Goal: Task Accomplishment & Management: Manage account settings

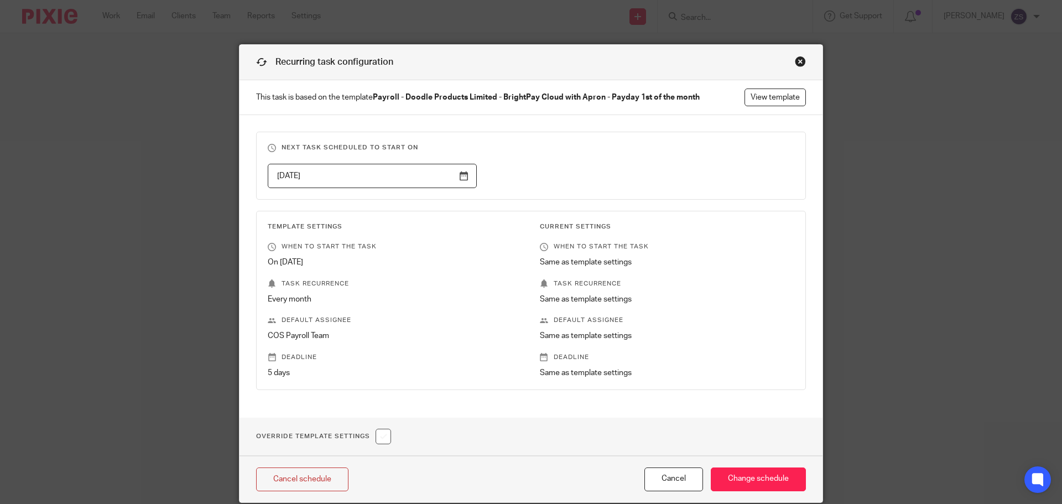
click at [798, 62] on div "Close this dialog window" at bounding box center [800, 61] width 11 height 11
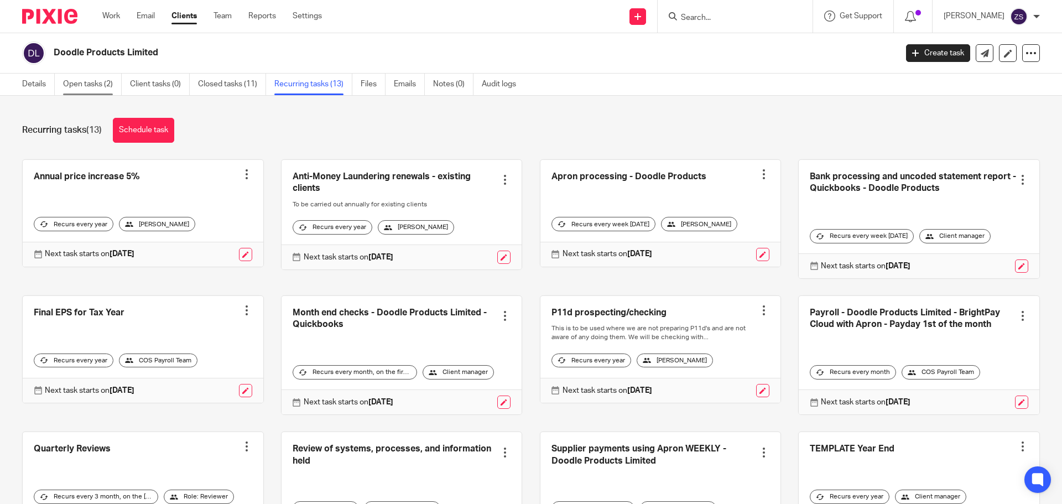
click at [105, 78] on link "Open tasks (2)" at bounding box center [92, 85] width 59 height 22
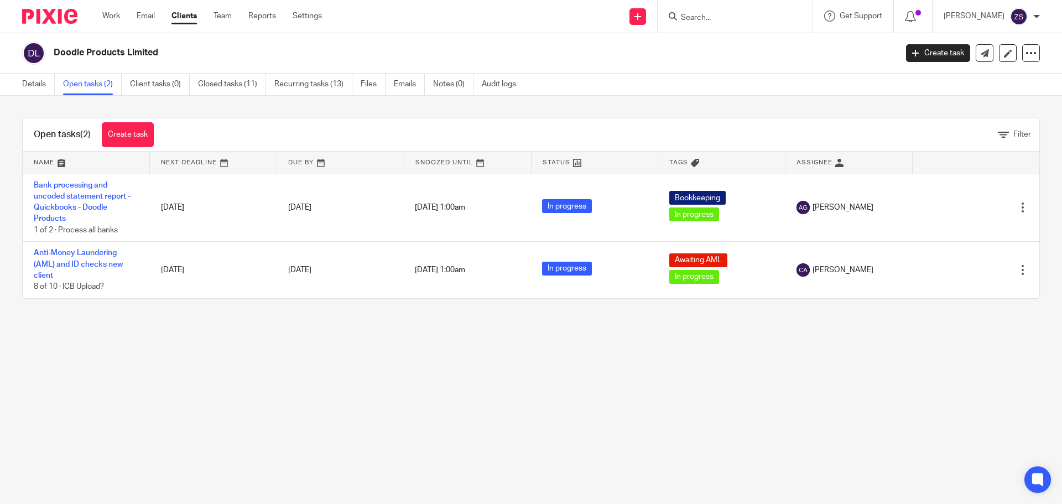
click at [184, 19] on link "Clients" at bounding box center [183, 16] width 25 height 11
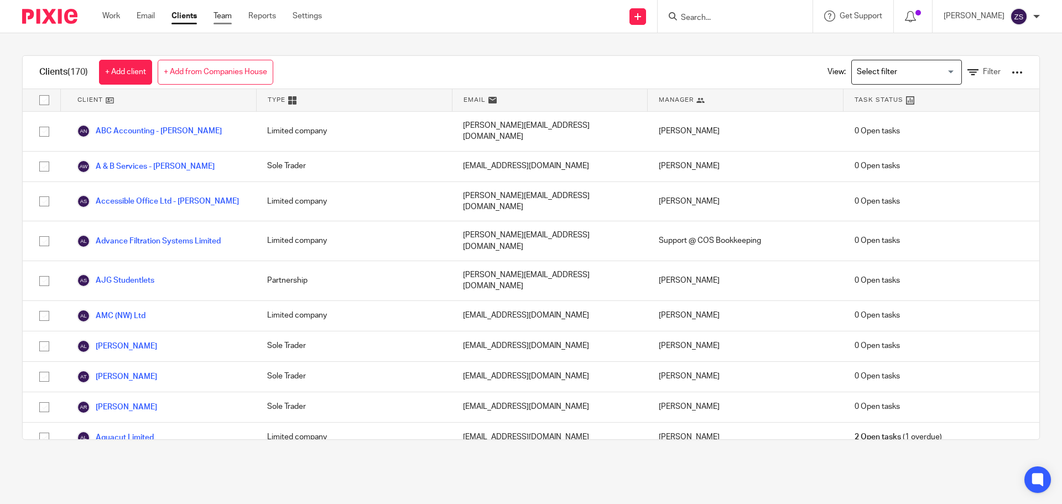
click at [218, 15] on link "Team" at bounding box center [223, 16] width 18 height 11
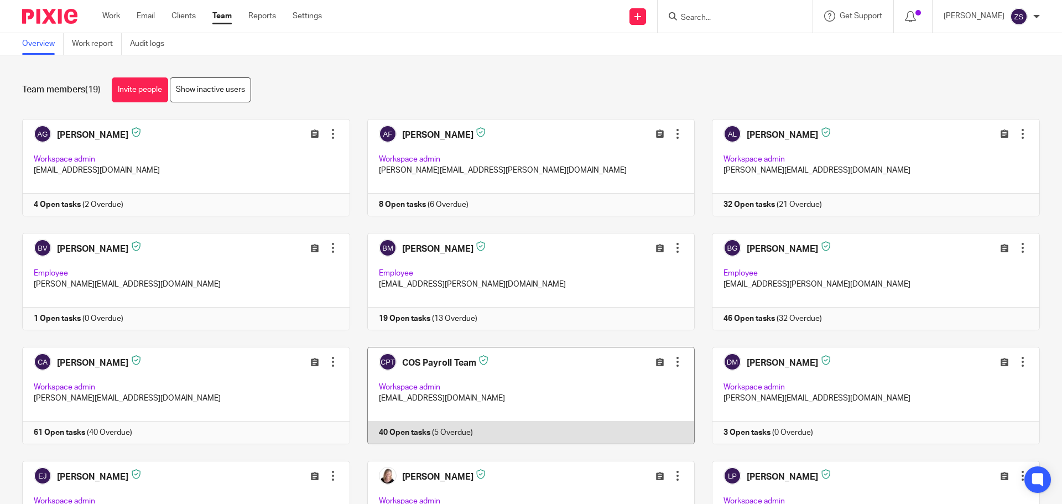
click at [523, 383] on link at bounding box center [522, 395] width 345 height 97
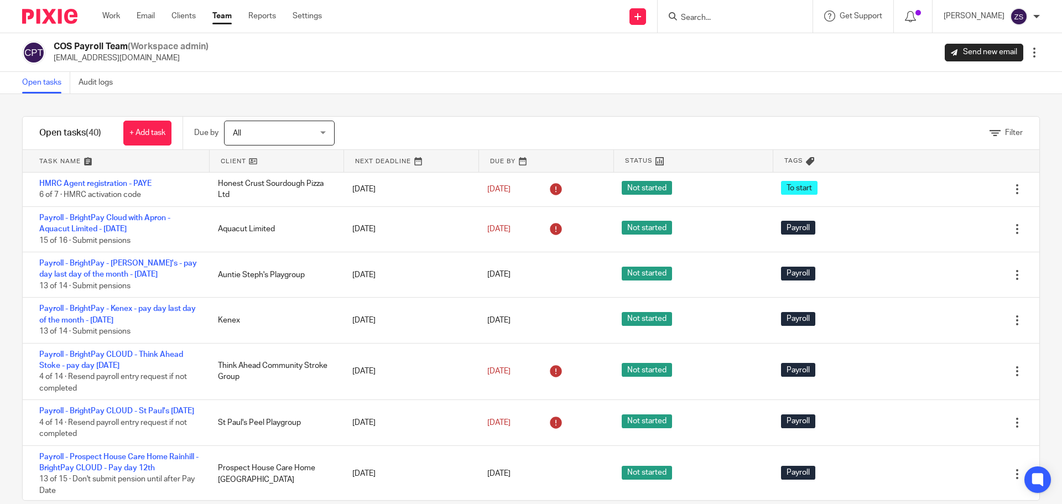
click at [740, 22] on input "Search" at bounding box center [730, 18] width 100 height 10
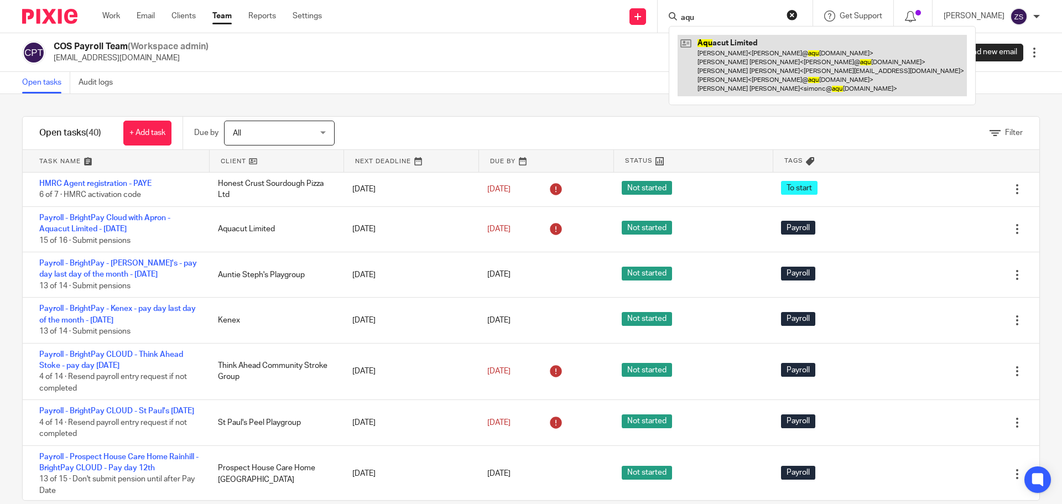
type input "aqu"
click at [754, 50] on link at bounding box center [822, 65] width 289 height 61
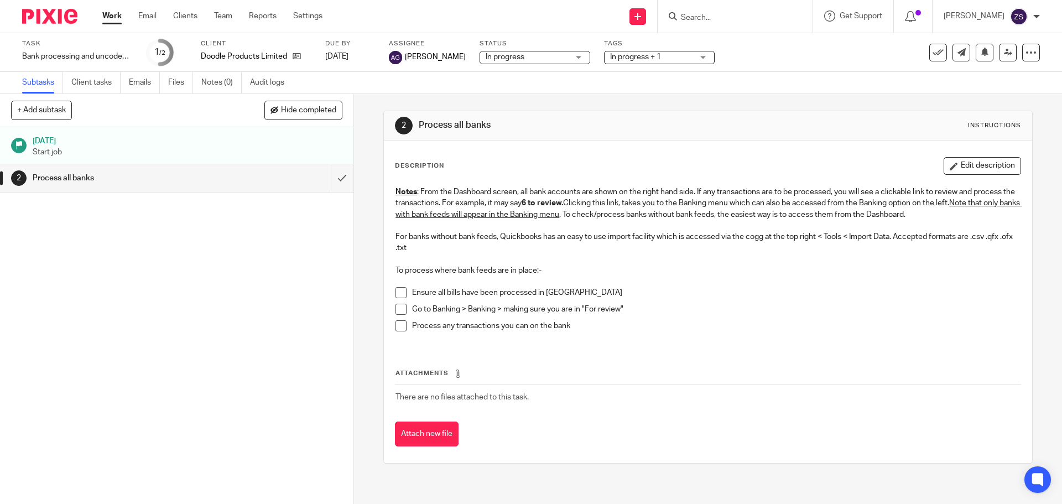
click at [712, 11] on form at bounding box center [739, 16] width 118 height 14
click at [716, 13] on input "Search" at bounding box center [730, 18] width 100 height 10
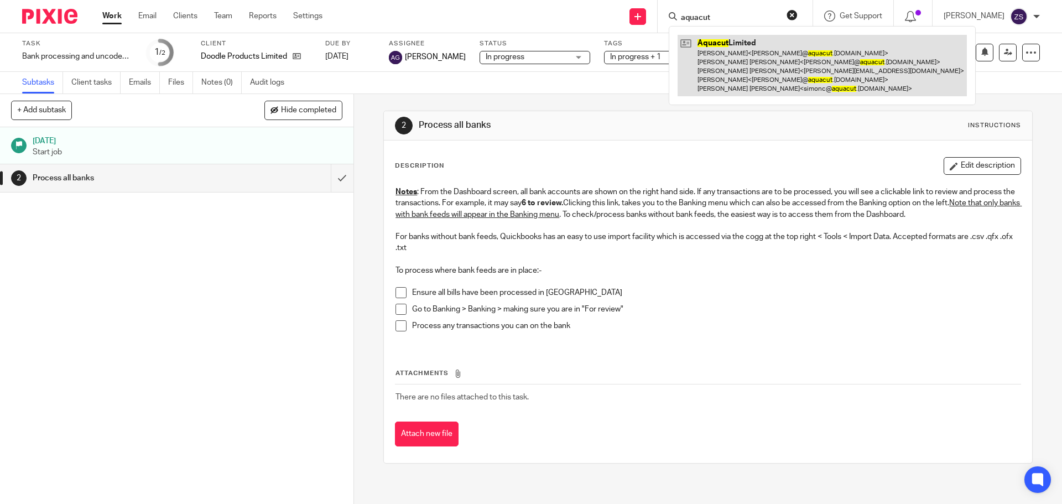
type input "aquacut"
click at [746, 52] on link at bounding box center [822, 65] width 289 height 61
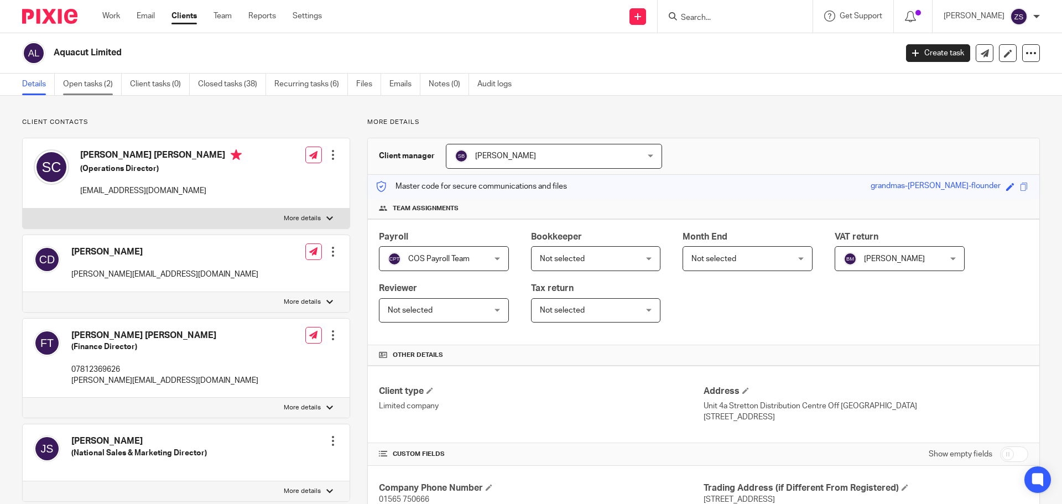
click at [102, 79] on link "Open tasks (2)" at bounding box center [92, 85] width 59 height 22
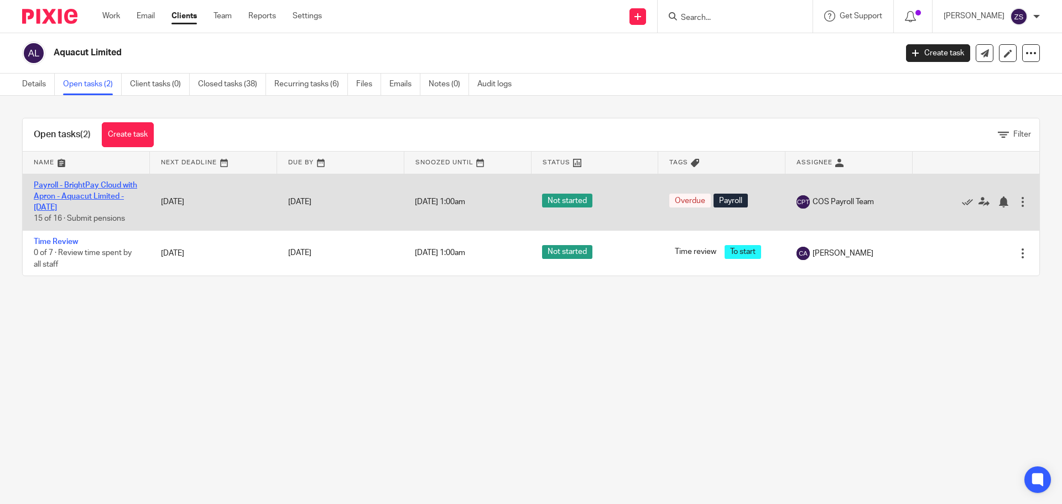
click at [105, 189] on link "Payroll - BrightPay Cloud with Apron - Aquacut Limited - August 2025" at bounding box center [85, 196] width 103 height 30
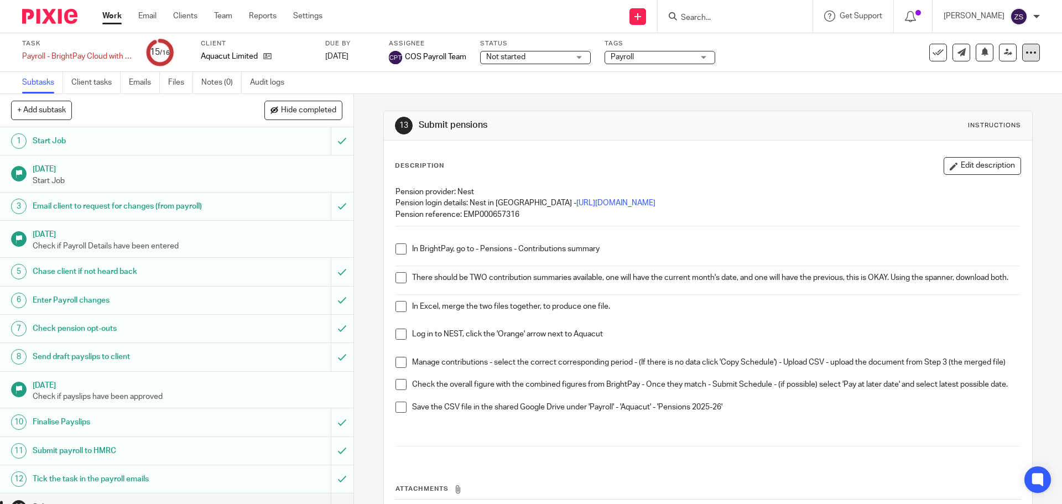
click at [1024, 58] on div at bounding box center [1031, 53] width 18 height 18
click at [984, 80] on span "See template in use" at bounding box center [986, 80] width 69 height 8
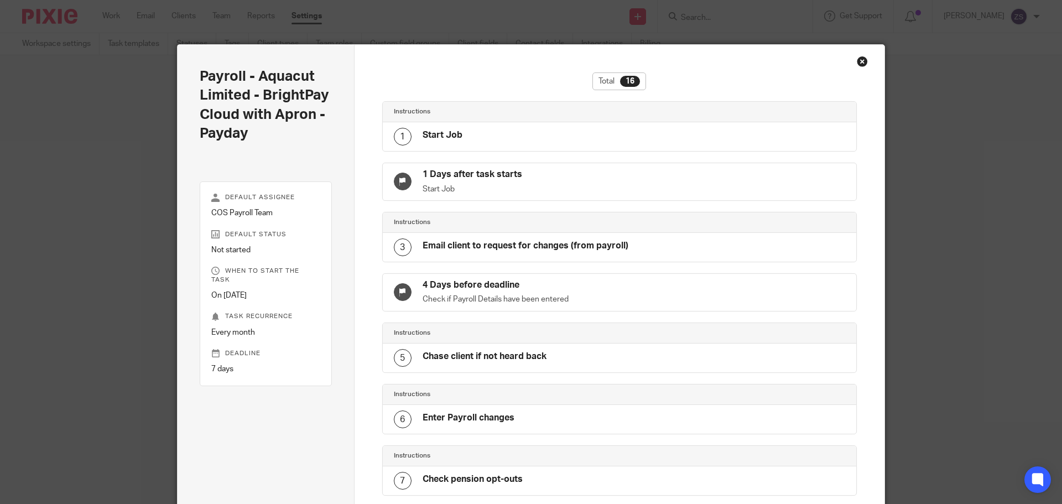
scroll to position [643, 0]
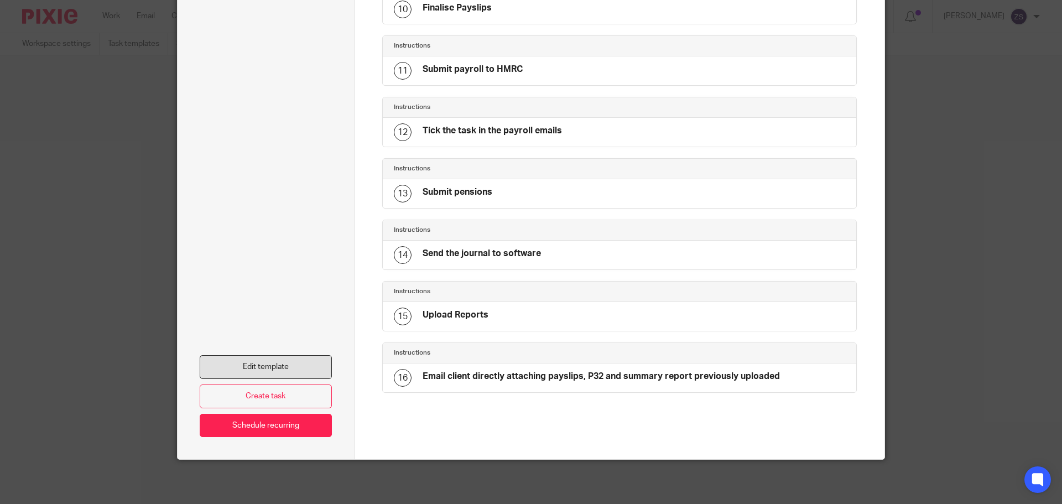
click at [317, 363] on link "Edit template" at bounding box center [266, 367] width 132 height 24
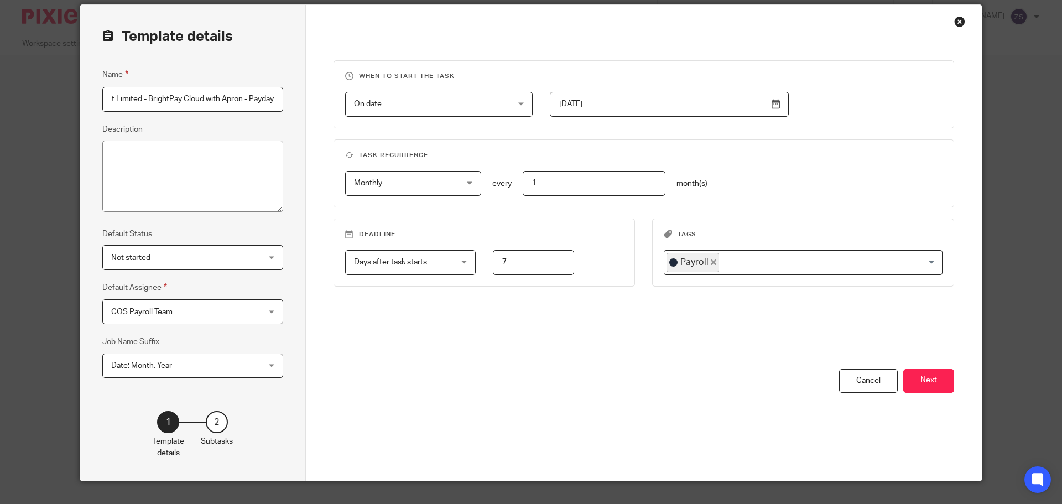
scroll to position [61, 0]
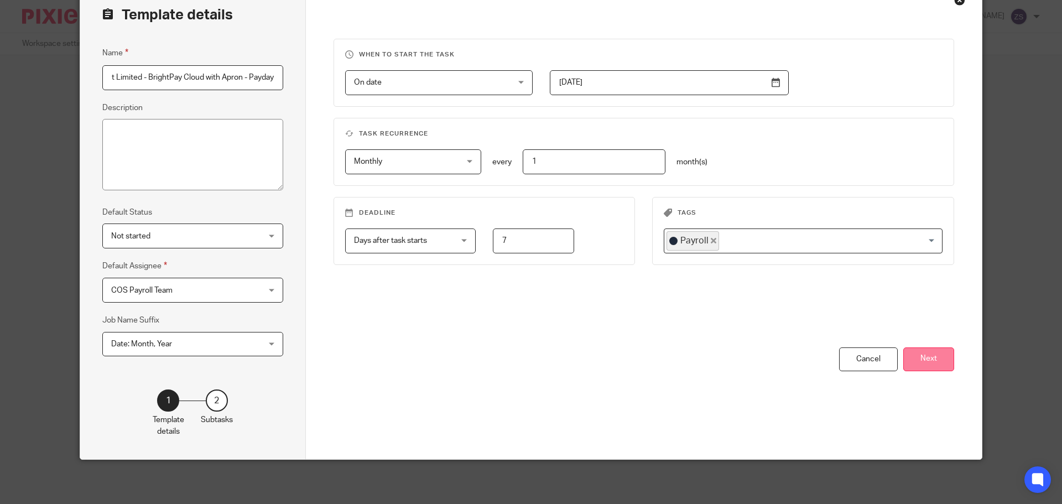
click at [910, 355] on button "Next" at bounding box center [928, 359] width 51 height 24
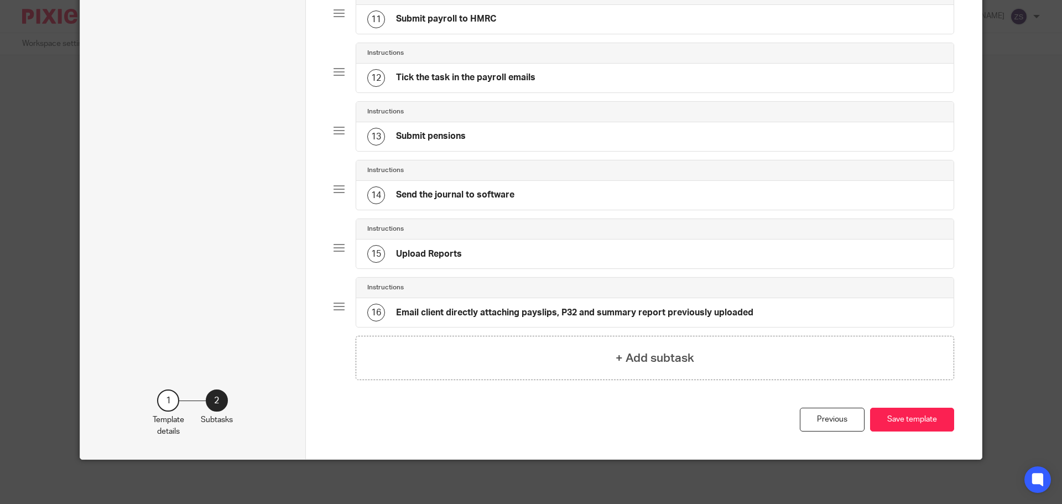
scroll to position [678, 0]
drag, startPoint x: 477, startPoint y: 129, endPoint x: 480, endPoint y: 158, distance: 29.5
click at [480, 158] on div "Instructions 13 Submit pensions" at bounding box center [644, 130] width 621 height 59
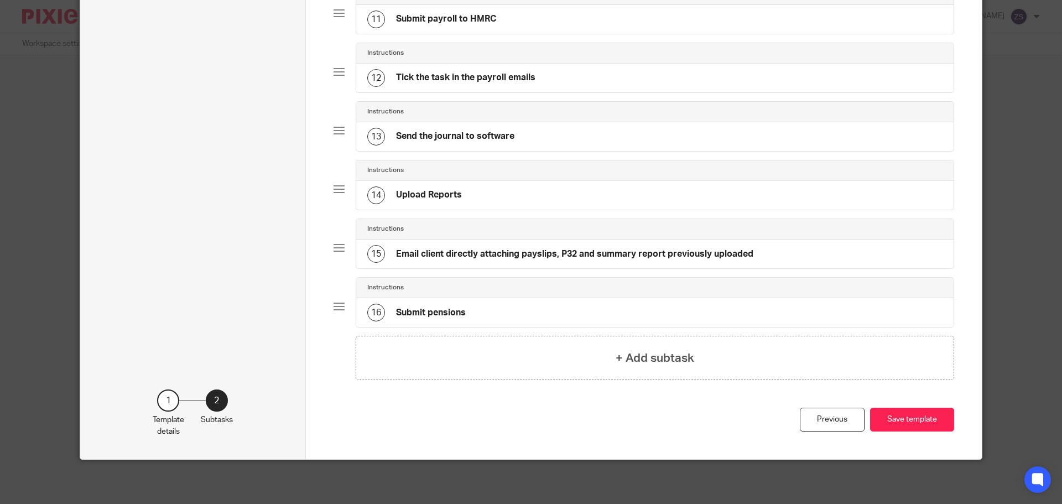
scroll to position [664, 0]
click at [416, 319] on h4 "Submit pensions" at bounding box center [431, 313] width 70 height 12
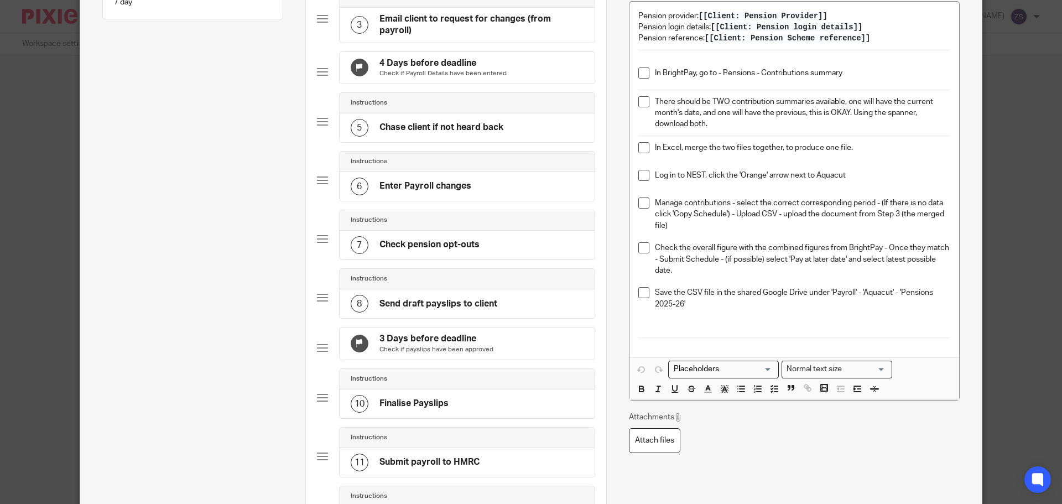
scroll to position [55, 0]
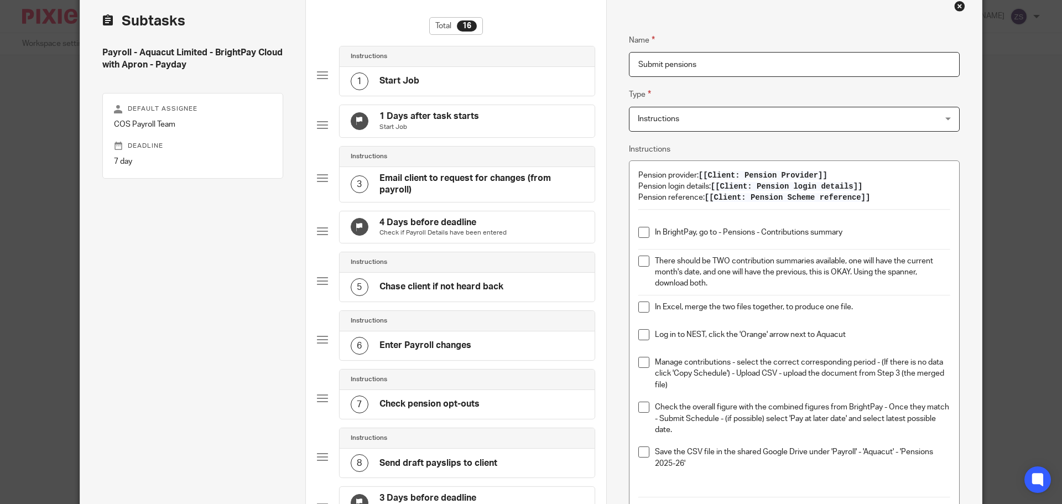
click at [868, 308] on p "In Excel, merge the two files together, to produce one file." at bounding box center [802, 306] width 295 height 11
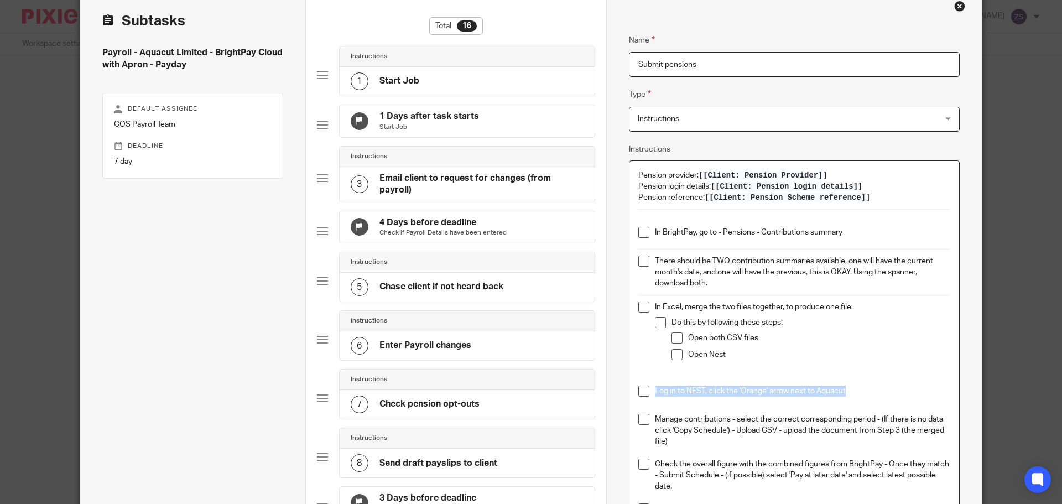
drag, startPoint x: 845, startPoint y: 388, endPoint x: 638, endPoint y: 388, distance: 207.4
click at [638, 388] on li "Log in to NEST, click the 'Orange' arrow next to Aquacut" at bounding box center [794, 394] width 312 height 17
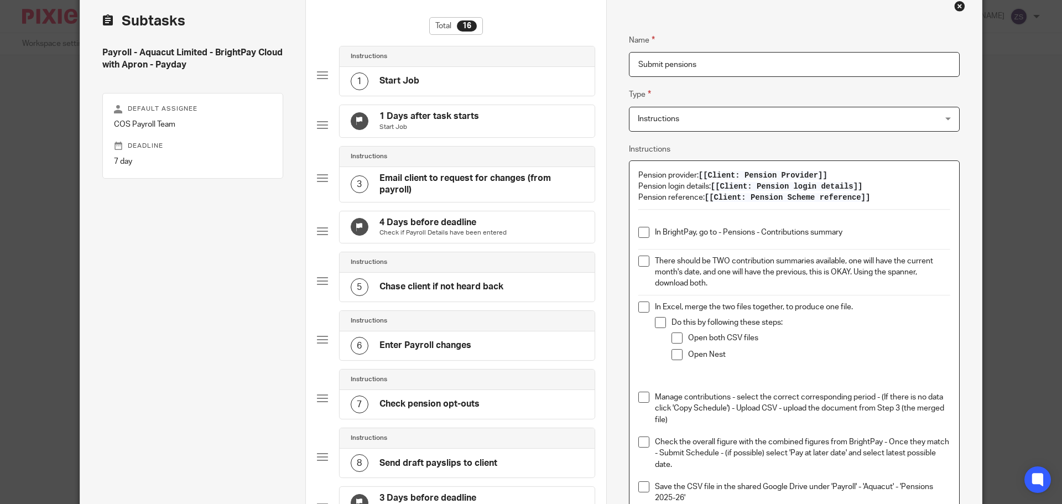
click at [644, 386] on p at bounding box center [794, 386] width 312 height 11
click at [665, 395] on li "Do this by following these steps: Open both CSV files Open Nest Manage contribu…" at bounding box center [802, 369] width 295 height 104
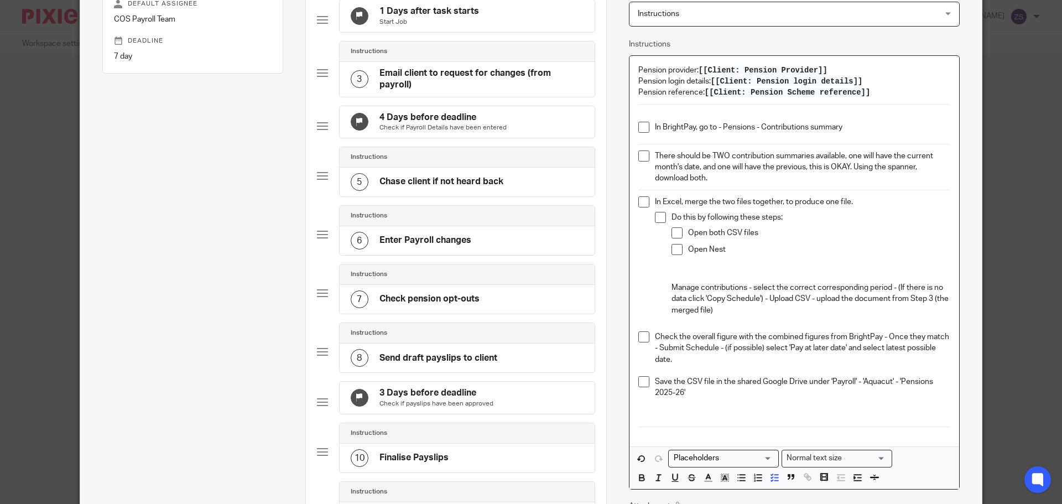
scroll to position [277, 0]
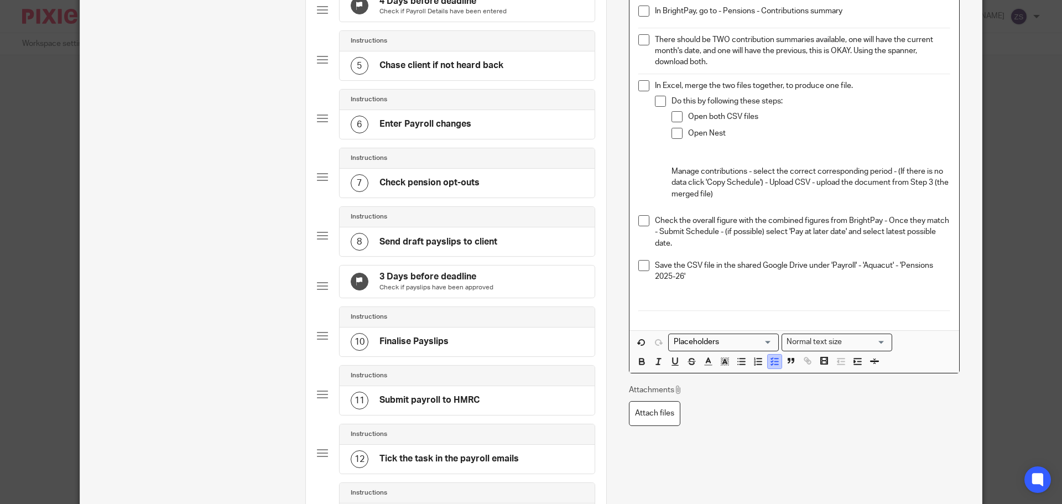
click at [769, 362] on icon "button" at bounding box center [774, 361] width 10 height 10
click at [769, 362] on icon "button" at bounding box center [774, 363] width 10 height 10
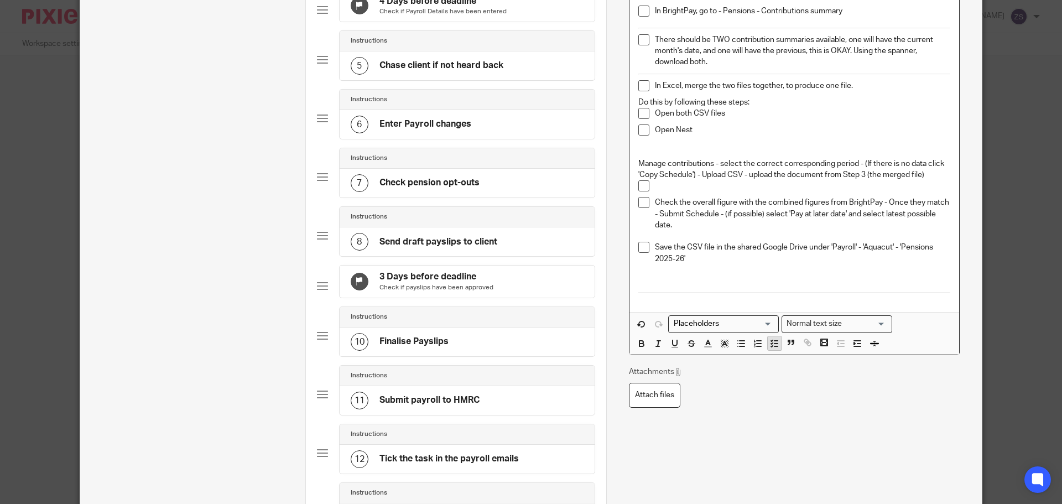
click at [769, 339] on icon "button" at bounding box center [774, 344] width 10 height 10
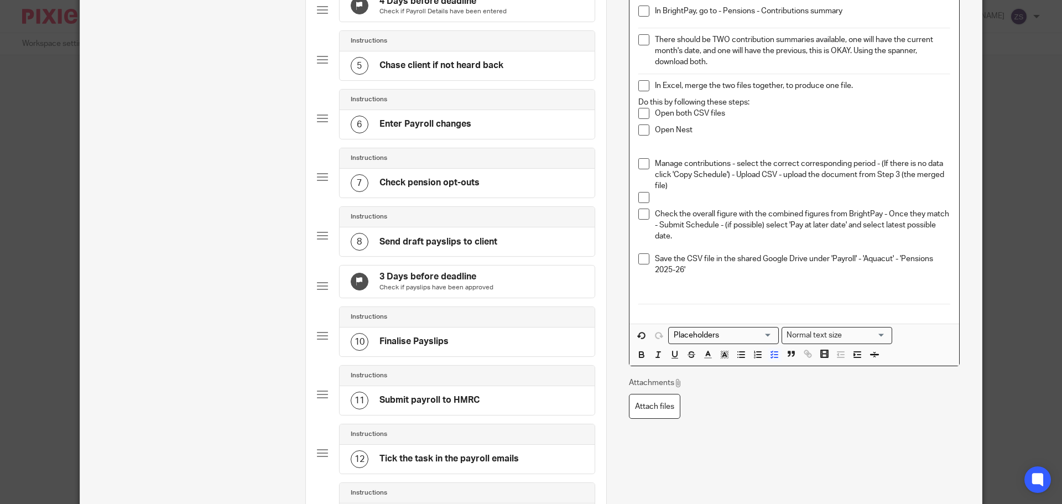
click at [655, 114] on p "Open both CSV files" at bounding box center [802, 113] width 295 height 11
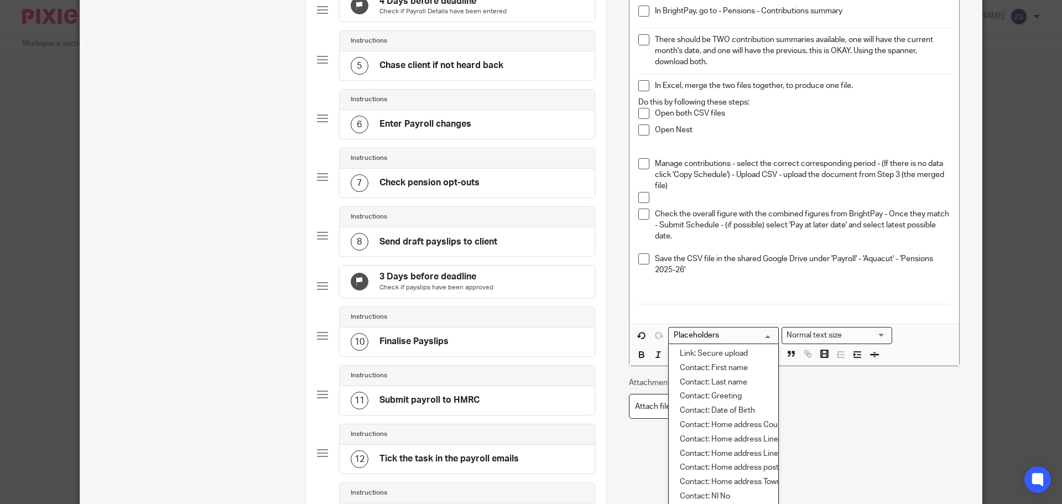
click at [724, 123] on div "Open both CSV files" at bounding box center [802, 116] width 295 height 17
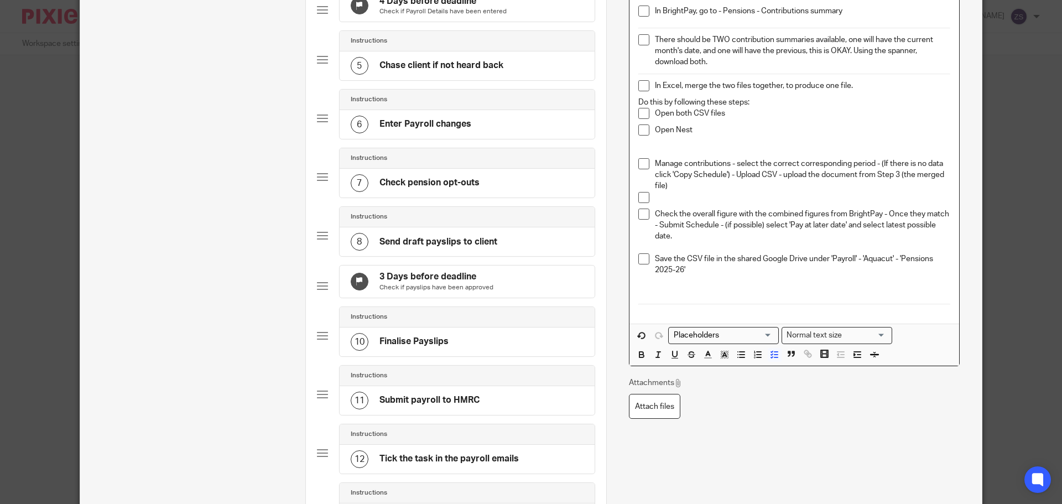
click at [752, 111] on p "Open both CSV files" at bounding box center [802, 113] width 295 height 11
click at [757, 102] on p "Do this by following these steps:" at bounding box center [794, 102] width 312 height 11
drag, startPoint x: 705, startPoint y: 131, endPoint x: 631, endPoint y: 104, distance: 79.3
click at [631, 104] on div "Pension provider: [[Client: Pension Provider]] Pension login details: [[Client:…" at bounding box center [794, 132] width 330 height 384
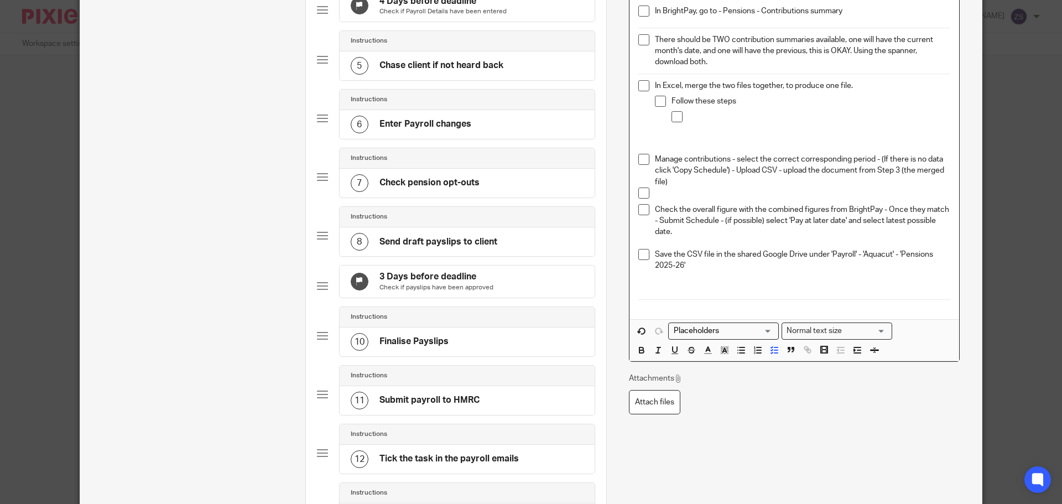
click at [735, 102] on p "Follow these steps" at bounding box center [811, 101] width 279 height 11
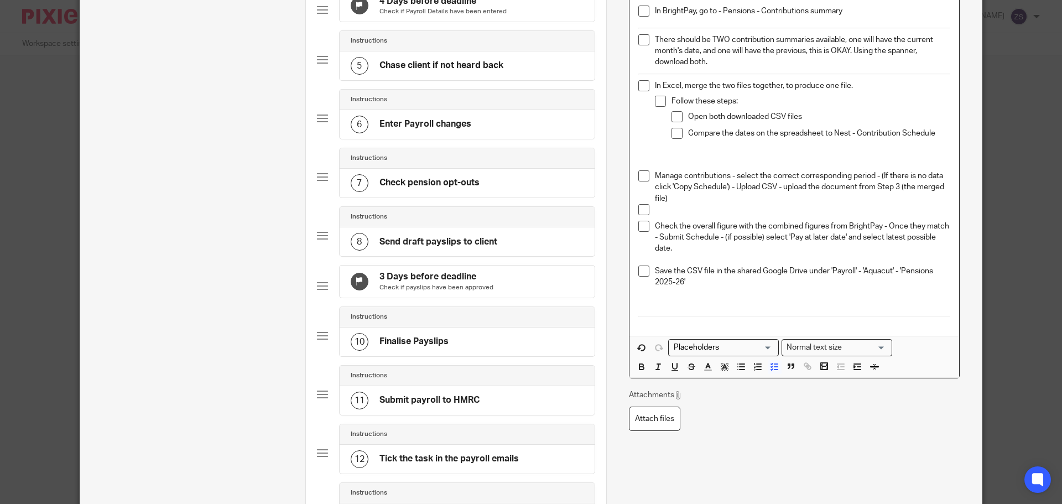
click at [932, 129] on p "Compare the dates on the spreadsheet to Nest - Contribution Schedule" at bounding box center [819, 133] width 262 height 11
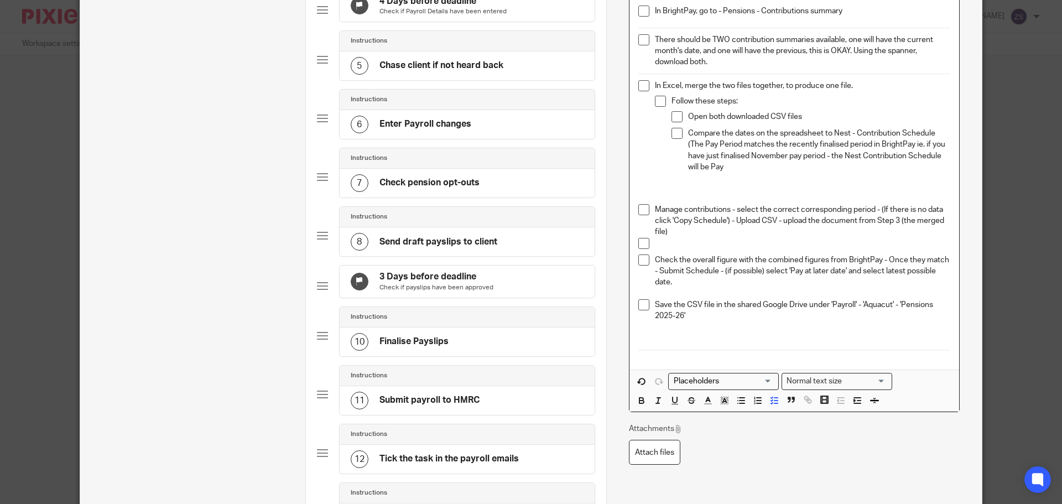
click at [793, 171] on p "Compare the dates on the spreadsheet to Nest - Contribution Schedule (The Pay P…" at bounding box center [819, 150] width 262 height 45
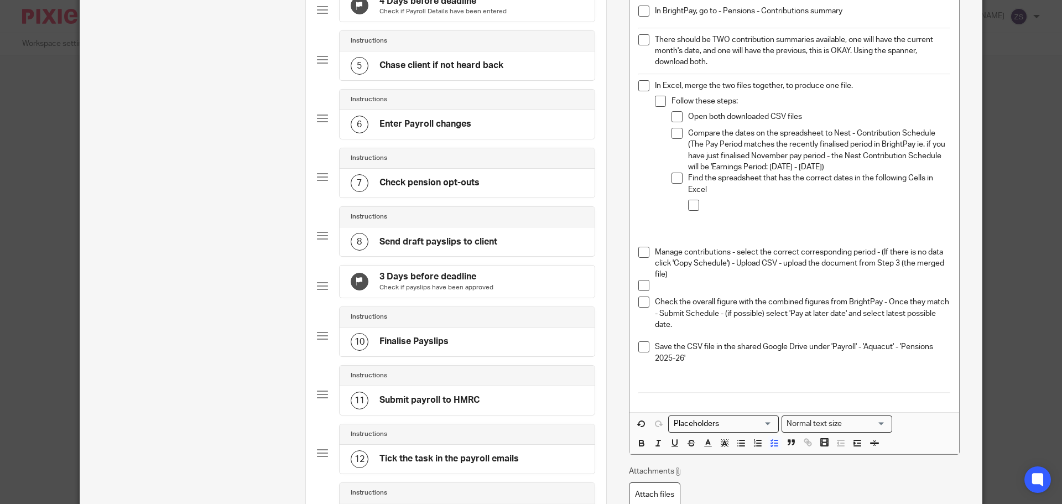
click at [721, 210] on p at bounding box center [828, 205] width 246 height 11
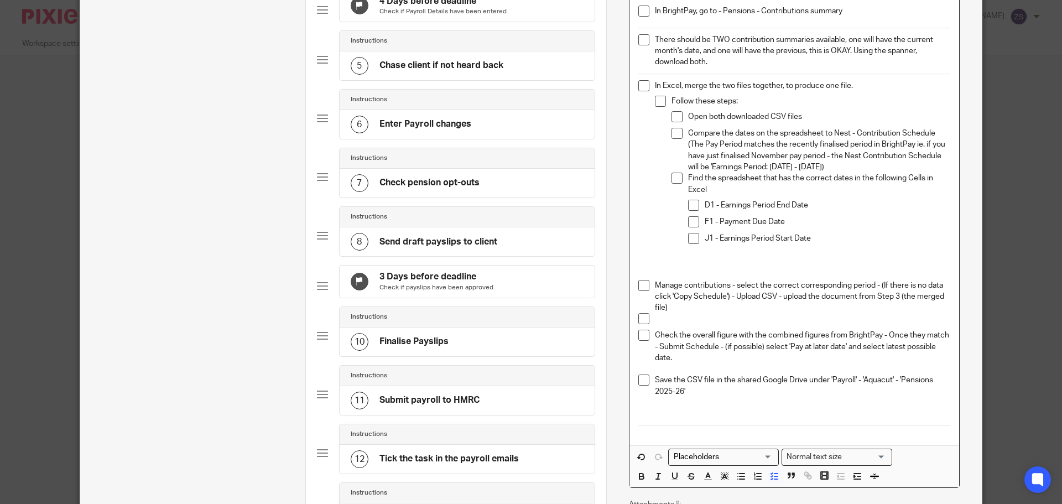
click at [737, 189] on p "Find the spreadsheet that has the correct dates in the following Cells in Excel" at bounding box center [819, 184] width 262 height 23
click at [825, 240] on p "J1 - Earnings Period Start Date" at bounding box center [828, 238] width 246 height 11
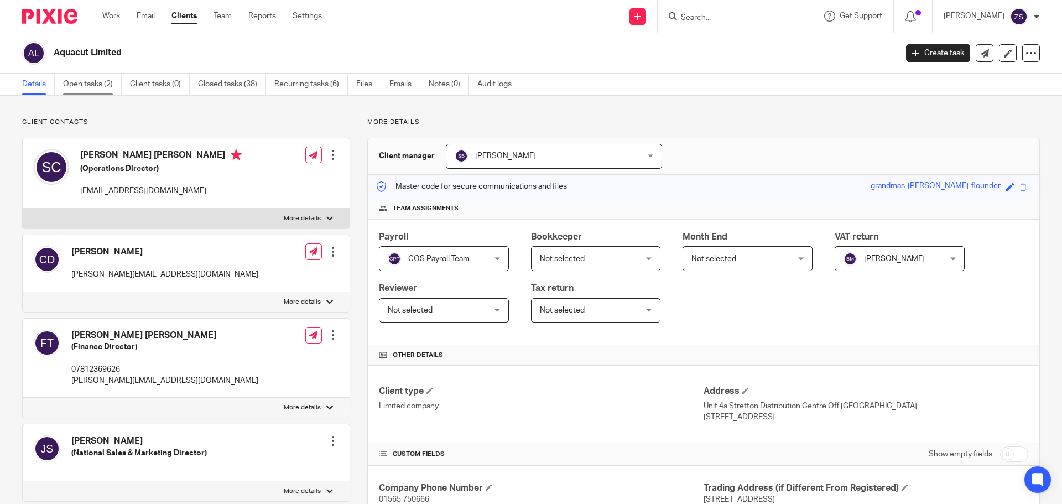
click at [93, 81] on link "Open tasks (2)" at bounding box center [92, 85] width 59 height 22
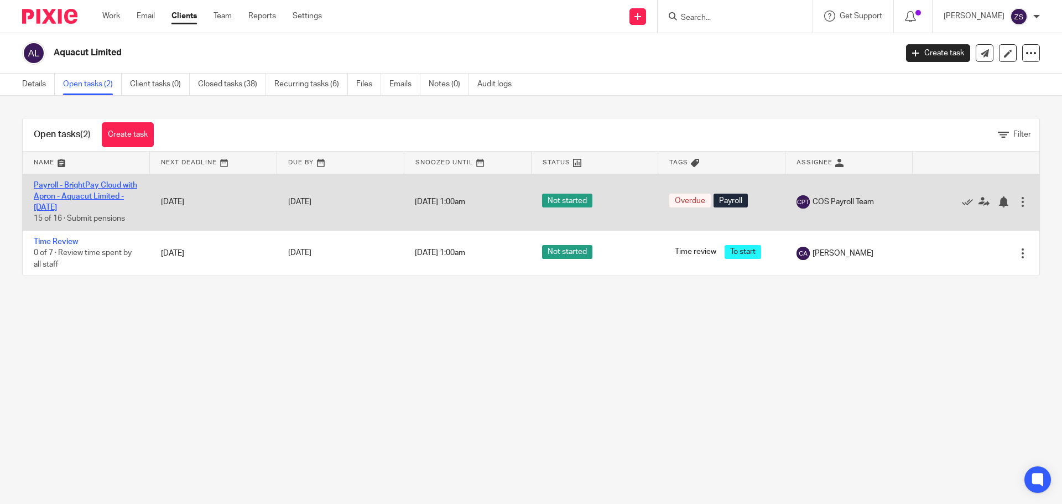
click at [102, 189] on link "Payroll - BrightPay Cloud with Apron - Aquacut Limited - [DATE]" at bounding box center [85, 196] width 103 height 30
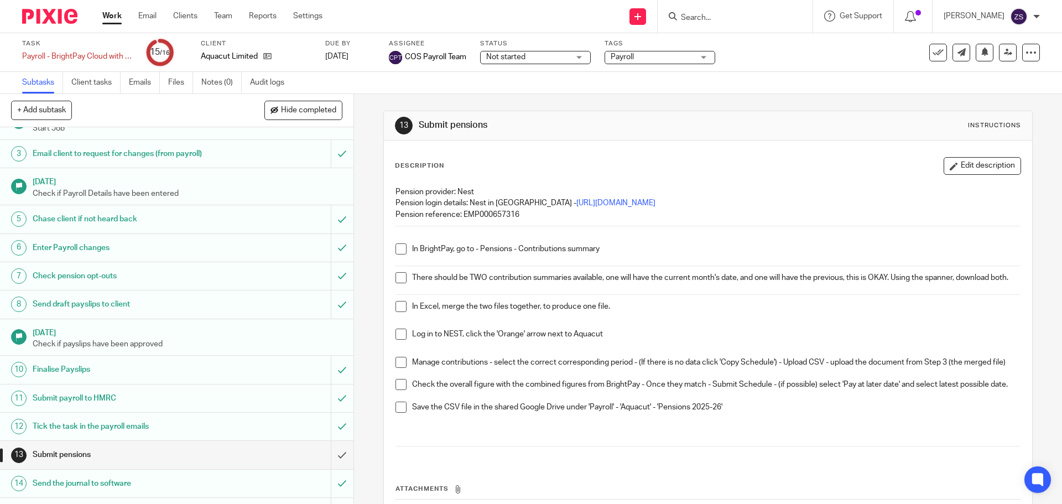
scroll to position [103, 0]
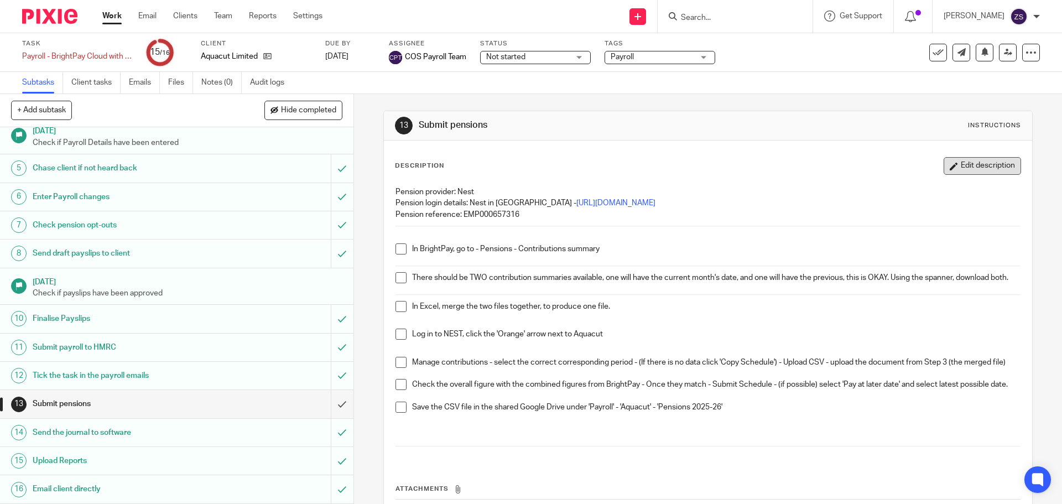
click at [981, 169] on button "Edit description" at bounding box center [982, 166] width 77 height 18
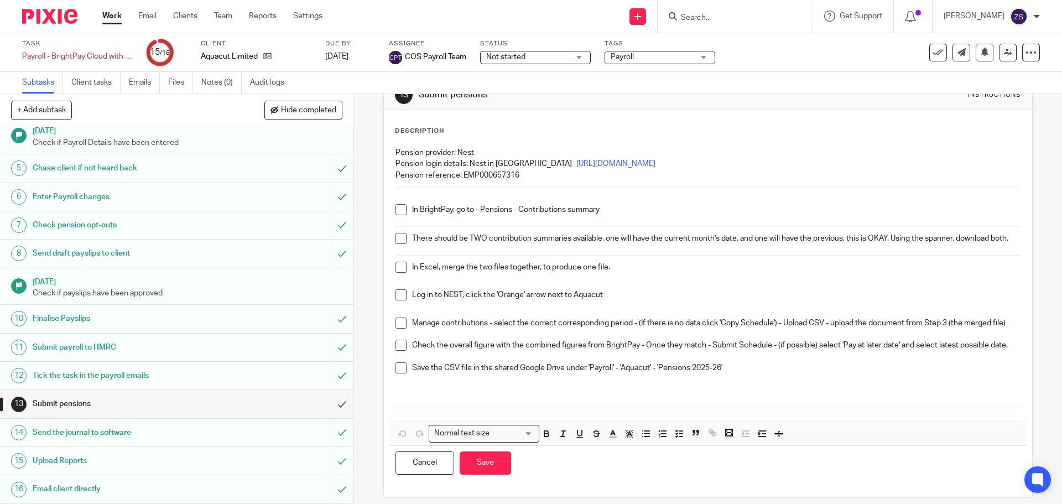
scroll to position [55, 0]
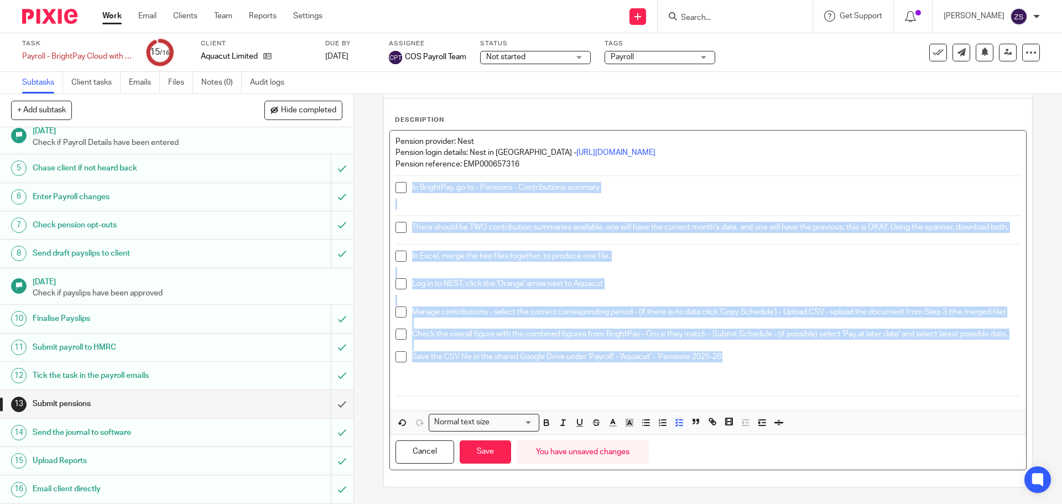
drag, startPoint x: 724, startPoint y: 369, endPoint x: 403, endPoint y: 163, distance: 381.6
click at [403, 163] on div "Pension provider: Nest Pension login details: Nest in Capsule - https://cosbook…" at bounding box center [708, 271] width 636 height 280
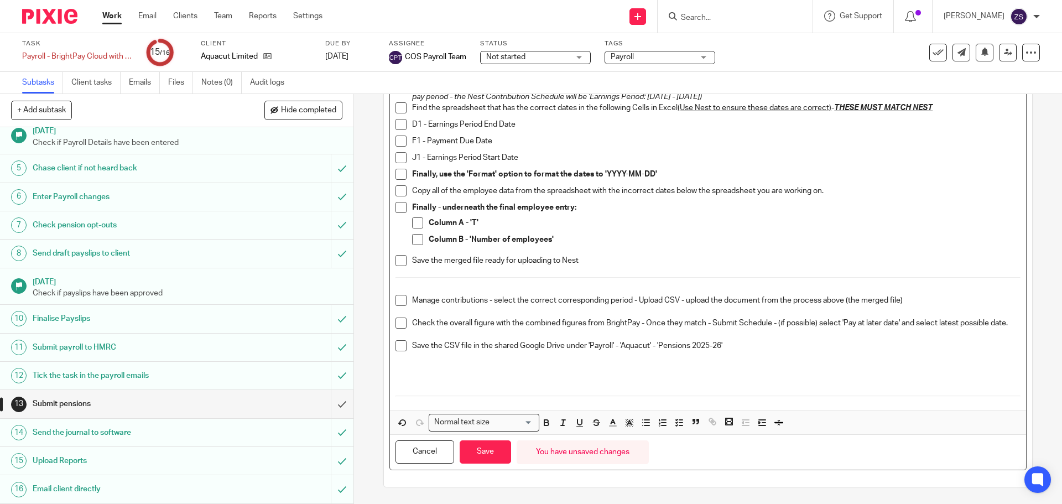
scroll to position [292, 0]
click at [474, 452] on button "Save" at bounding box center [485, 452] width 51 height 24
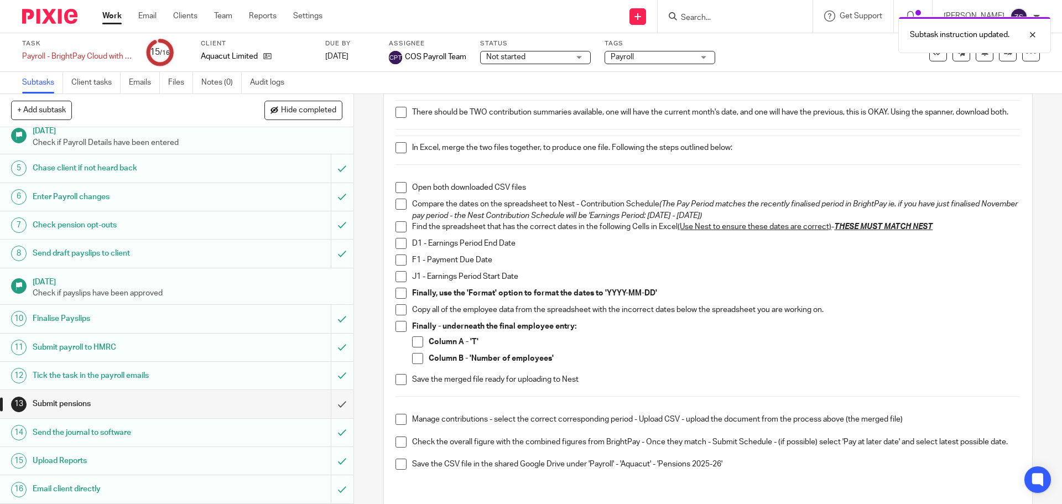
scroll to position [0, 0]
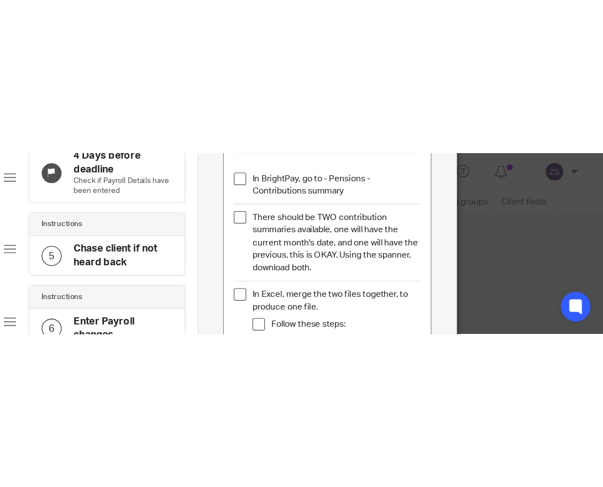
scroll to position [277, 148]
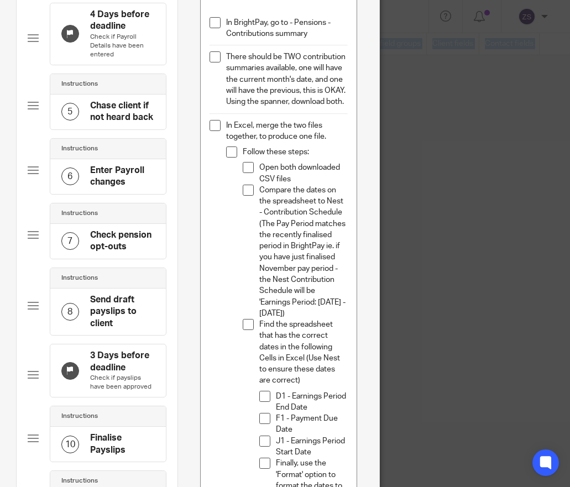
click at [0, 185] on html "Work Email Clients Team Reports Settings Work Email Clients Team Reports Settin…" at bounding box center [285, 243] width 570 height 487
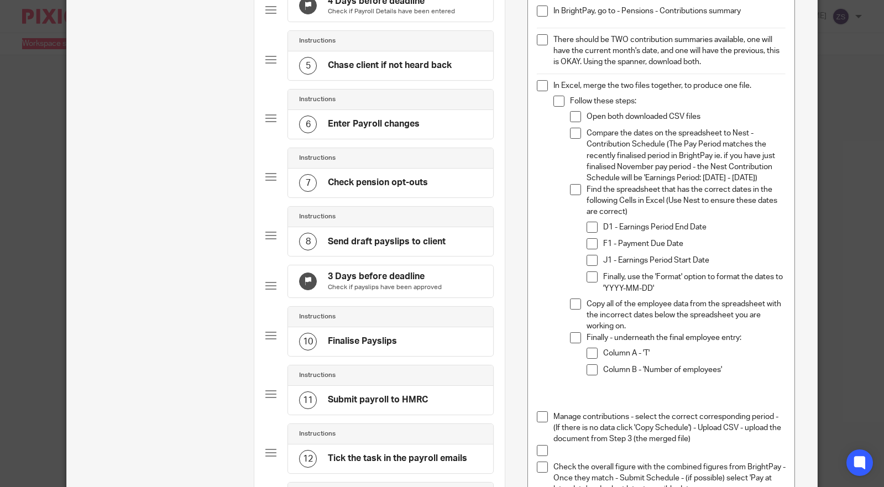
scroll to position [221, 0]
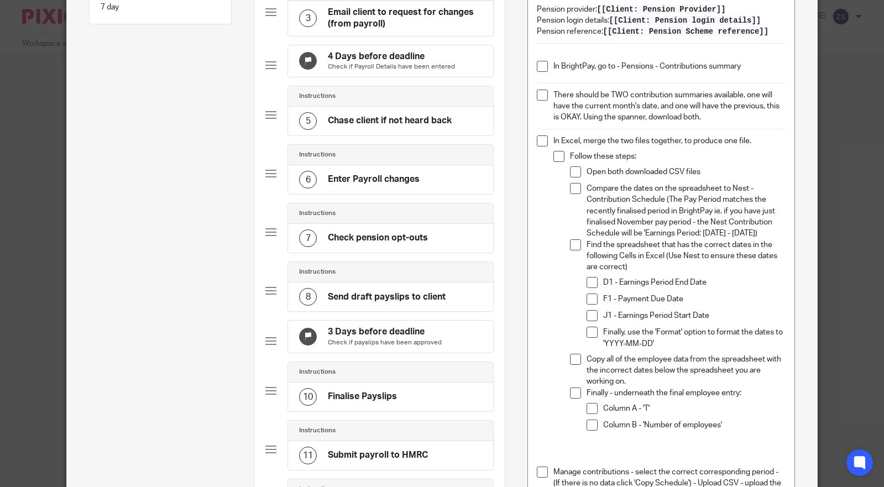
click at [565, 156] on li "Follow these steps: Open both downloaded CSV files Compare the dates on the spr…" at bounding box center [670, 301] width 232 height 300
click at [772, 141] on p "In Excel, merge the two files together, to produce one file. Follow these steps:" at bounding box center [670, 147] width 232 height 23
click at [563, 165] on li "Open both downloaded CSV files Compare the dates on the spreadsheet to Nest - C…" at bounding box center [670, 306] width 232 height 289
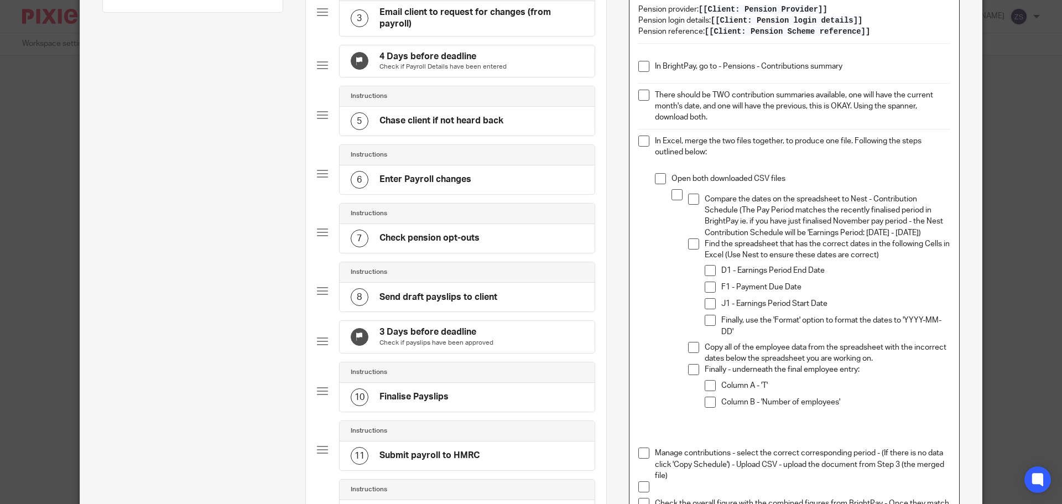
click at [681, 198] on li "Compare the dates on the spreadsheet to Nest - Contribution Schedule (The Pay P…" at bounding box center [811, 308] width 279 height 238
click at [705, 242] on p "Find the spreadsheet that has the correct dates in the following Cells in Excel…" at bounding box center [828, 249] width 246 height 23
click at [700, 244] on li "Find the spreadsheet that has the correct dates in the following Cells in Excel…" at bounding box center [819, 289] width 262 height 103
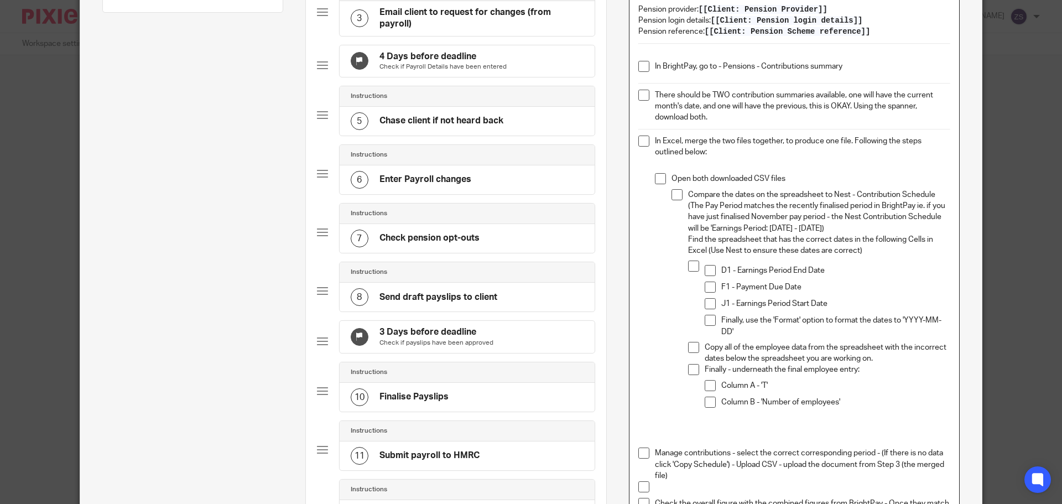
click at [705, 262] on div "D1 - Earnings Period End Date F1 - Payment Due Date J1 - Earnings Period Start …" at bounding box center [828, 301] width 246 height 81
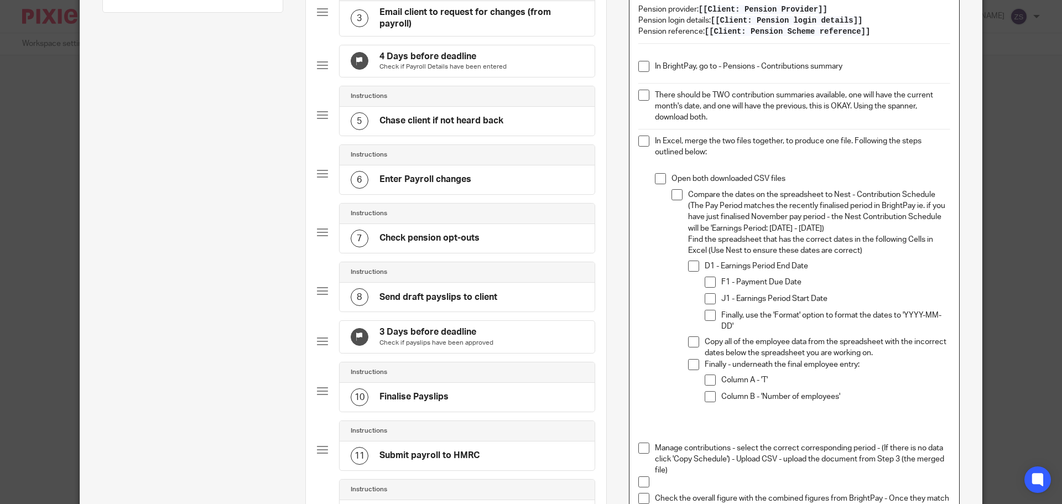
click at [715, 280] on li "F1 - Payment Due Date" at bounding box center [828, 285] width 246 height 17
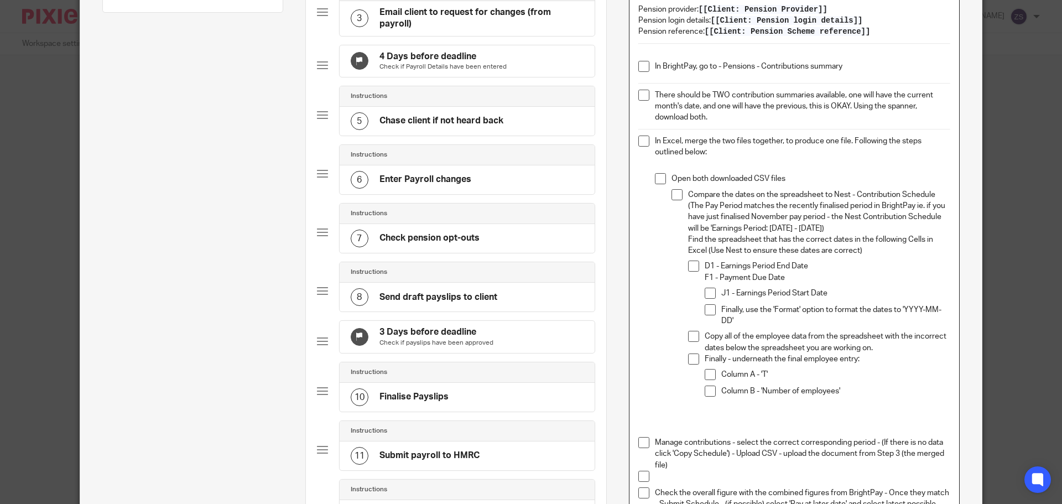
click at [721, 289] on p "J1 - Earnings Period Start Date" at bounding box center [835, 293] width 229 height 11
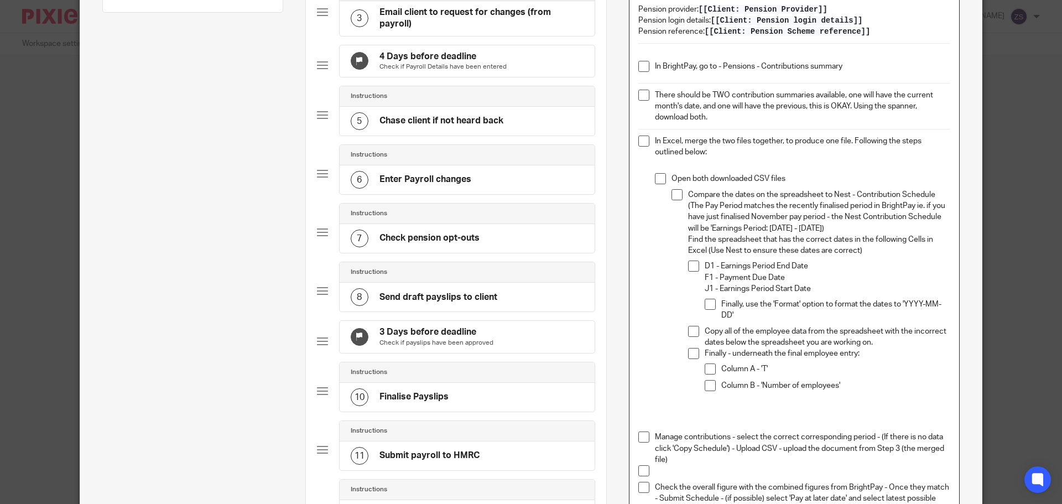
click at [715, 303] on li "Finally, use the 'Format' option to format the dates to 'YYYY-MM-DD'" at bounding box center [828, 310] width 246 height 23
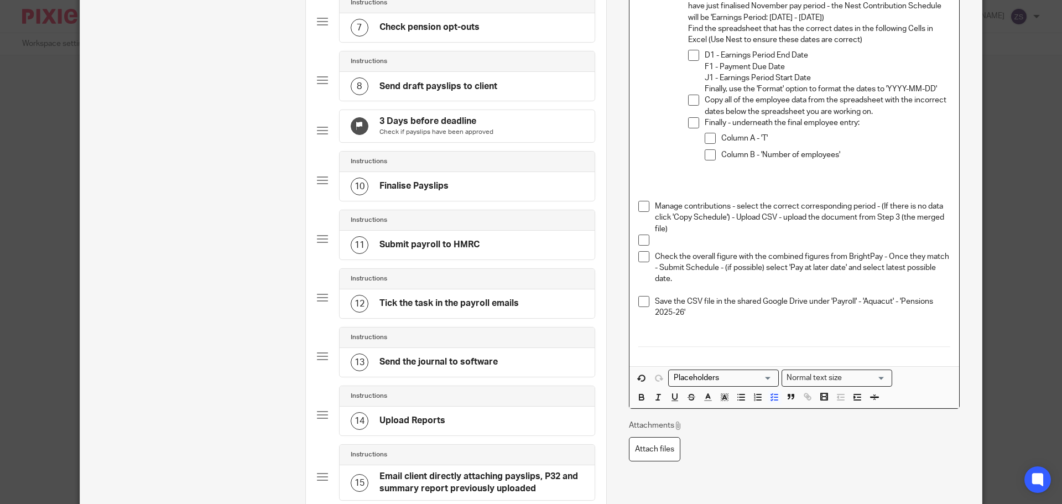
scroll to position [443, 0]
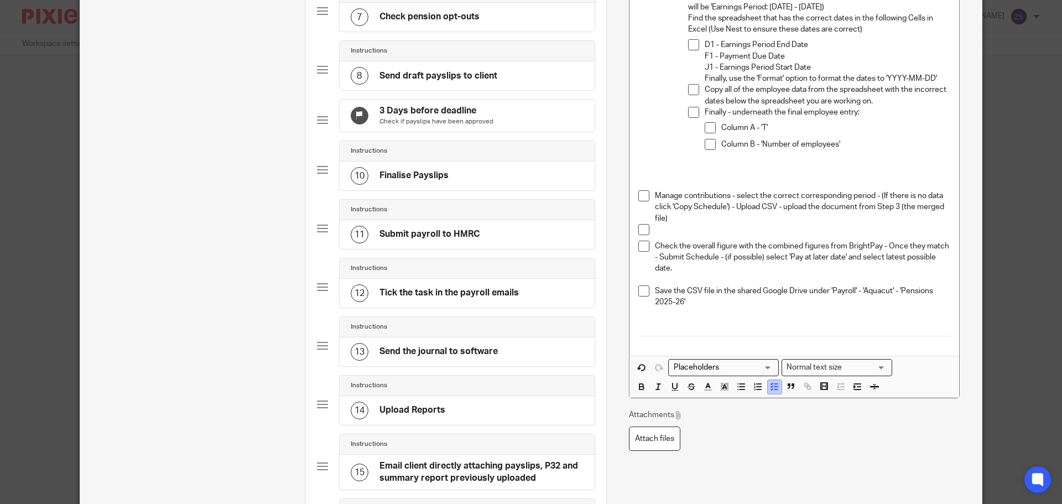
click at [774, 384] on line "button" at bounding box center [775, 384] width 3 height 0
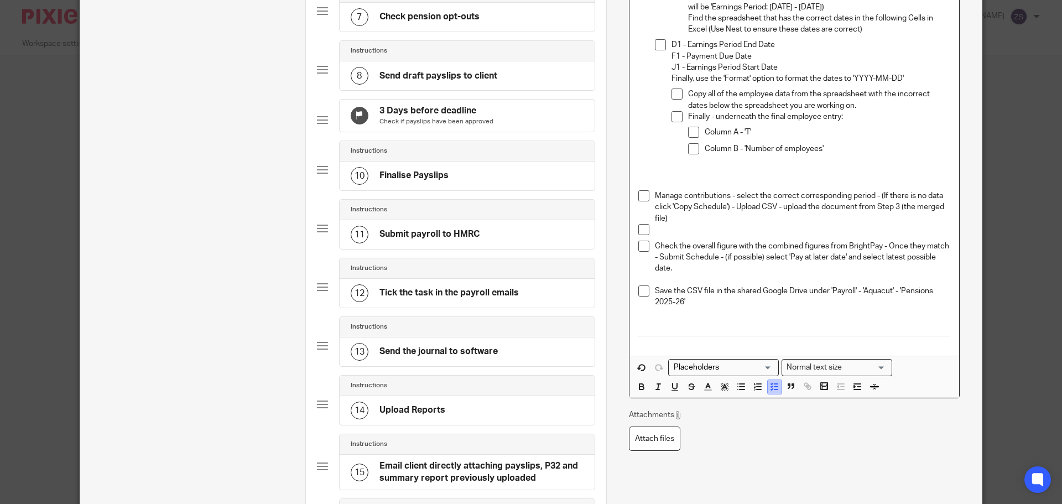
click at [774, 384] on line "button" at bounding box center [775, 384] width 3 height 0
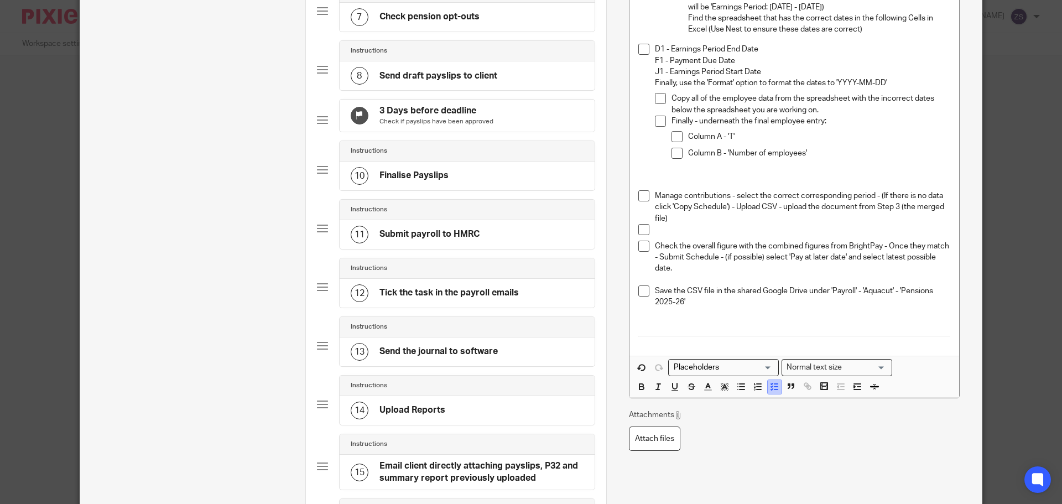
click at [774, 384] on line "button" at bounding box center [775, 384] width 3 height 0
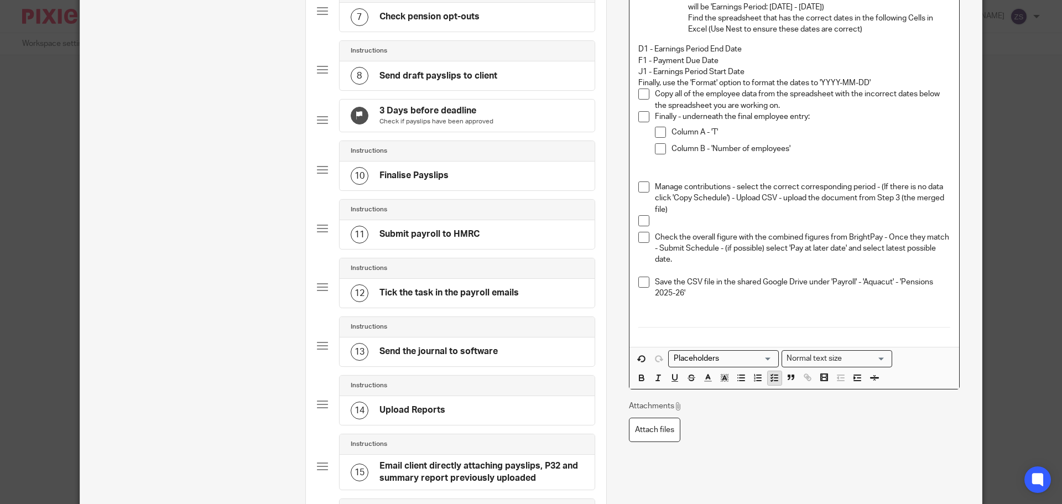
click at [773, 384] on button "button" at bounding box center [775, 378] width 14 height 14
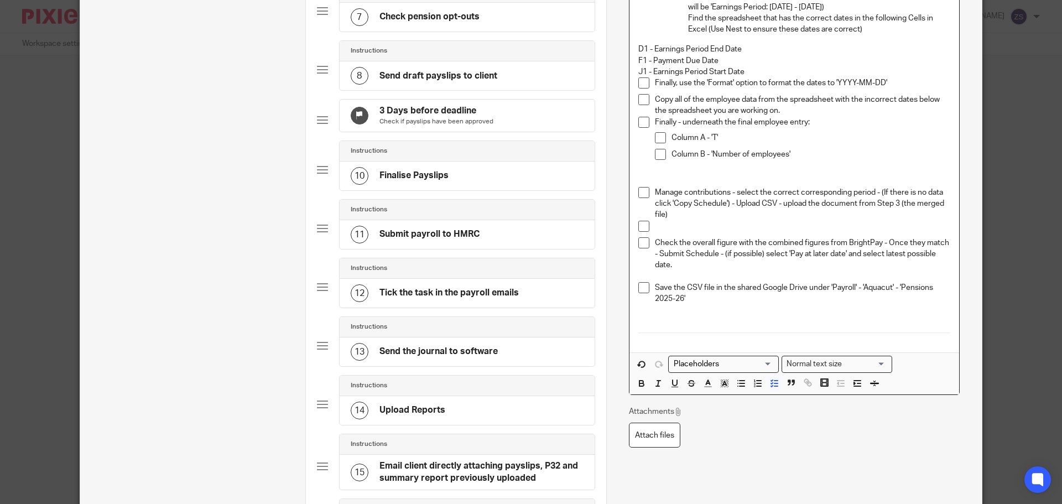
click at [632, 51] on div "Pension provider: [[Client: Pension Provider]] Pension login details: [[Client:…" at bounding box center [794, 63] width 330 height 579
click at [773, 377] on button "button" at bounding box center [775, 384] width 14 height 14
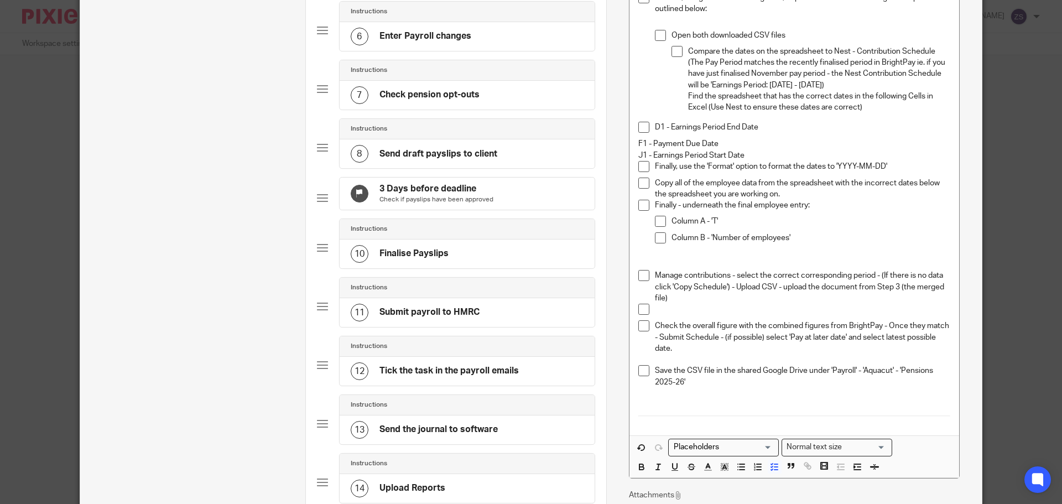
scroll to position [339, 0]
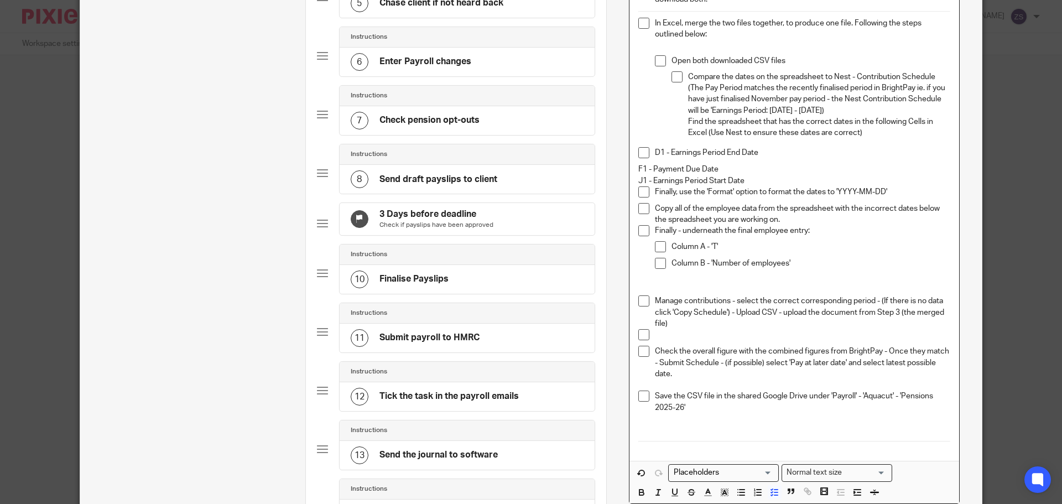
click at [655, 151] on p "D1 - Earnings Period End Date" at bounding box center [802, 152] width 295 height 11
click at [764, 149] on p "D1 - Earnings Period End Date" at bounding box center [802, 152] width 295 height 11
click at [638, 168] on p "F1 - Payment Due Date" at bounding box center [794, 169] width 312 height 11
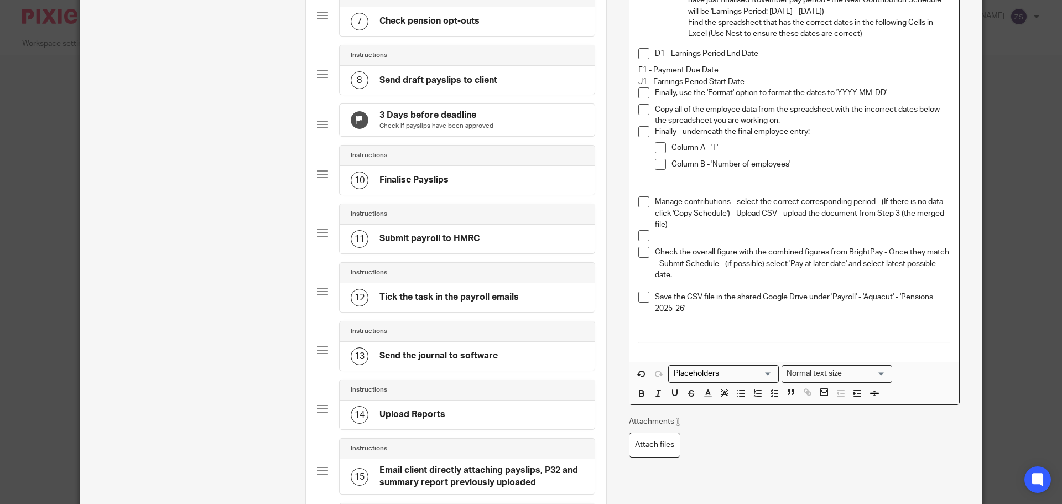
scroll to position [450, 0]
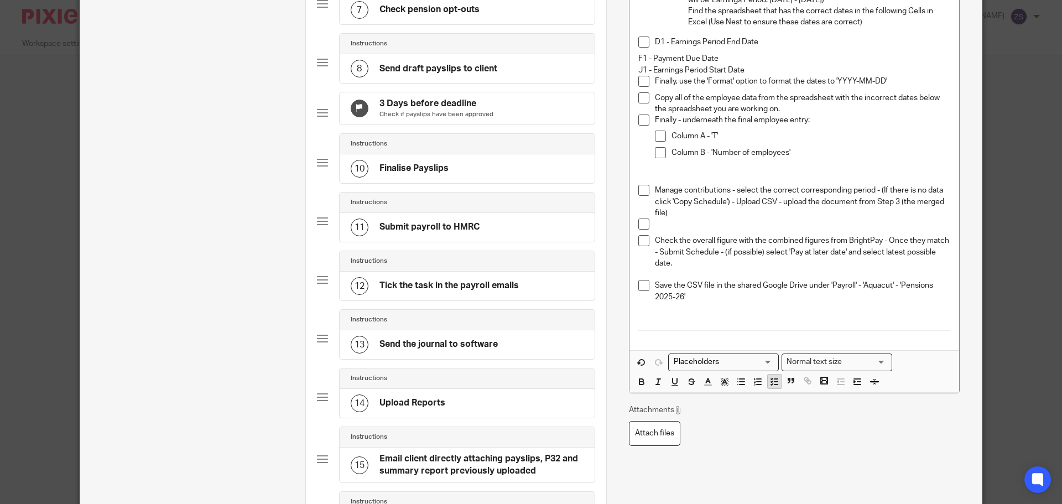
click at [776, 381] on button "button" at bounding box center [775, 381] width 14 height 14
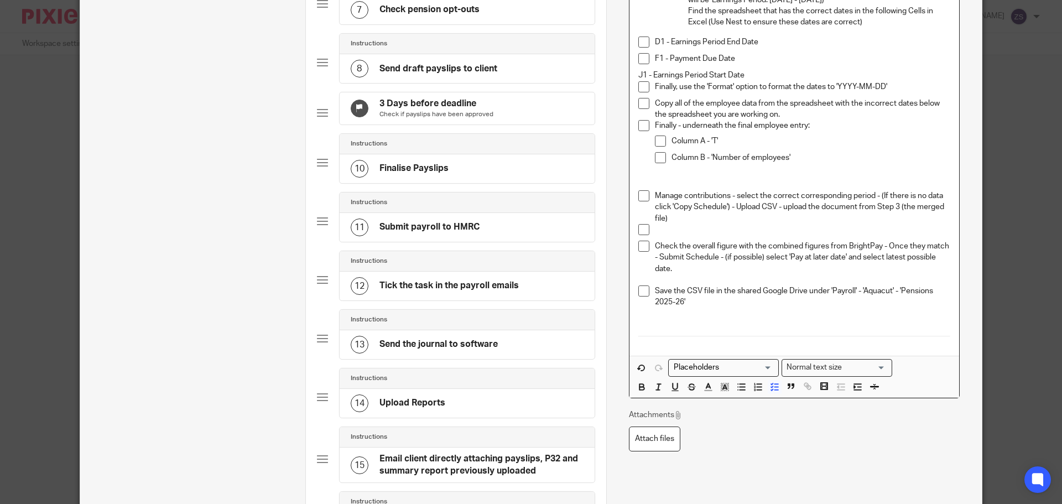
click at [638, 75] on p "J1 - Earnings Period Start Date" at bounding box center [794, 75] width 312 height 11
click at [769, 383] on icon "button" at bounding box center [774, 387] width 10 height 10
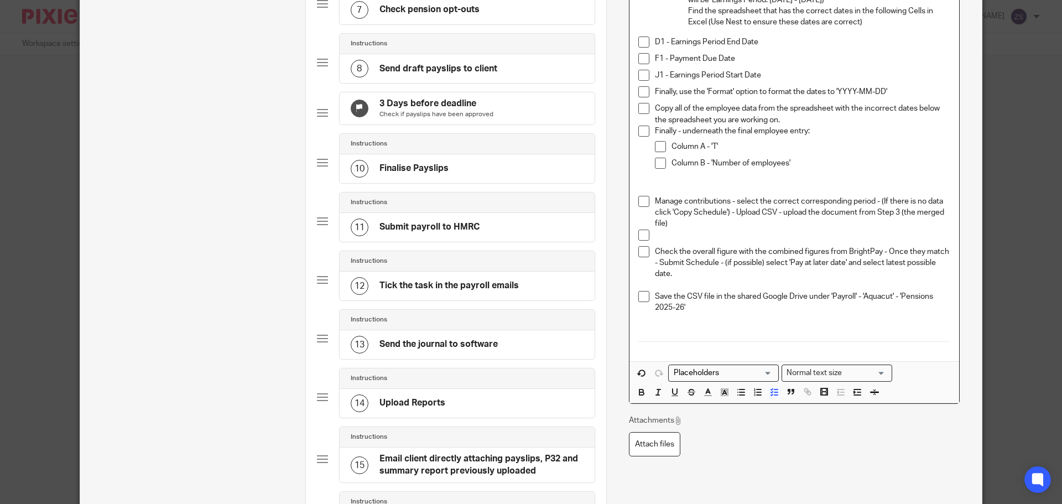
click at [655, 110] on p "Copy all of the employee data from the spreadsheet with the incorrect dates bel…" at bounding box center [802, 114] width 295 height 23
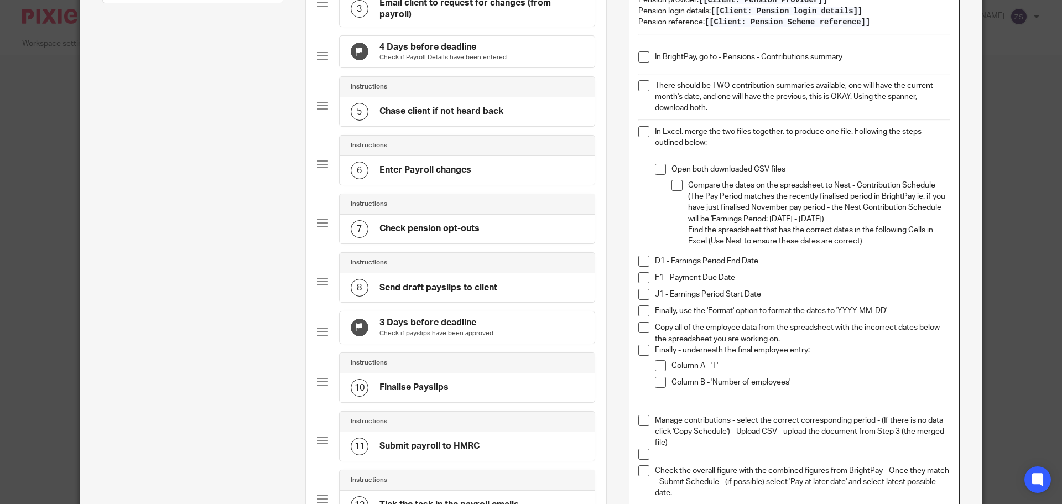
scroll to position [228, 0]
click at [884, 247] on p "Find the spreadsheet that has the correct dates in the following Cells in Excel…" at bounding box center [819, 238] width 262 height 23
click at [681, 231] on li "Compare the dates on the spreadsheet to Nest - Contribution Schedule (The Pay P…" at bounding box center [811, 215] width 279 height 67
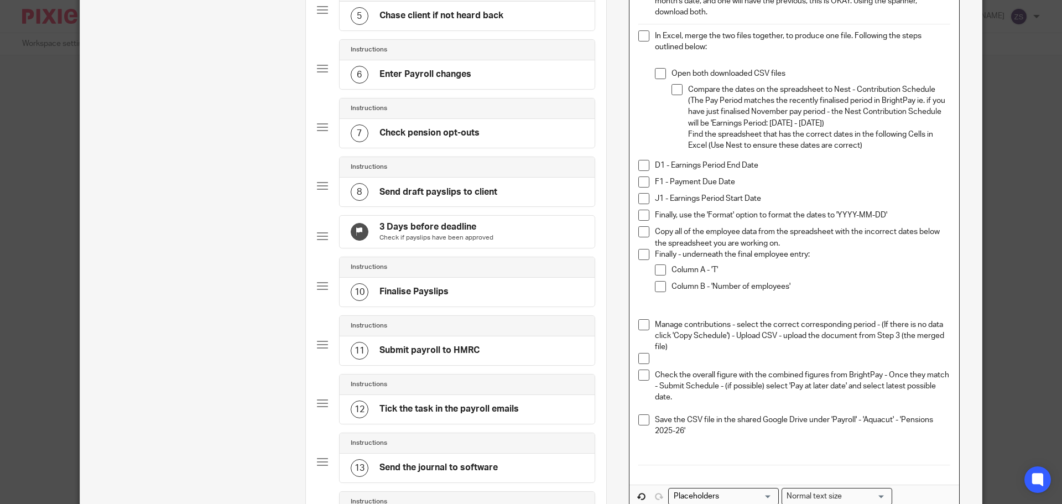
scroll to position [339, 0]
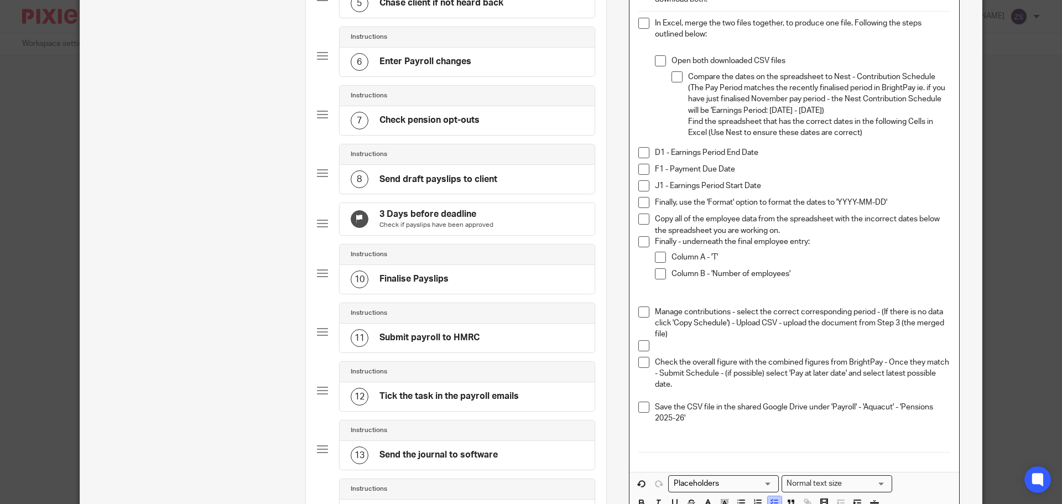
click at [769, 499] on icon "button" at bounding box center [774, 503] width 10 height 10
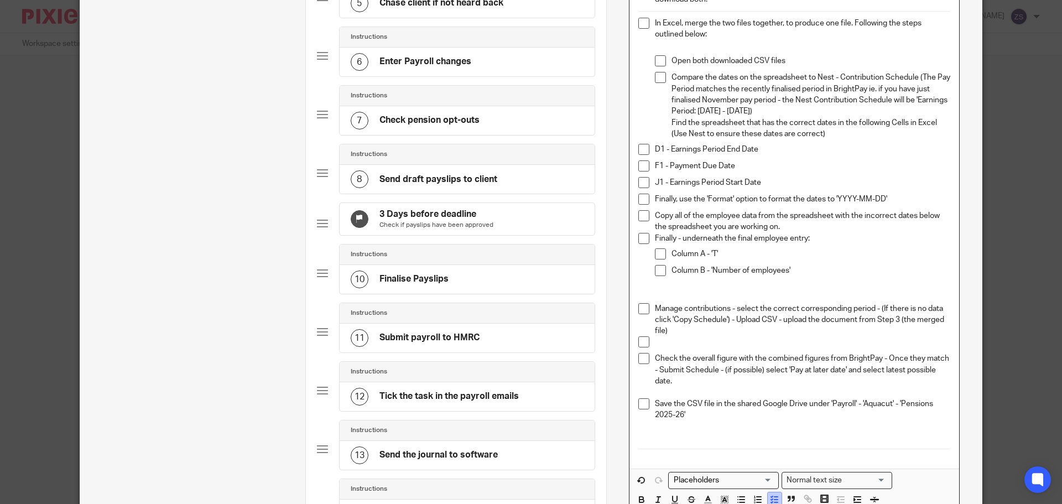
click at [769, 498] on icon "button" at bounding box center [774, 500] width 10 height 10
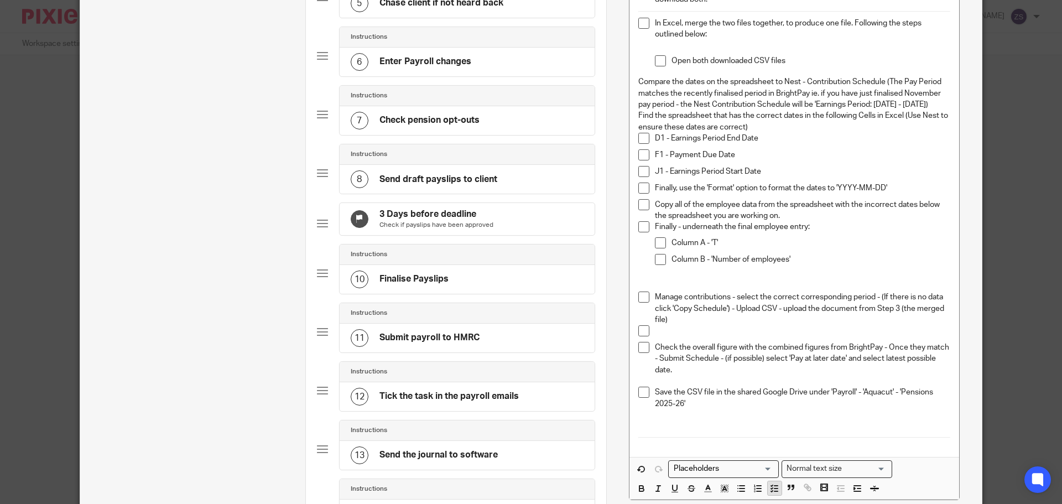
click at [768, 498] on span at bounding box center [757, 489] width 50 height 17
click at [770, 488] on icon "button" at bounding box center [774, 488] width 10 height 10
click at [655, 120] on p "Find the spreadsheet that has the correct dates in the following Cells in Excel…" at bounding box center [802, 121] width 295 height 23
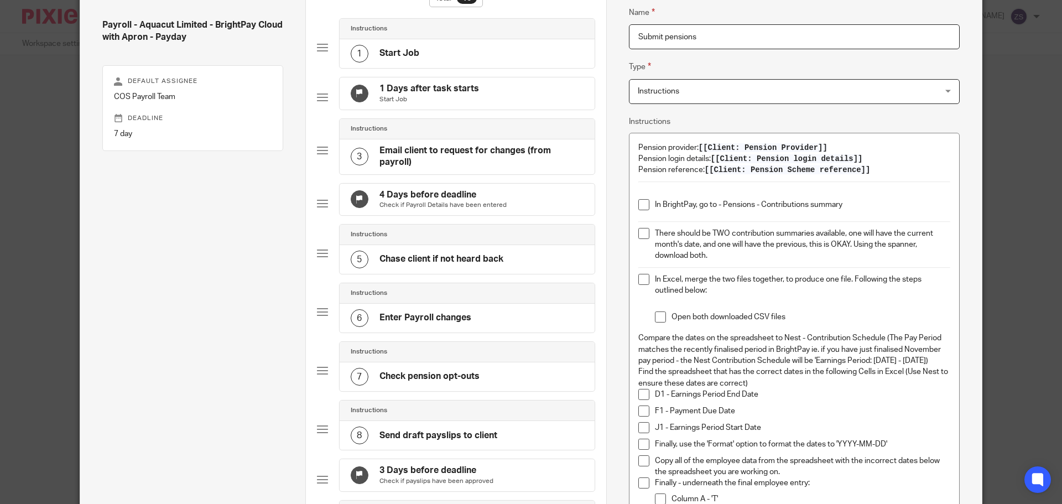
scroll to position [221, 0]
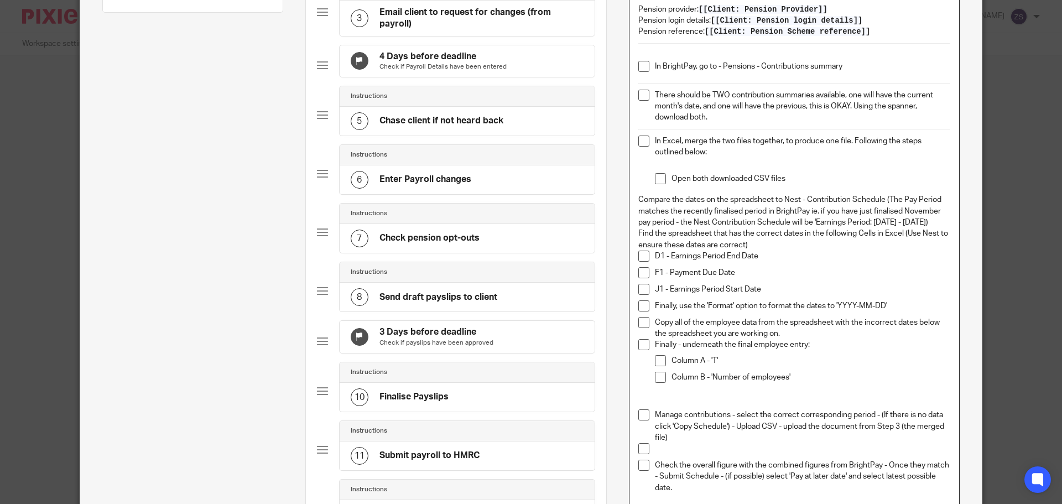
click at [638, 224] on p "Compare the dates on the spreadsheet to Nest - Contribution Schedule (The Pay P…" at bounding box center [794, 211] width 312 height 34
click at [633, 231] on div "Pension provider: [[Client: Pension Provider]] Pension login details: [[Client:…" at bounding box center [794, 285] width 330 height 580
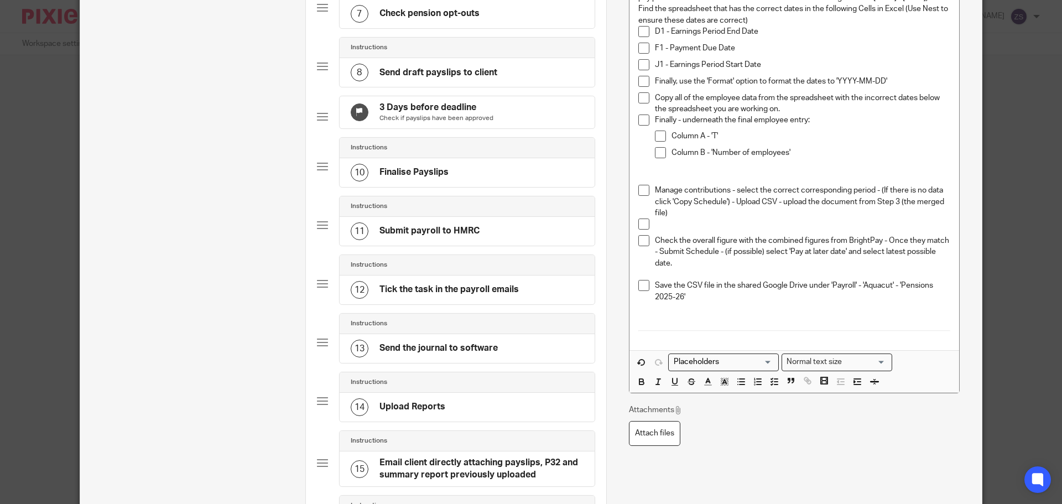
scroll to position [280, 0]
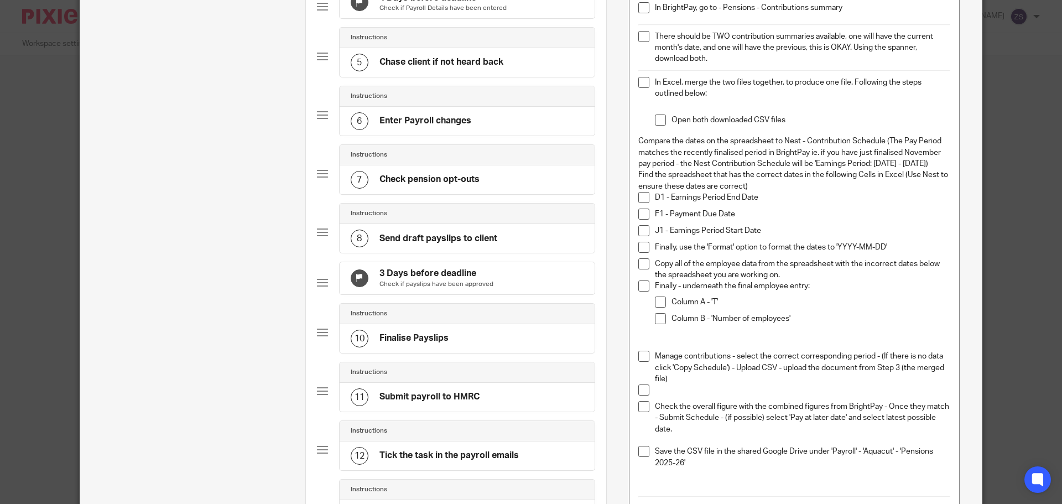
click at [632, 138] on div "Pension provider: [[Client: Pension Provider]] Pension login details: [[Client:…" at bounding box center [794, 226] width 330 height 580
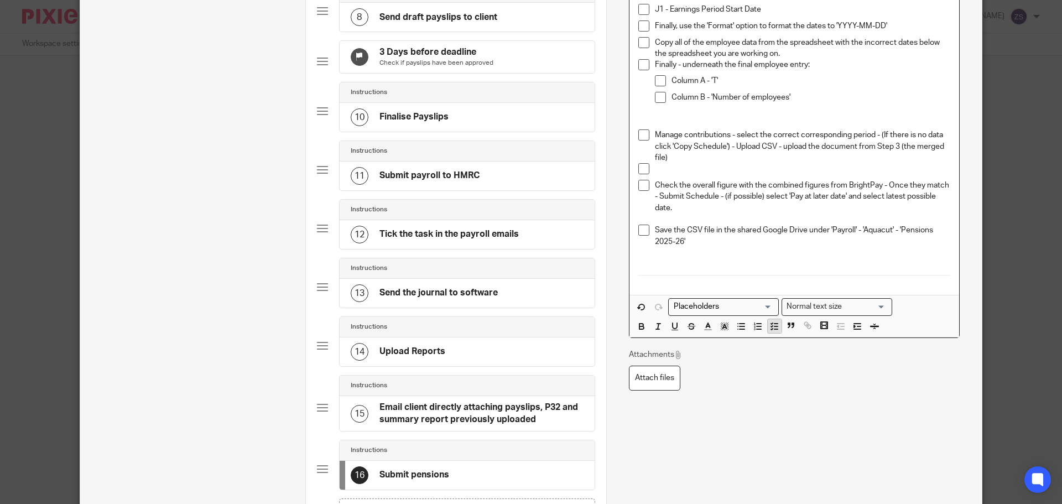
click at [774, 326] on line "button" at bounding box center [775, 326] width 3 height 0
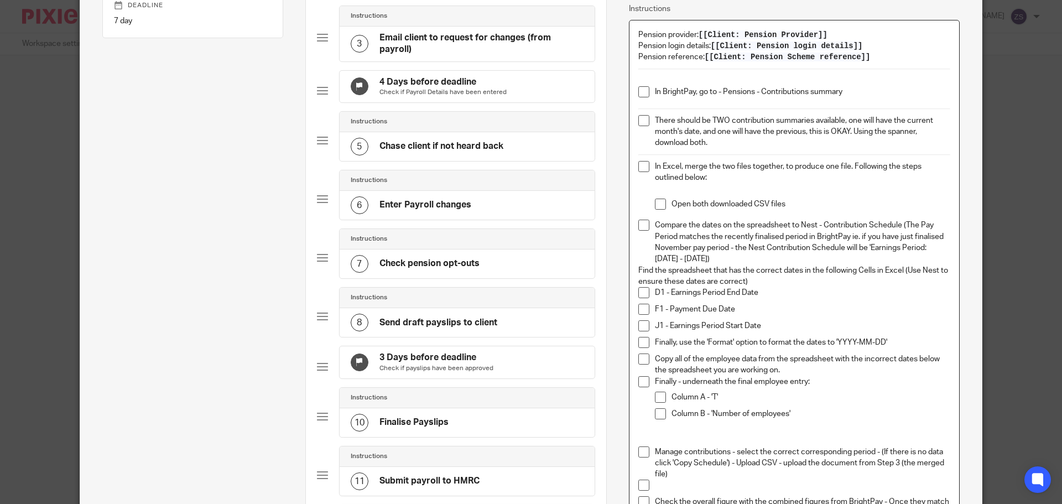
scroll to position [193, 0]
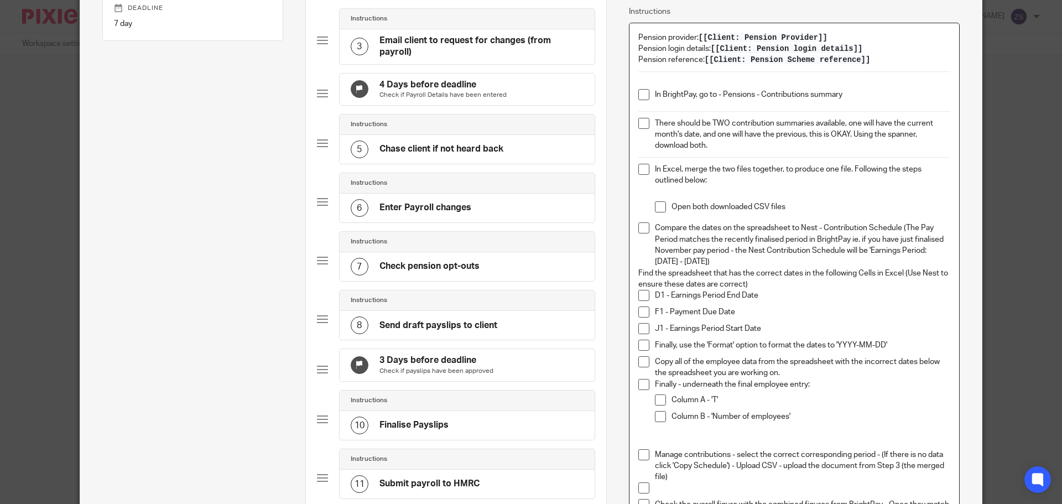
click at [632, 275] on div "Pension provider: [[Client: Pension Provider]] Pension login details: [[Client:…" at bounding box center [794, 318] width 330 height 591
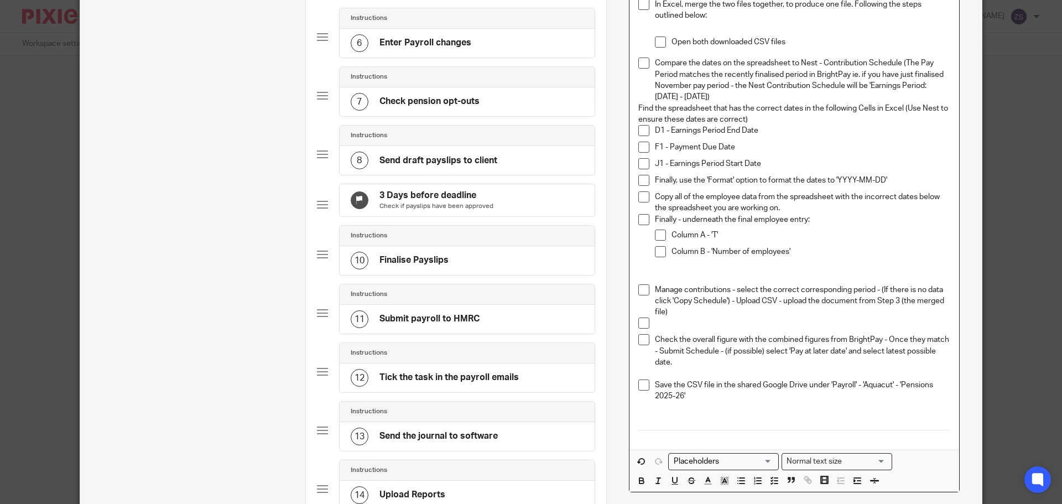
scroll to position [359, 0]
click at [774, 476] on icon "button" at bounding box center [774, 480] width 10 height 10
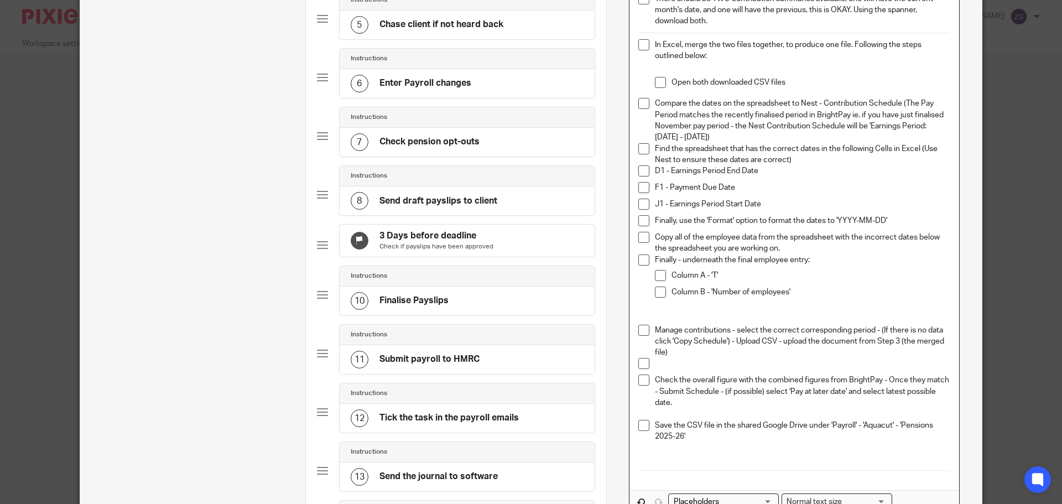
scroll to position [248, 0]
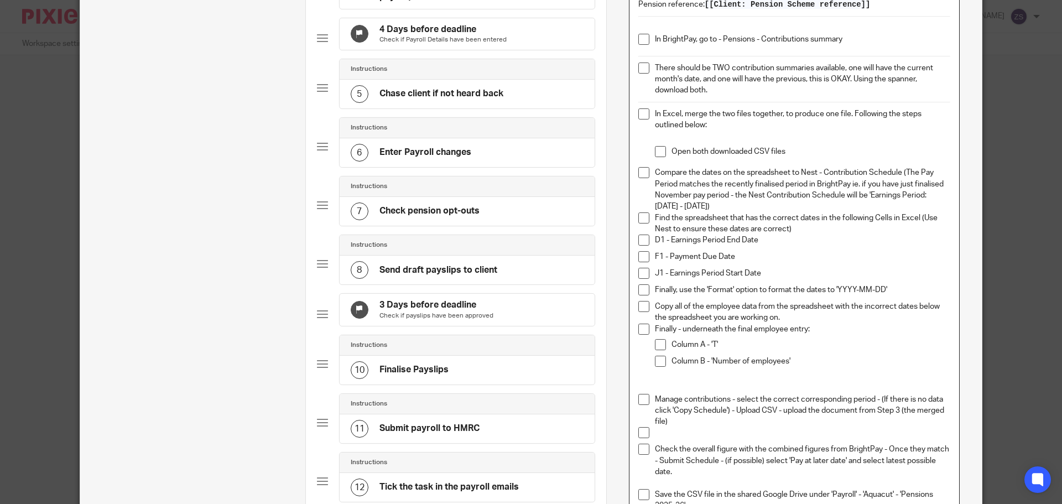
click at [778, 130] on p "In Excel, merge the two files together, to produce one file. Following the step…" at bounding box center [802, 119] width 295 height 23
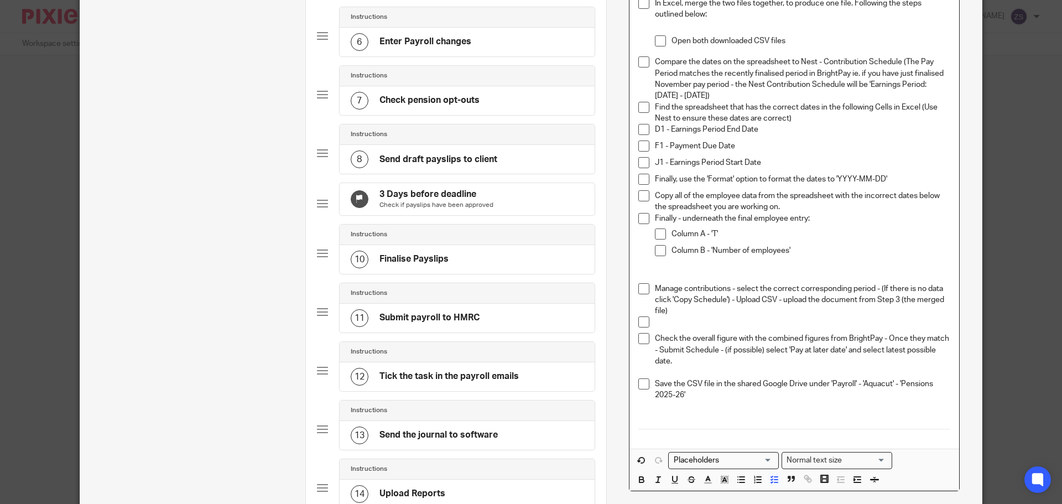
scroll to position [193, 0]
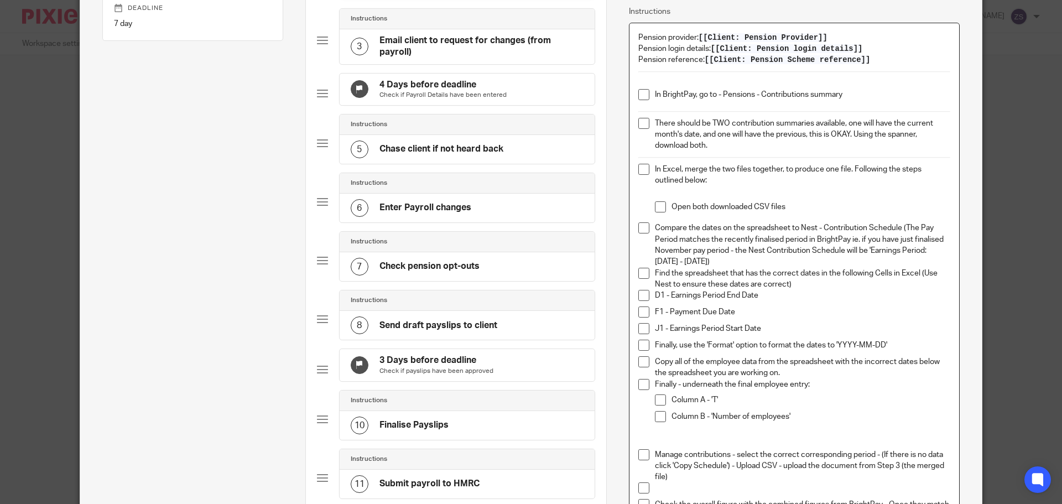
click at [764, 147] on p "There should be TWO contribution summaries available, one will have the current…" at bounding box center [802, 135] width 295 height 34
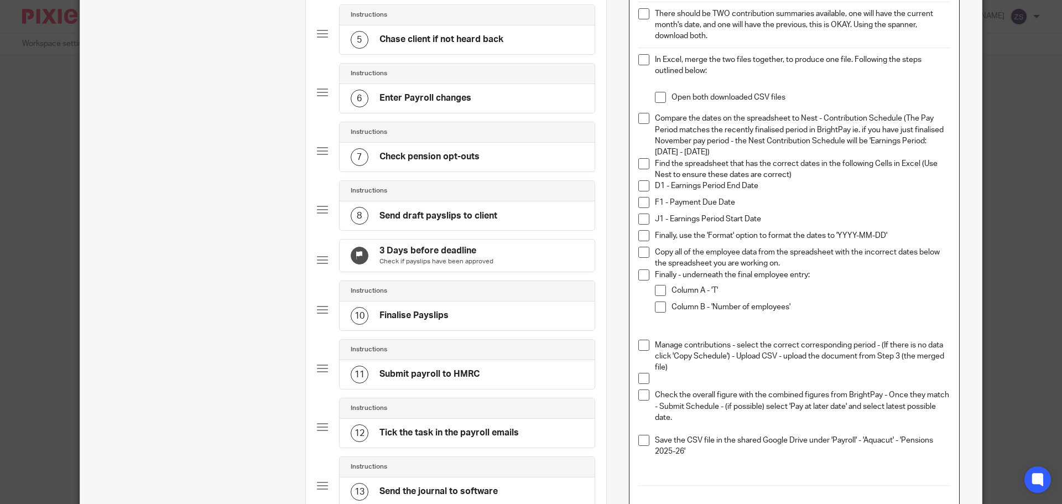
scroll to position [414, 0]
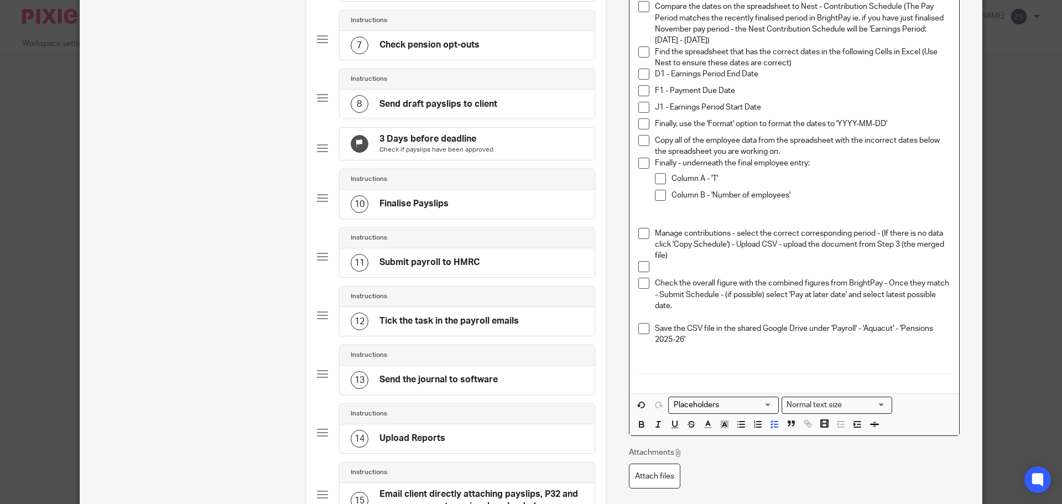
drag, startPoint x: 868, startPoint y: 421, endPoint x: 869, endPoint y: 413, distance: 8.3
click at [870, 421] on icon "button" at bounding box center [875, 424] width 10 height 10
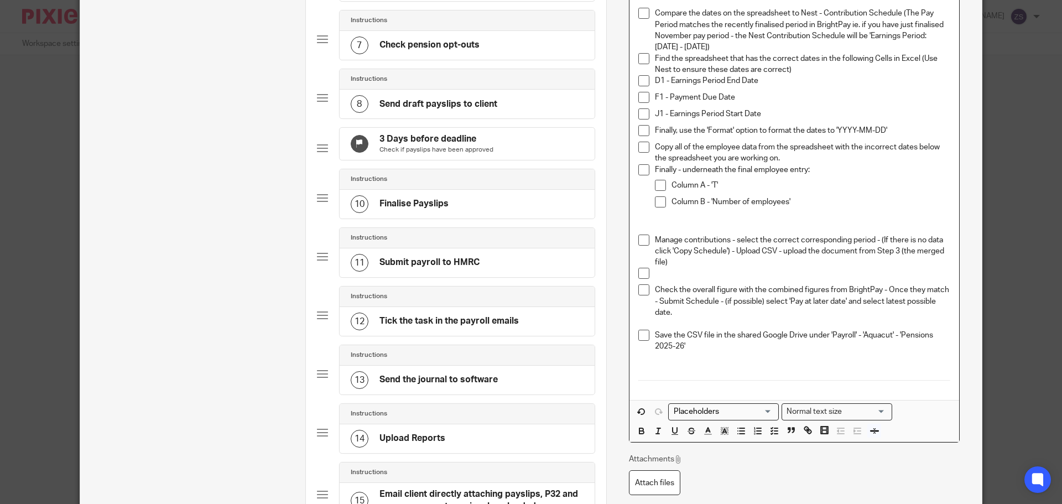
scroll to position [248, 0]
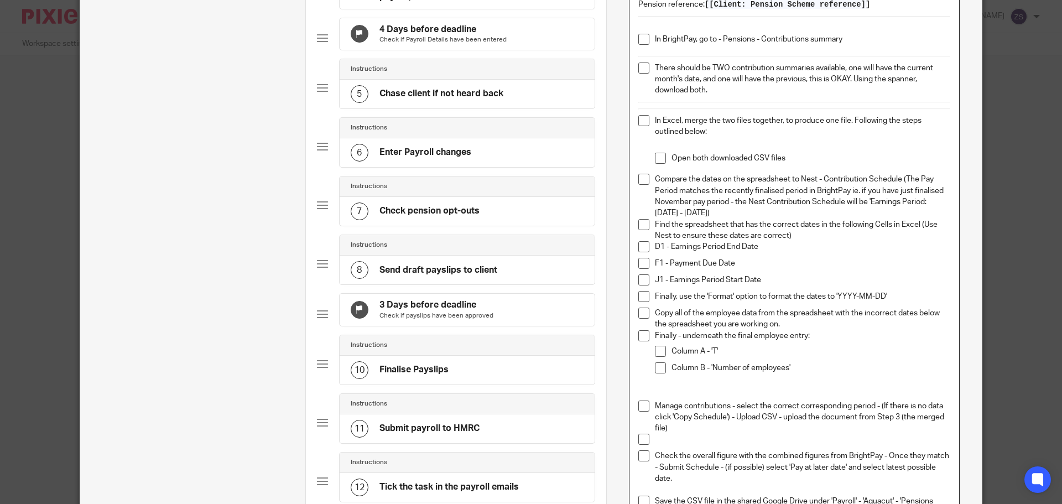
click at [732, 133] on p "In Excel, merge the two files together, to produce one file. Following the step…" at bounding box center [802, 126] width 295 height 23
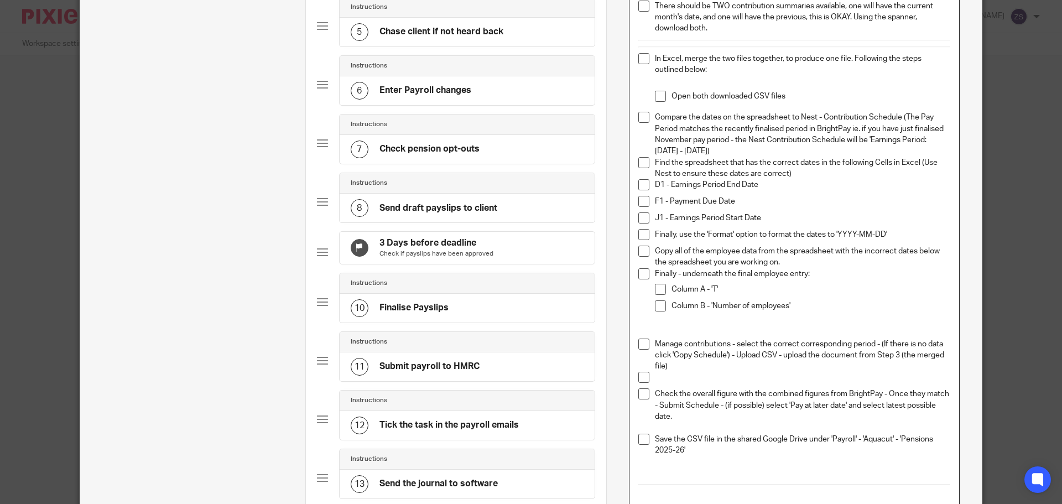
scroll to position [470, 0]
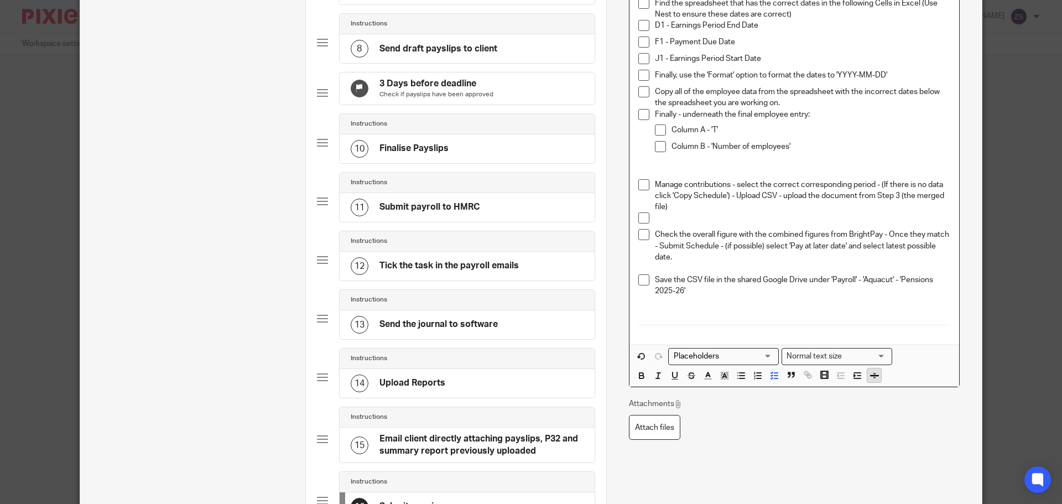
click at [870, 373] on icon "button" at bounding box center [875, 376] width 10 height 10
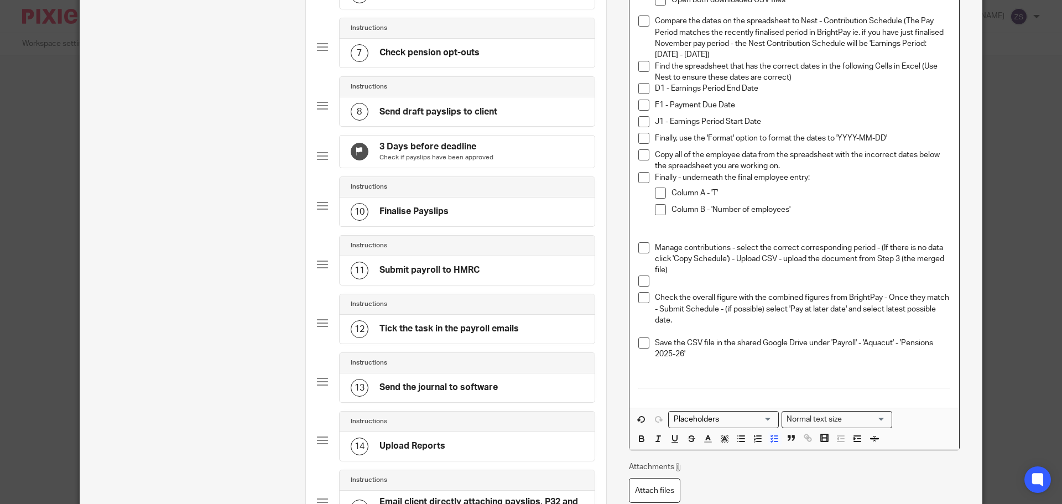
scroll to position [525, 0]
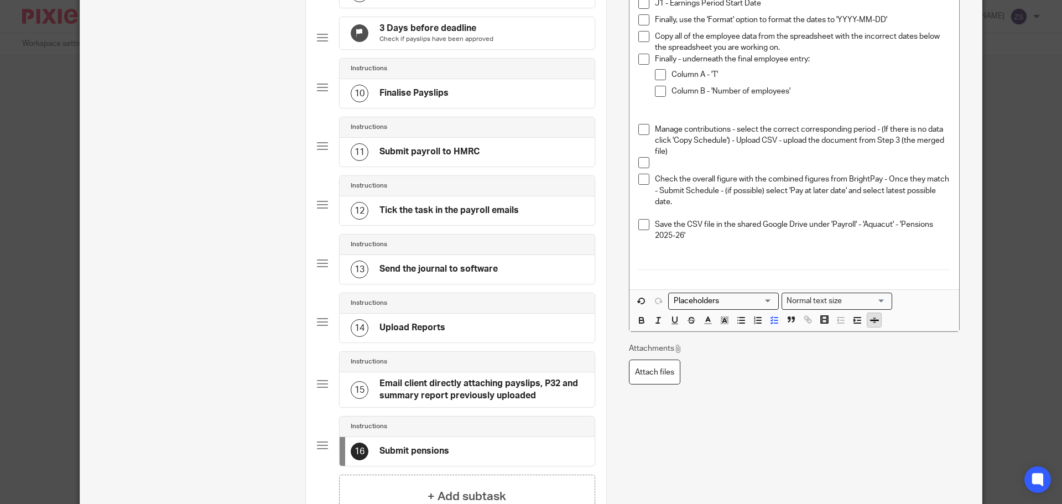
click at [870, 322] on icon "button" at bounding box center [875, 320] width 10 height 10
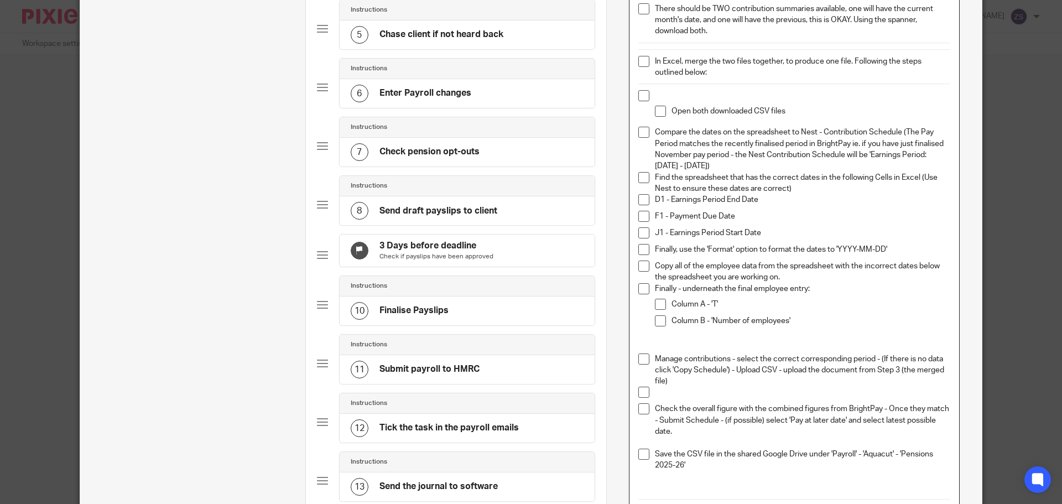
scroll to position [304, 0]
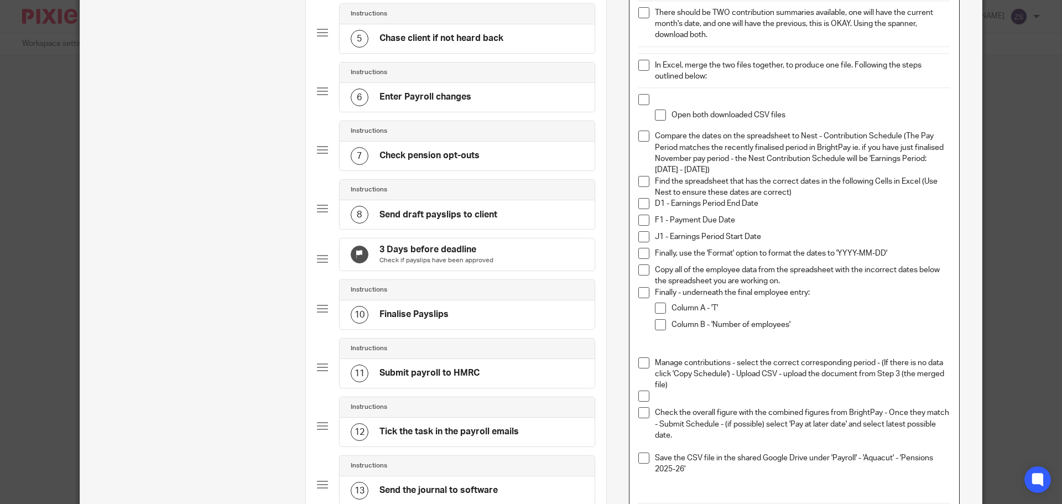
click at [713, 97] on p at bounding box center [802, 99] width 295 height 11
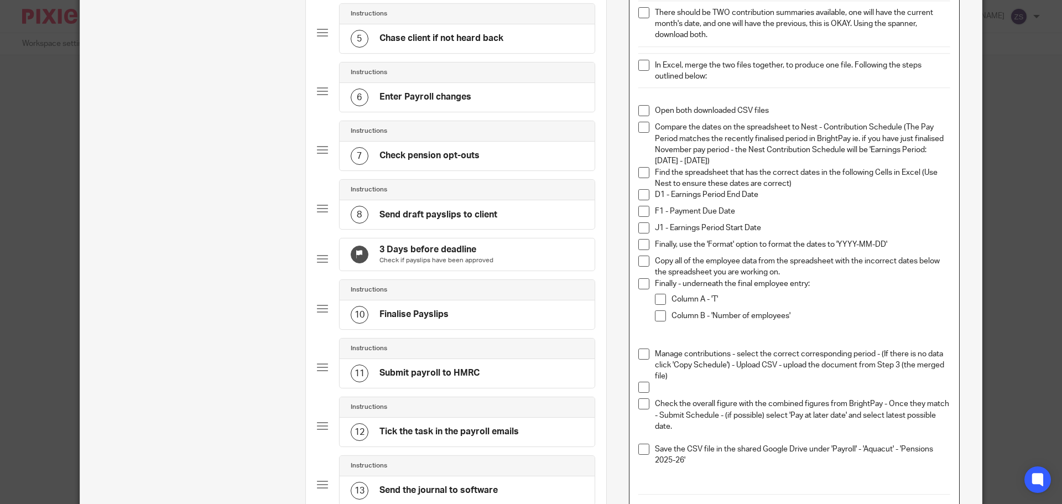
click at [778, 115] on p "Open both downloaded CSV files" at bounding box center [802, 110] width 295 height 11
click at [650, 124] on li "Compare the dates on the spreadsheet to Nest - Contribution Schedule (The Pay P…" at bounding box center [794, 144] width 312 height 45
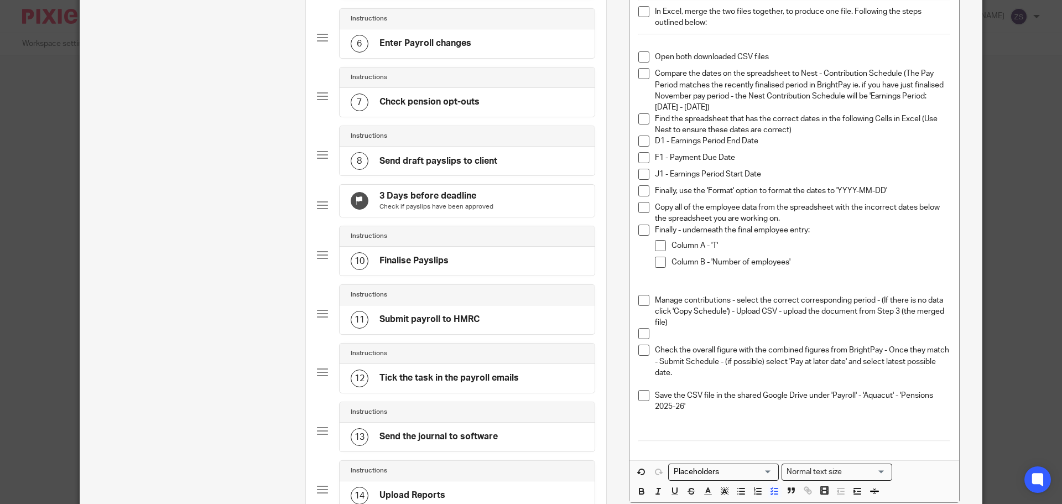
scroll to position [356, 0]
click at [660, 335] on p at bounding box center [802, 334] width 295 height 11
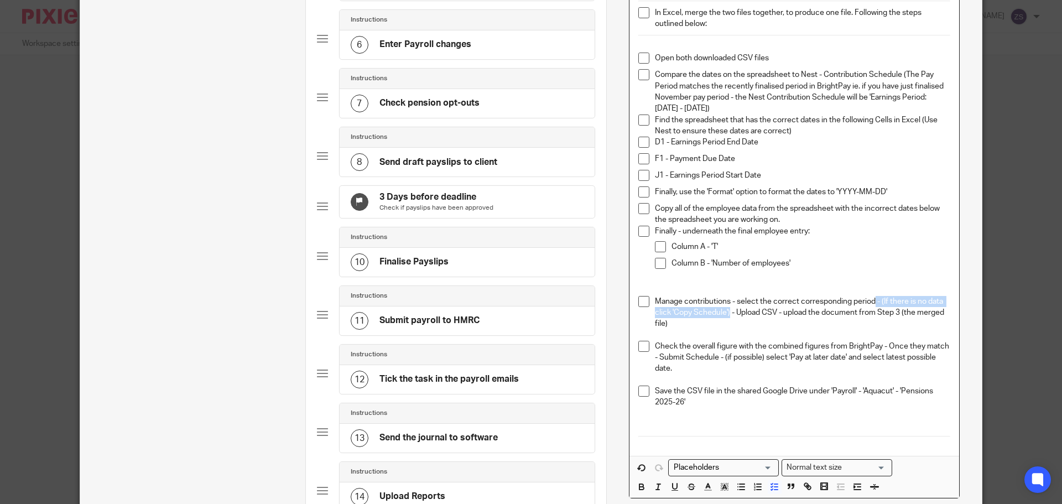
drag, startPoint x: 727, startPoint y: 314, endPoint x: 873, endPoint y: 304, distance: 146.4
click at [873, 304] on p "Manage contributions - select the correct corresponding period - (If there is n…" at bounding box center [802, 313] width 295 height 34
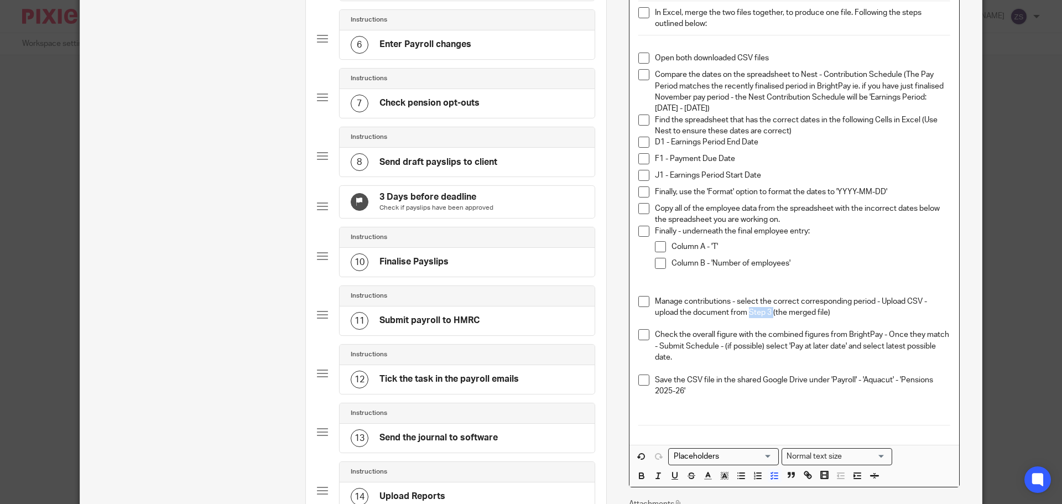
drag, startPoint x: 747, startPoint y: 311, endPoint x: 770, endPoint y: 313, distance: 23.3
click at [770, 313] on p "Manage contributions - select the correct corresponding period - Upload CSV - u…" at bounding box center [802, 307] width 295 height 23
click at [846, 267] on p "Column B - 'Number of employees'" at bounding box center [811, 263] width 279 height 11
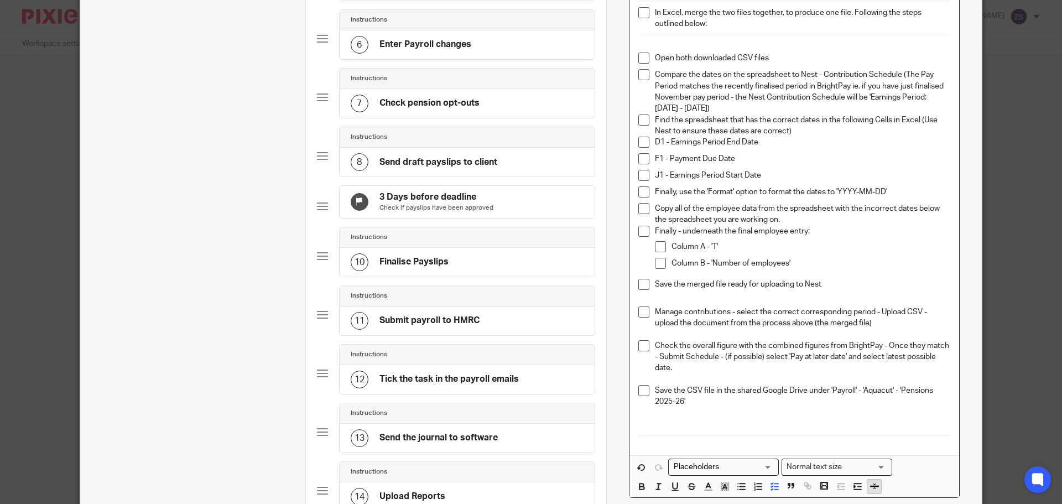
click at [870, 484] on icon "button" at bounding box center [875, 486] width 10 height 10
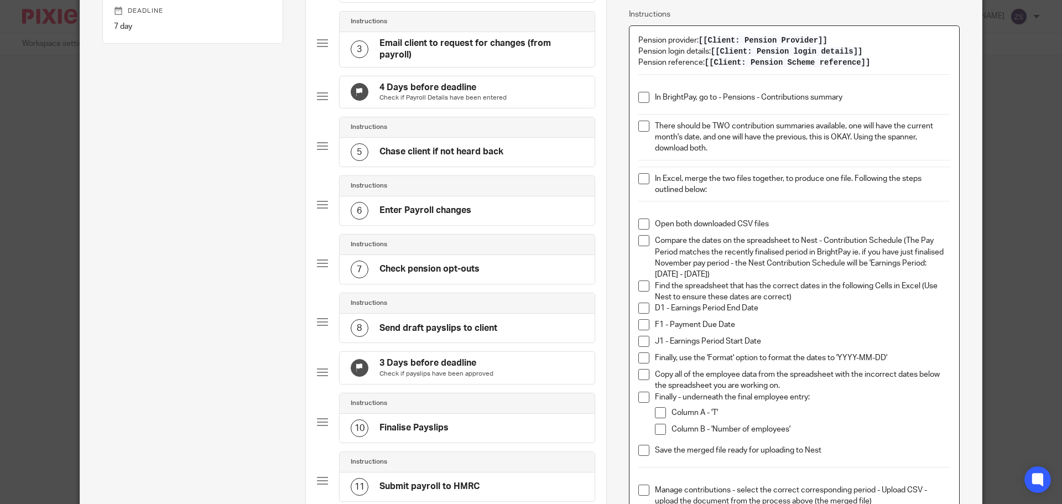
scroll to position [246, 0]
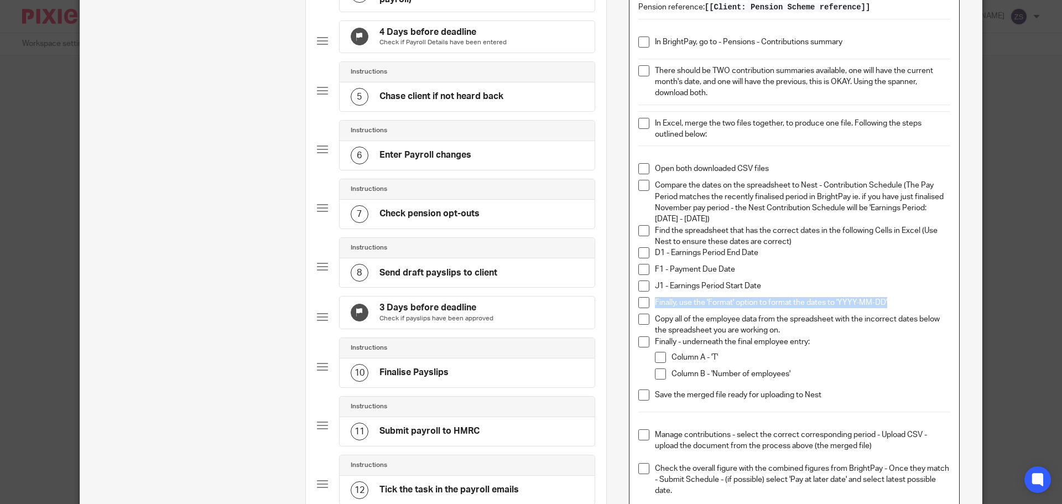
drag, startPoint x: 887, startPoint y: 303, endPoint x: 649, endPoint y: 302, distance: 238.4
click at [649, 302] on li "Finally, use the 'Format' option to format the dates to 'YYYY-MM-DD'" at bounding box center [794, 305] width 312 height 17
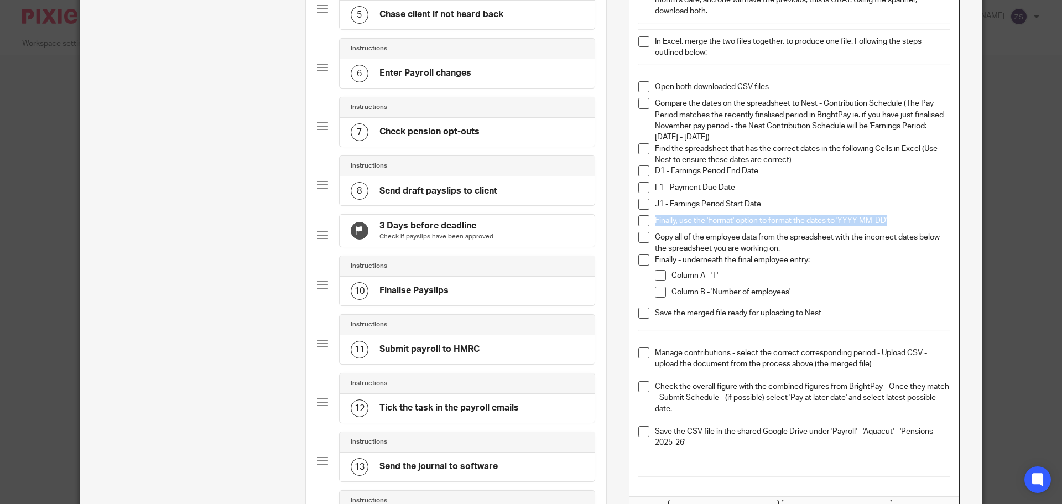
scroll to position [467, 0]
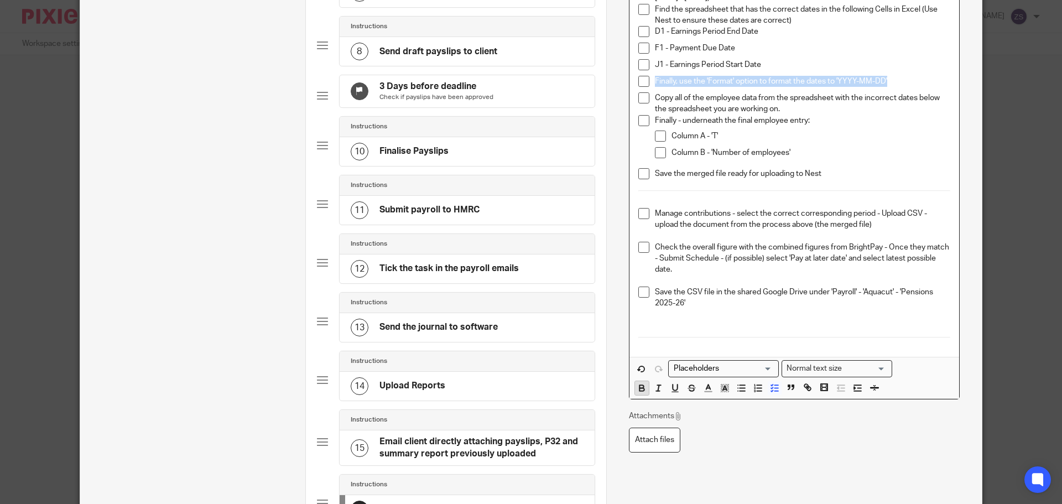
click at [639, 386] on icon "button" at bounding box center [641, 386] width 4 height 3
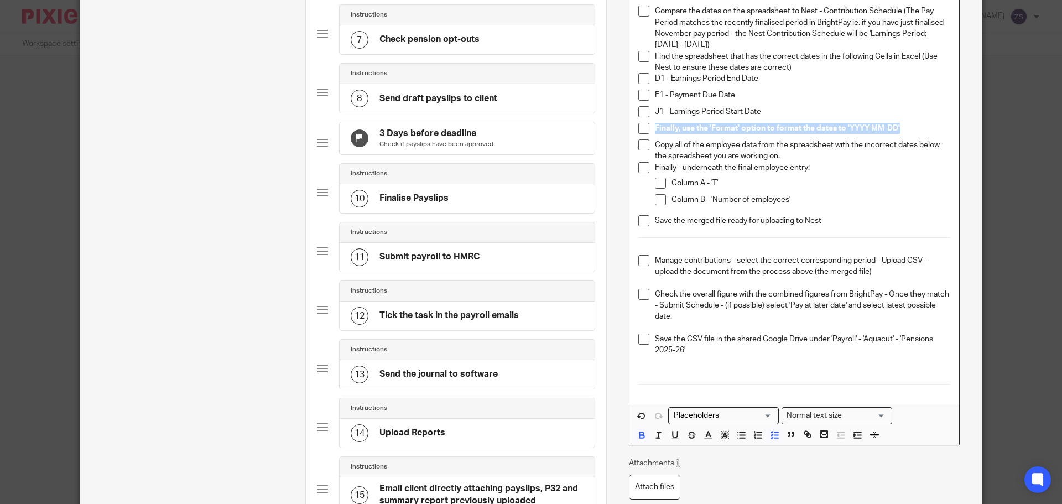
scroll to position [356, 0]
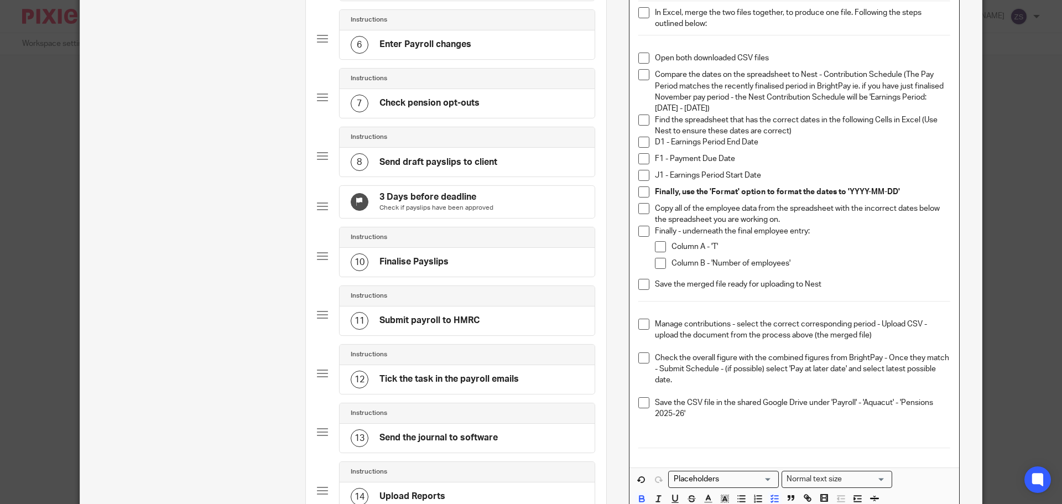
click at [751, 253] on div "Column A - 'T'" at bounding box center [811, 249] width 279 height 17
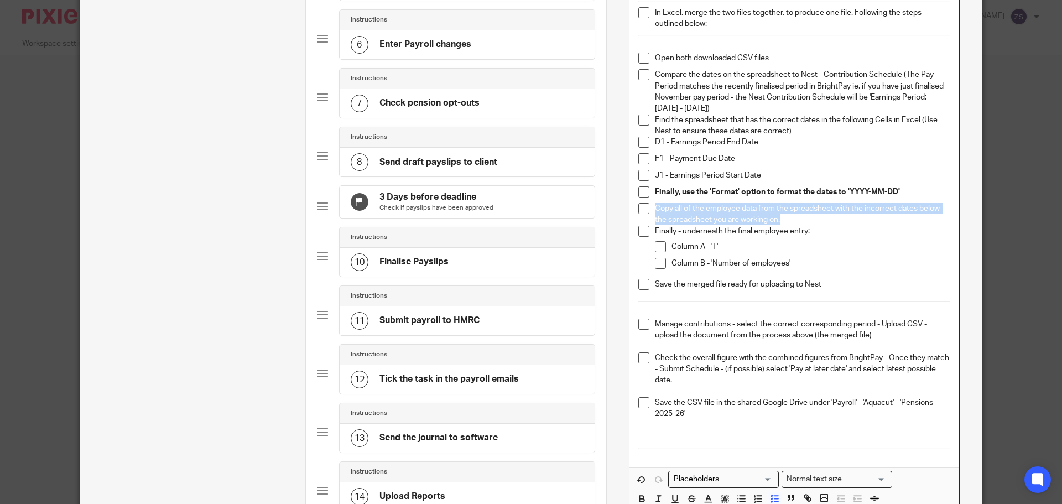
click at [666, 233] on p "Finally - underneath the final employee entry:" at bounding box center [802, 231] width 295 height 11
click at [768, 222] on p "Copy all of the employee data from the spreadsheet with the incorrect dates bel…" at bounding box center [802, 214] width 295 height 23
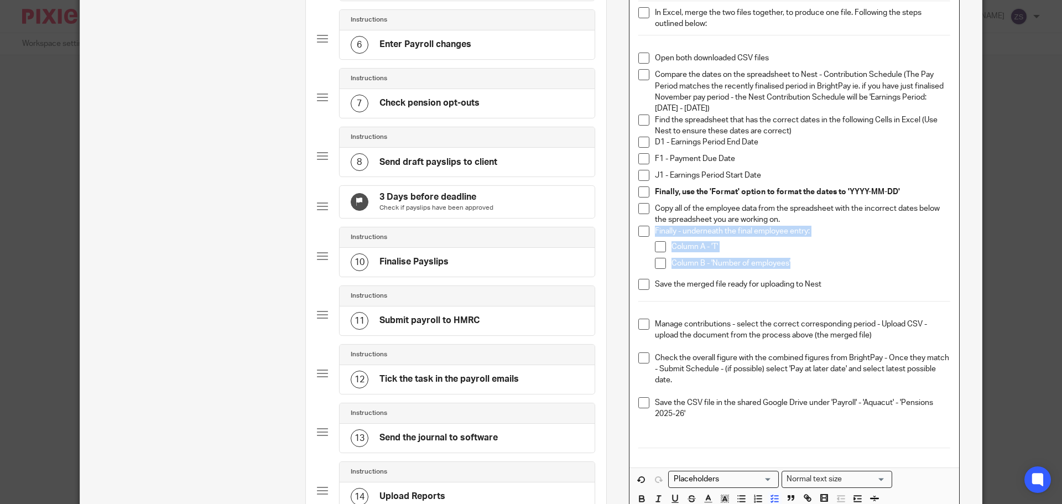
drag, startPoint x: 789, startPoint y: 263, endPoint x: 648, endPoint y: 231, distance: 144.5
click at [648, 231] on li "Finally - underneath the final employee entry: Column A - 'T' Column B - 'Numbe…" at bounding box center [794, 252] width 312 height 53
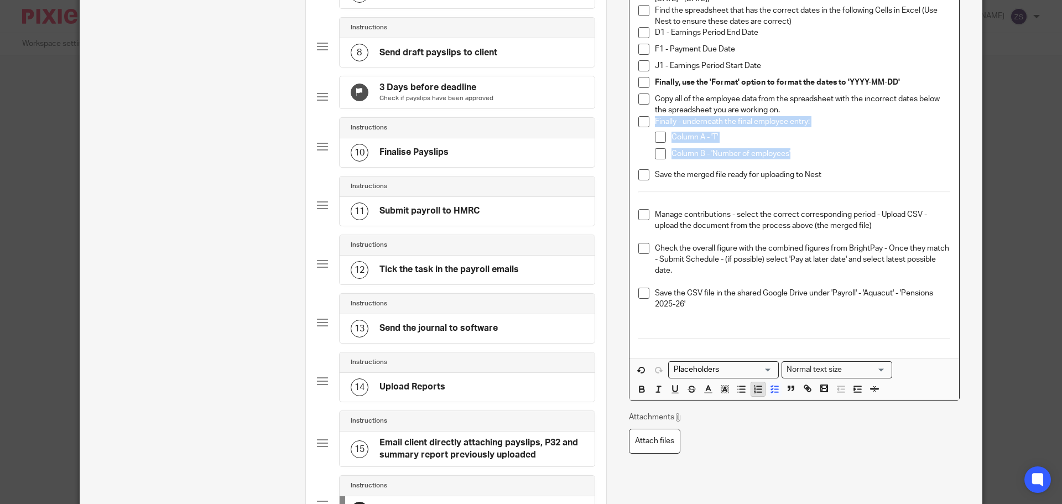
scroll to position [467, 0]
click at [637, 386] on icon "button" at bounding box center [642, 388] width 10 height 10
click at [759, 265] on p "Check the overall figure with the combined figures from BrightPay - Once they m…" at bounding box center [802, 259] width 295 height 34
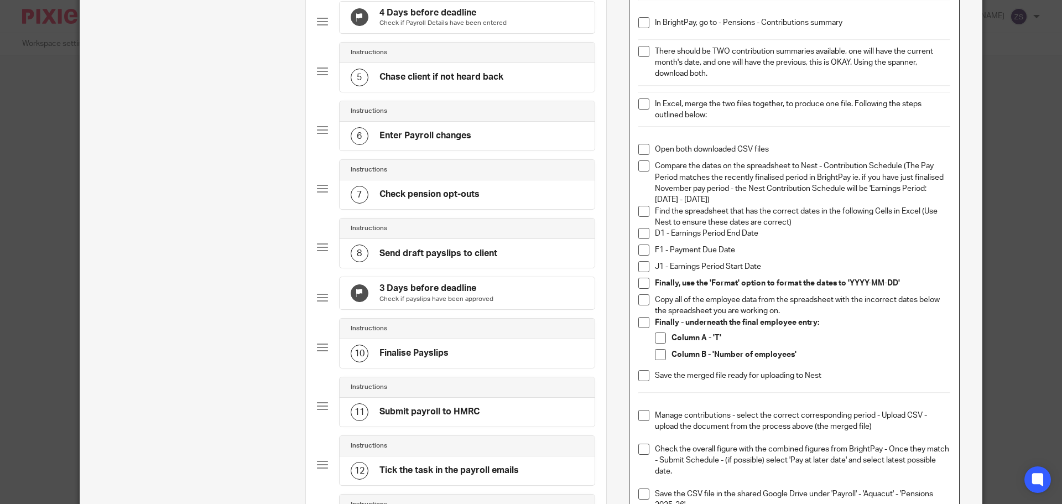
scroll to position [246, 0]
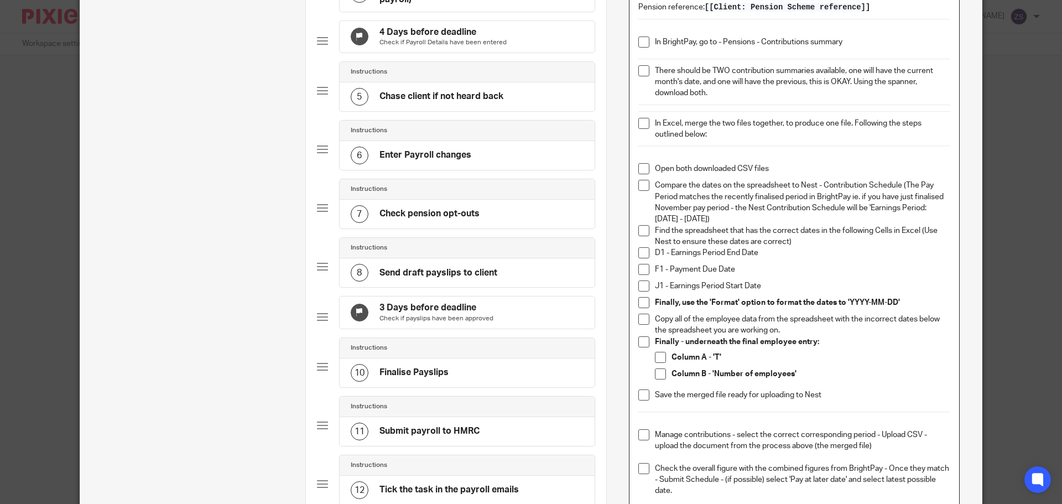
drag, startPoint x: 901, startPoint y: 186, endPoint x: 930, endPoint y: 214, distance: 40.3
click at [930, 214] on p "Compare the dates on the spreadsheet to Nest - Contribution Schedule (The Pay P…" at bounding box center [802, 202] width 295 height 45
click at [764, 225] on p "Find the spreadsheet that has the correct dates in the following Cells in Excel…" at bounding box center [802, 236] width 295 height 23
click at [873, 272] on p "F1 - Payment Due Date" at bounding box center [802, 269] width 295 height 11
drag, startPoint x: 787, startPoint y: 241, endPoint x: 919, endPoint y: 228, distance: 132.3
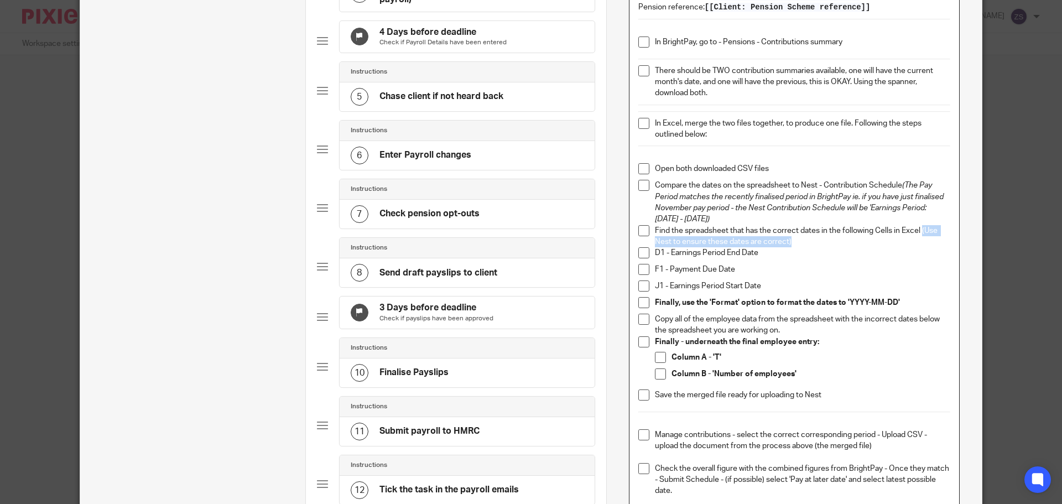
click at [919, 228] on p "Find the spreadsheet that has the correct dates in the following Cells in Excel…" at bounding box center [802, 236] width 295 height 23
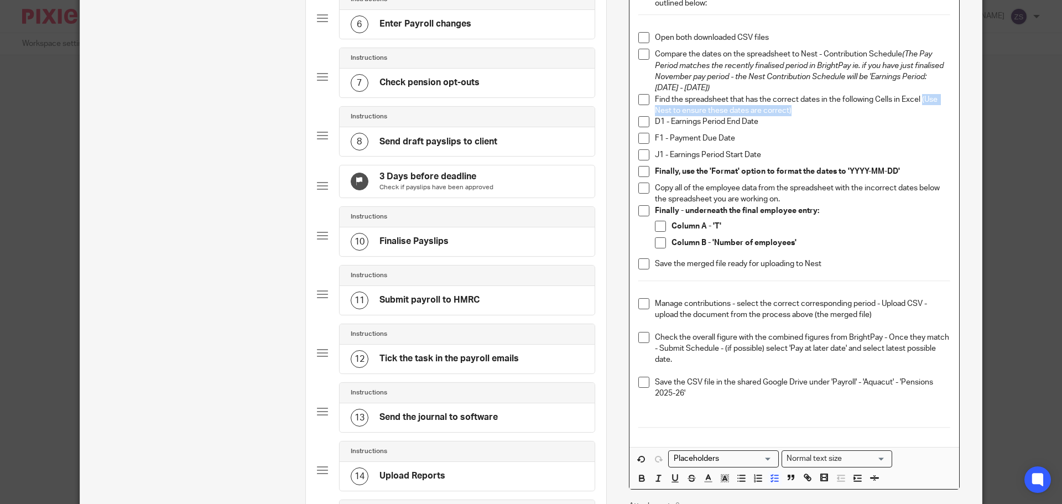
scroll to position [412, 0]
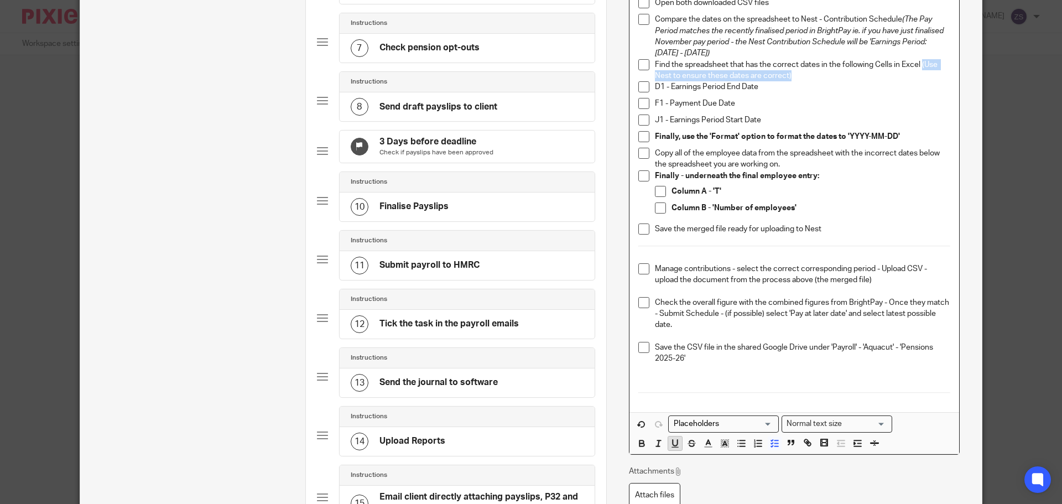
click at [670, 444] on icon "button" at bounding box center [675, 443] width 10 height 10
click at [794, 261] on p at bounding box center [794, 257] width 312 height 11
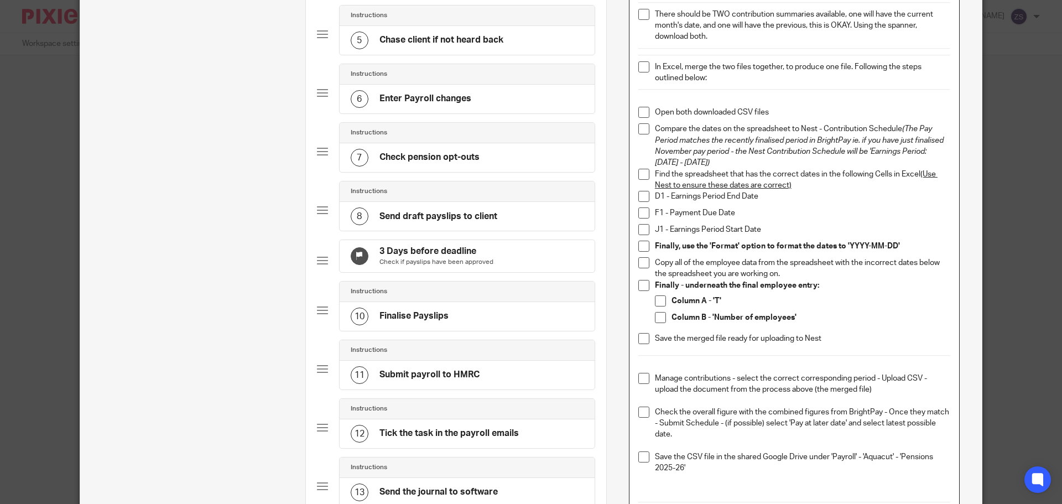
scroll to position [301, 0]
click at [785, 184] on u "(Use Nest to ensure these dates are correct)" at bounding box center [796, 180] width 283 height 19
click at [778, 233] on p "J1 - Earnings Period Start Date" at bounding box center [802, 230] width 295 height 11
drag, startPoint x: 793, startPoint y: 188, endPoint x: 785, endPoint y: 189, distance: 7.8
click at [785, 189] on p "Find the spreadsheet that has the correct dates in the following Cells in Excel…" at bounding box center [802, 181] width 295 height 23
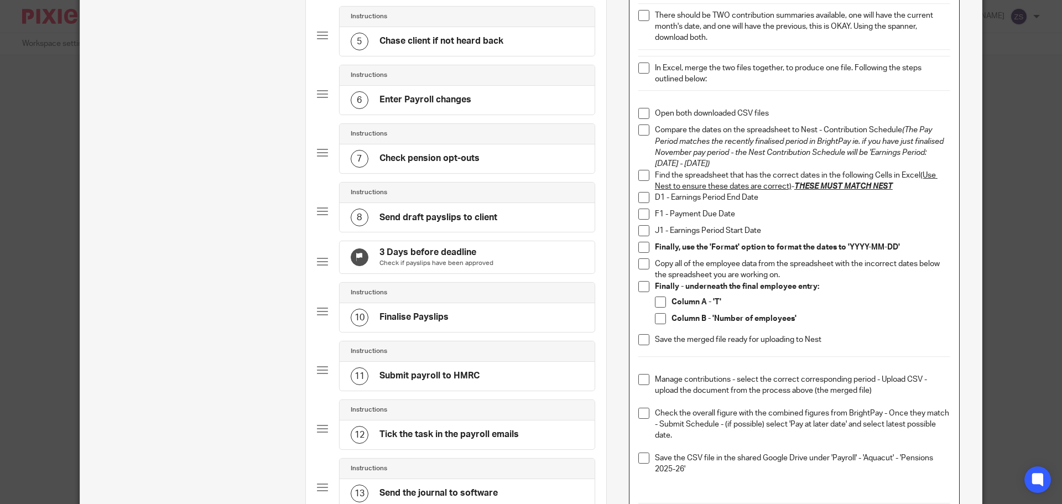
click at [762, 268] on p "Copy all of the employee data from the spreadsheet with the incorrect dates bel…" at bounding box center [802, 269] width 295 height 23
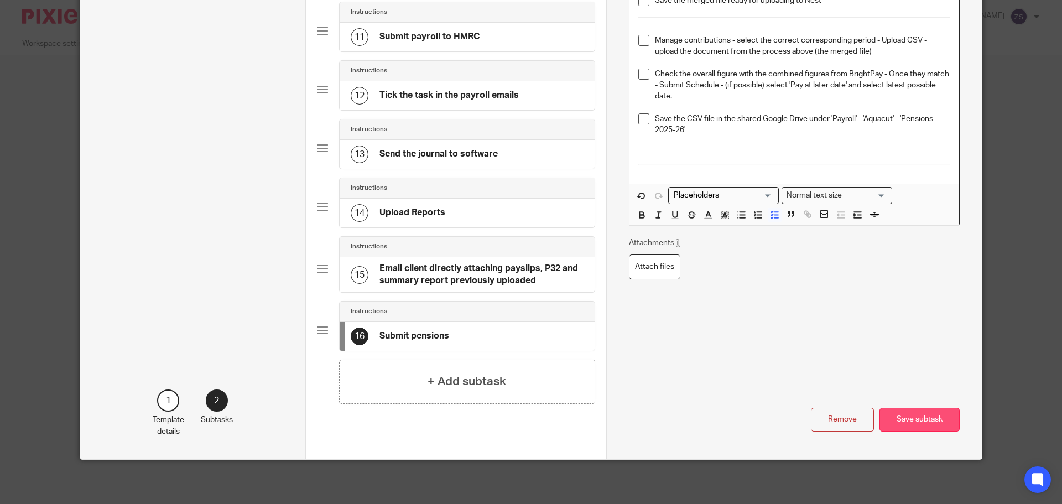
scroll to position [660, 0]
click at [906, 415] on button "Save subtask" at bounding box center [920, 420] width 80 height 24
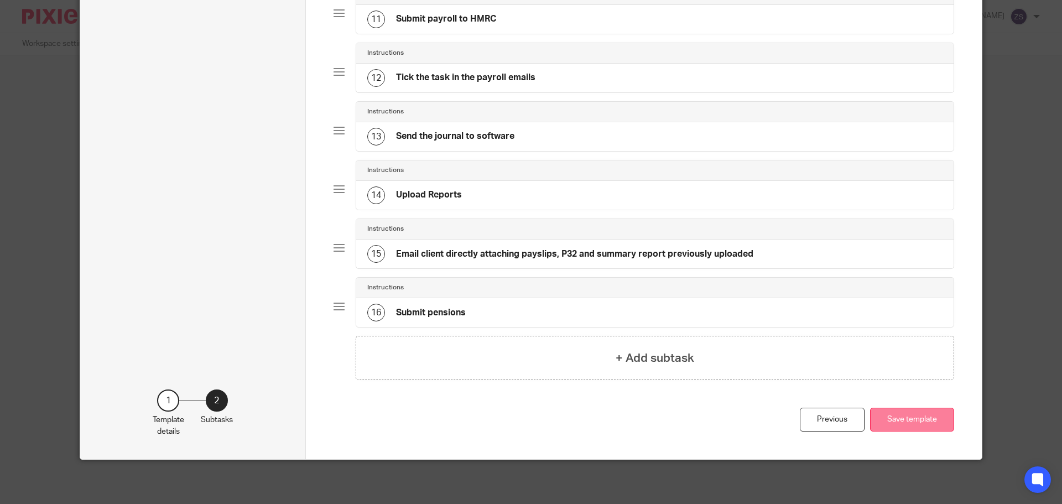
click at [899, 431] on button "Save template" at bounding box center [912, 420] width 84 height 24
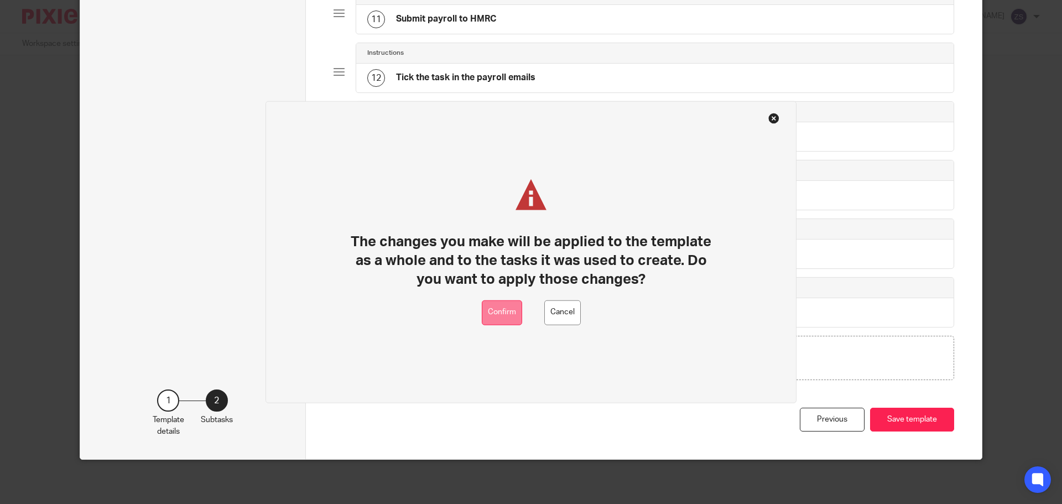
click at [518, 310] on button "Confirm" at bounding box center [502, 312] width 40 height 25
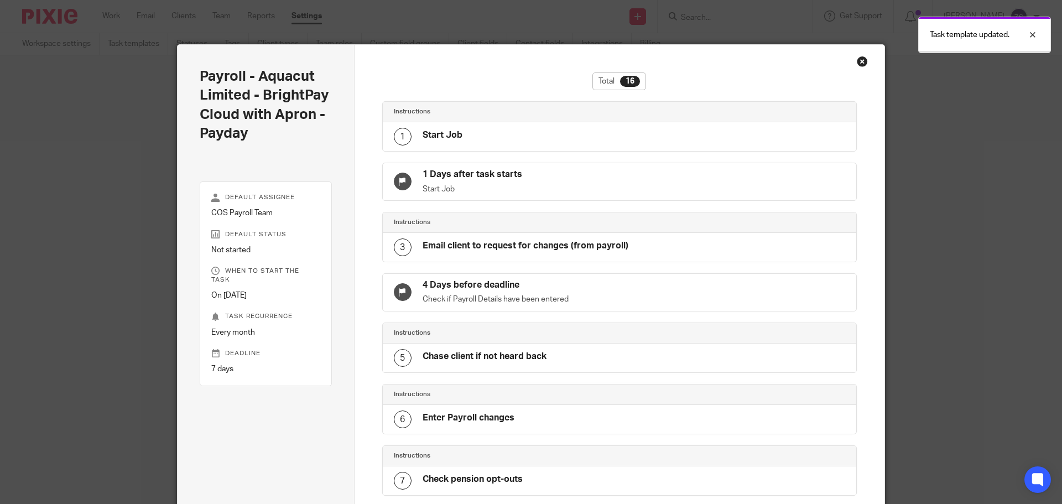
scroll to position [643, 0]
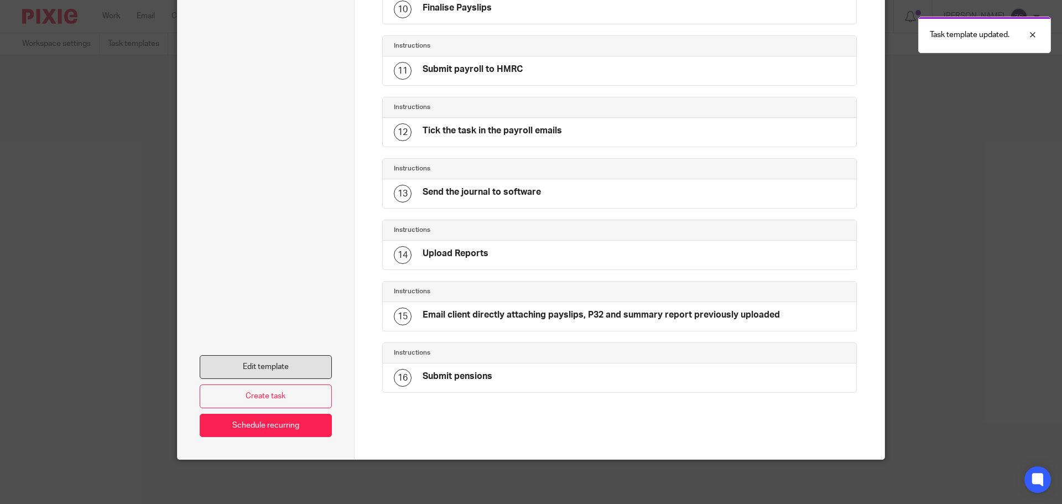
click at [231, 362] on link "Edit template" at bounding box center [266, 367] width 132 height 24
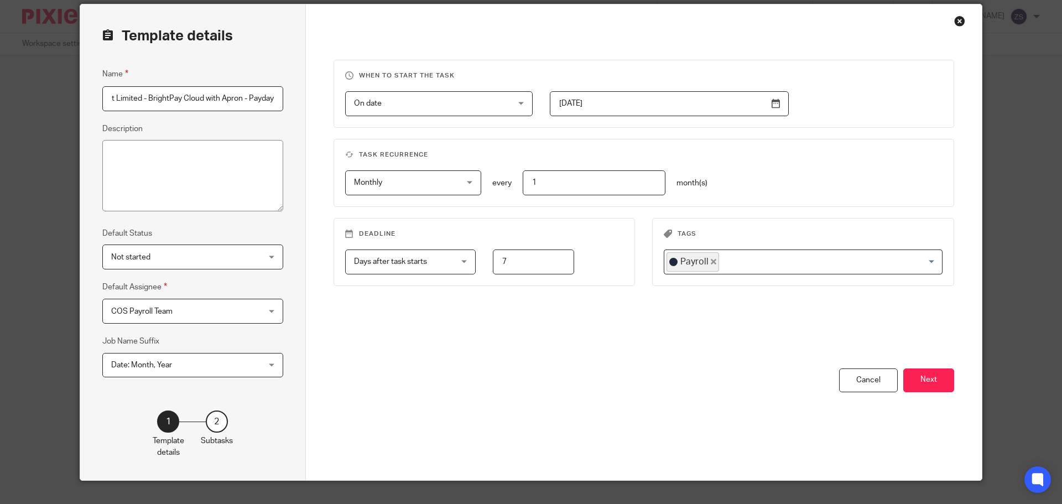
scroll to position [61, 0]
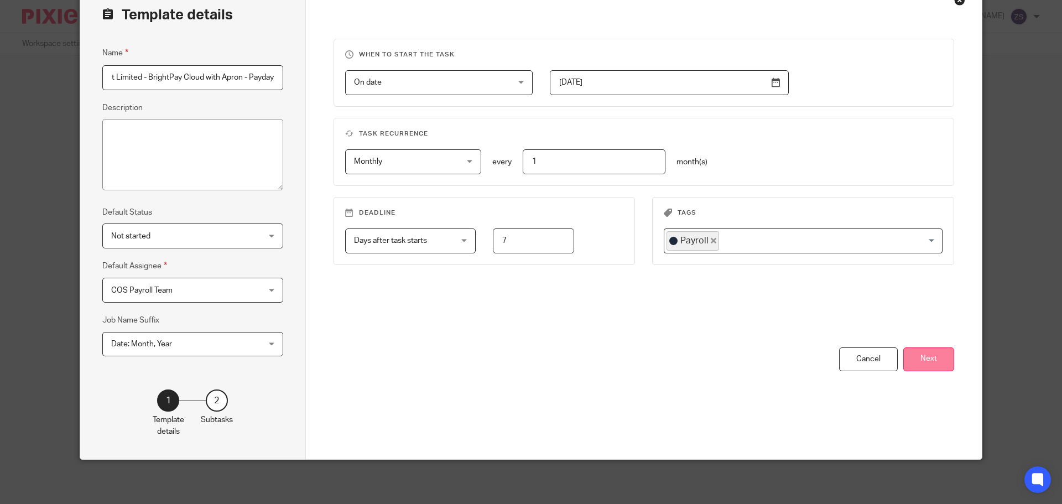
click at [906, 353] on button "Next" at bounding box center [928, 359] width 51 height 24
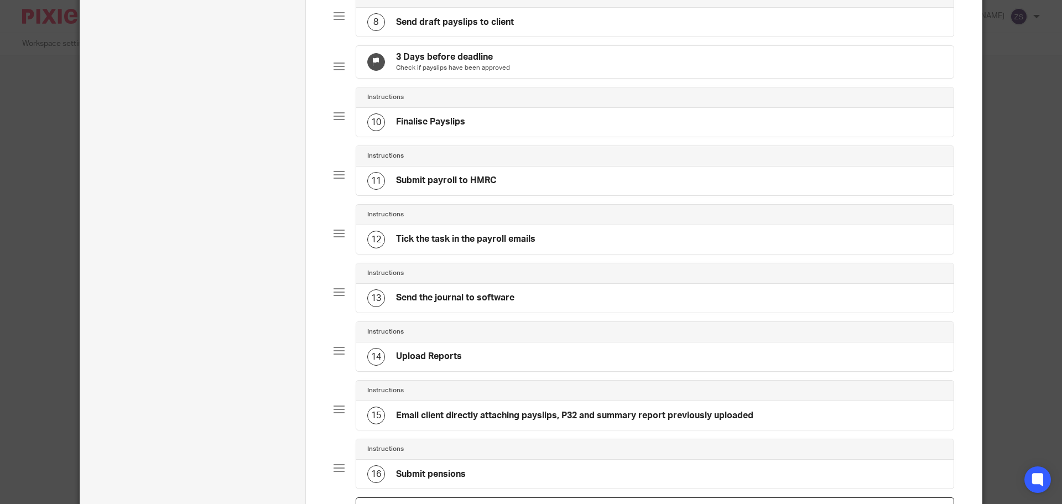
scroll to position [670, 0]
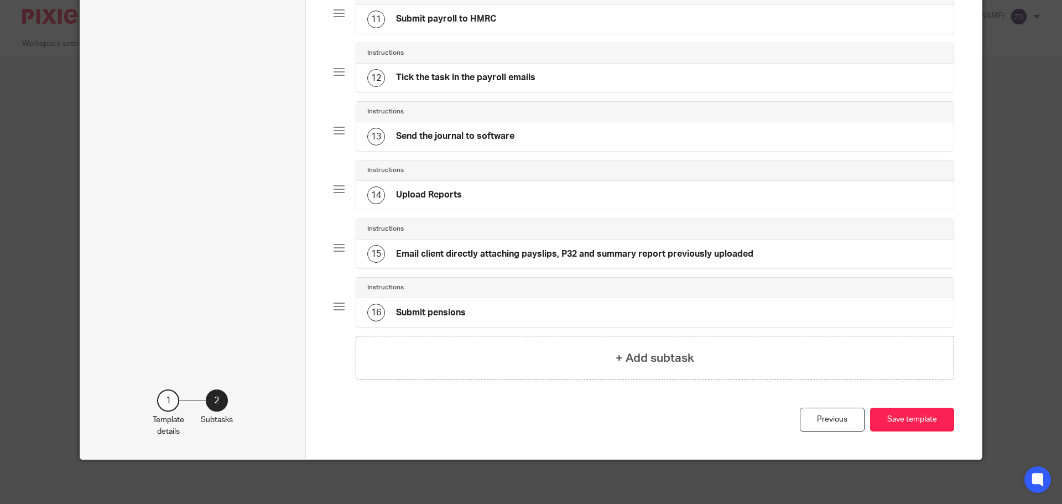
click at [454, 314] on div "16 Submit pensions" at bounding box center [416, 313] width 98 height 18
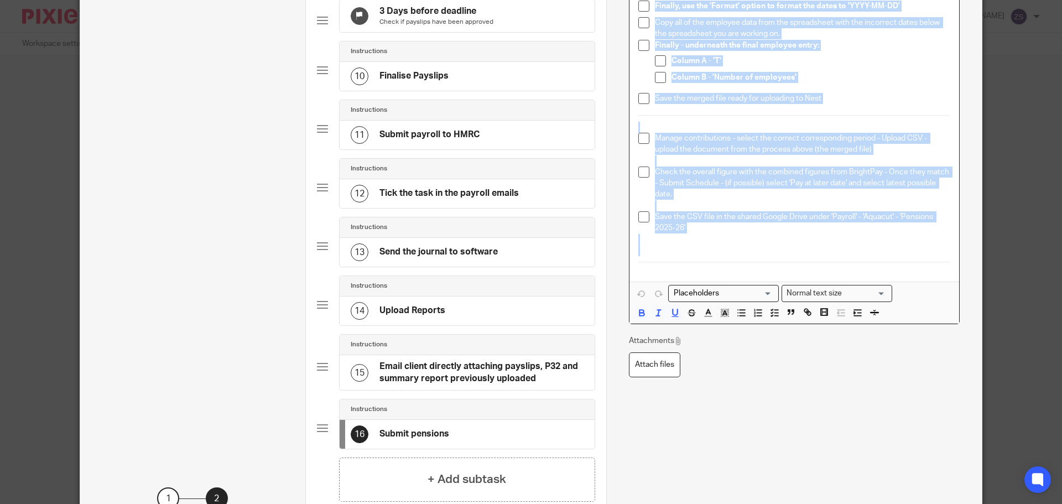
scroll to position [553, 0]
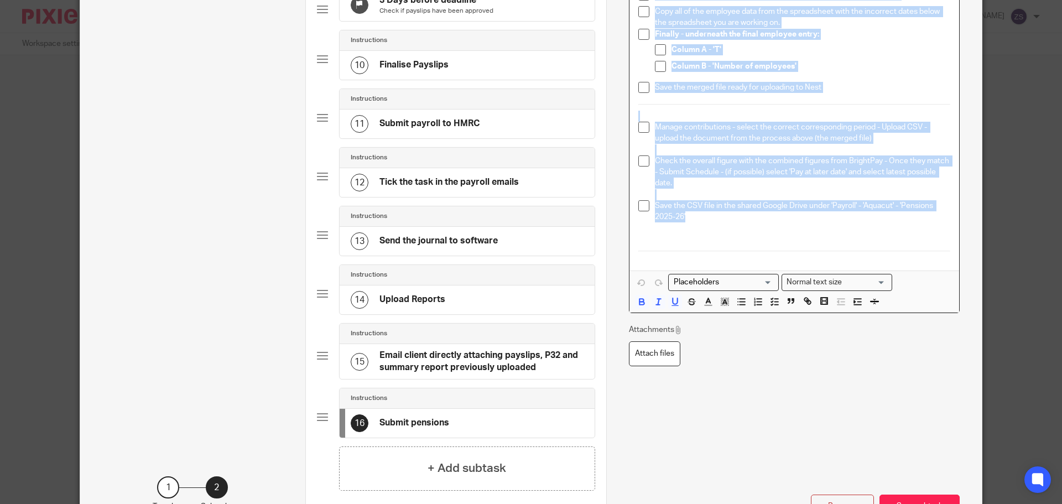
drag, startPoint x: 648, startPoint y: 60, endPoint x: 788, endPoint y: 252, distance: 238.0
copy div "In BrightPay, go to - Pensions - Contributions summary There should be TWO cont…"
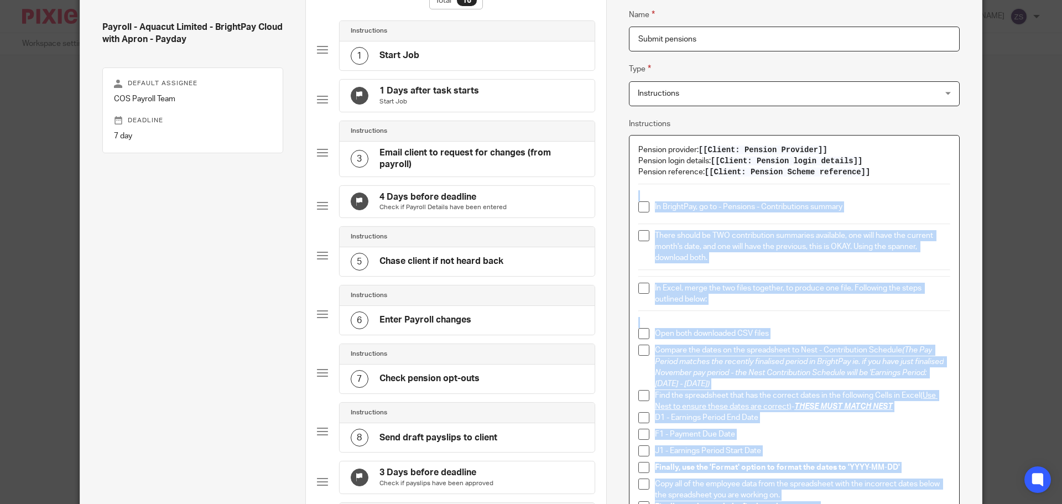
scroll to position [0, 0]
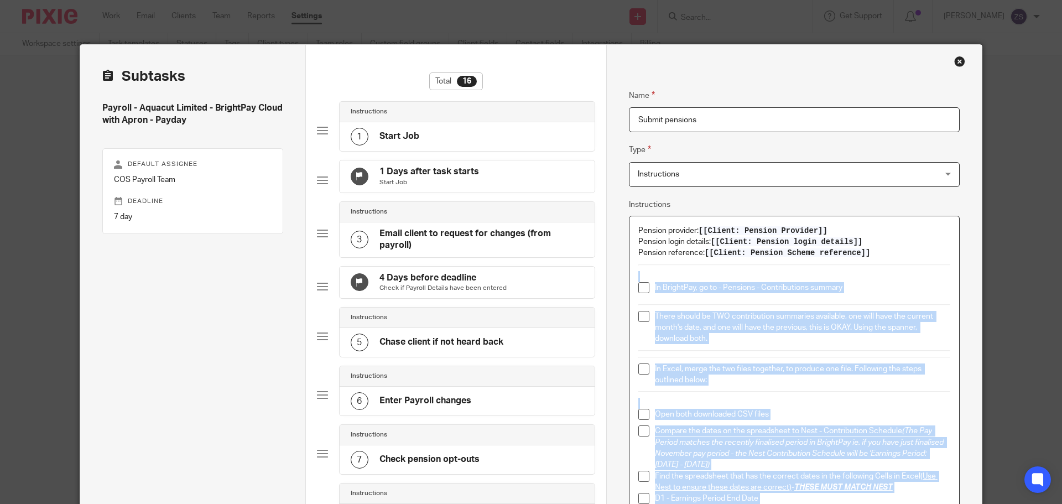
click at [955, 61] on div "Close this dialog window" at bounding box center [959, 61] width 11 height 11
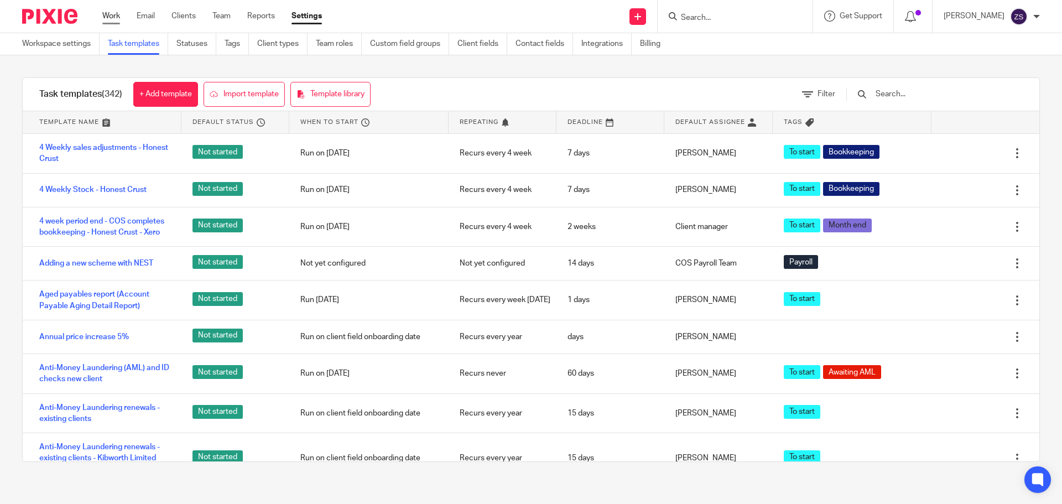
click at [107, 17] on link "Work" at bounding box center [111, 16] width 18 height 11
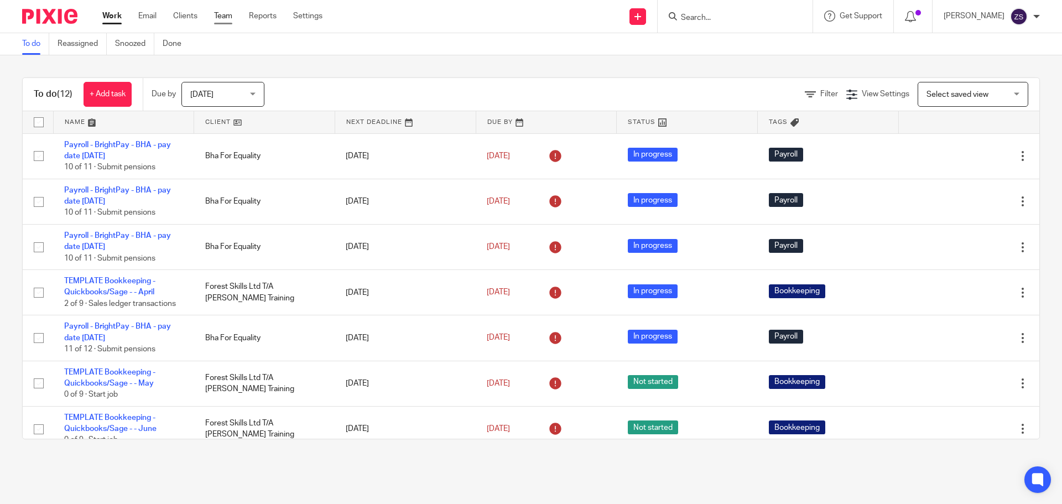
click at [218, 15] on link "Team" at bounding box center [223, 16] width 18 height 11
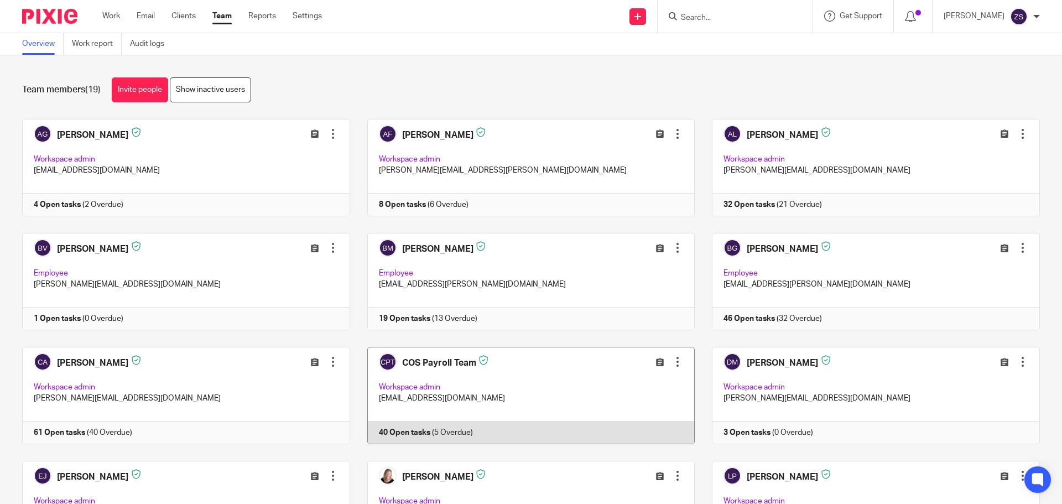
click at [455, 354] on link at bounding box center [522, 395] width 345 height 97
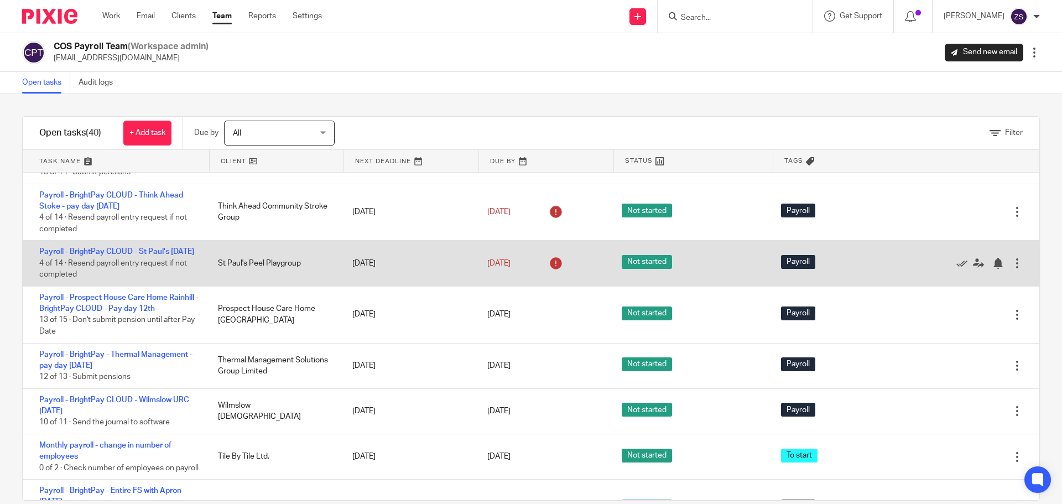
scroll to position [166, 0]
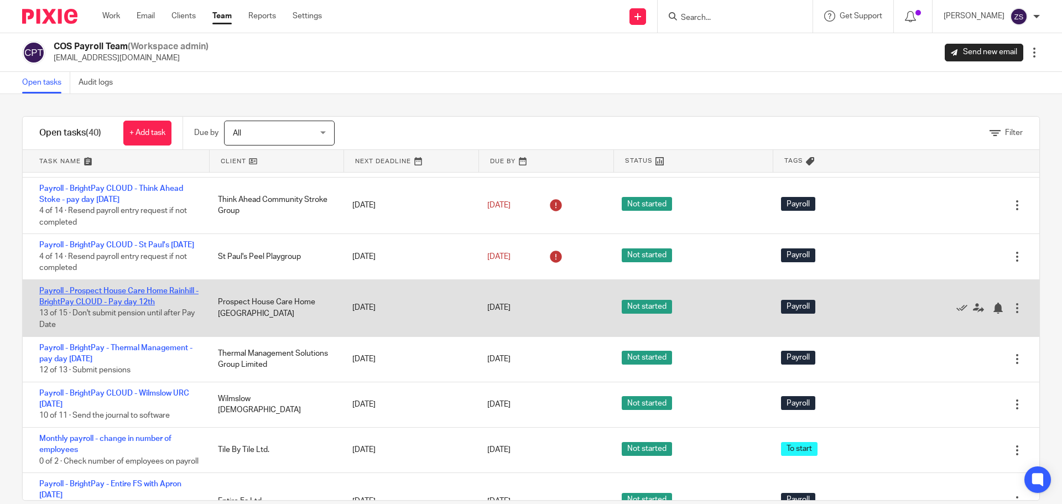
click at [115, 301] on link "Payroll - Prospect House Care Home Rainhill - BrightPay CLOUD - Pay day 12th" at bounding box center [118, 296] width 159 height 19
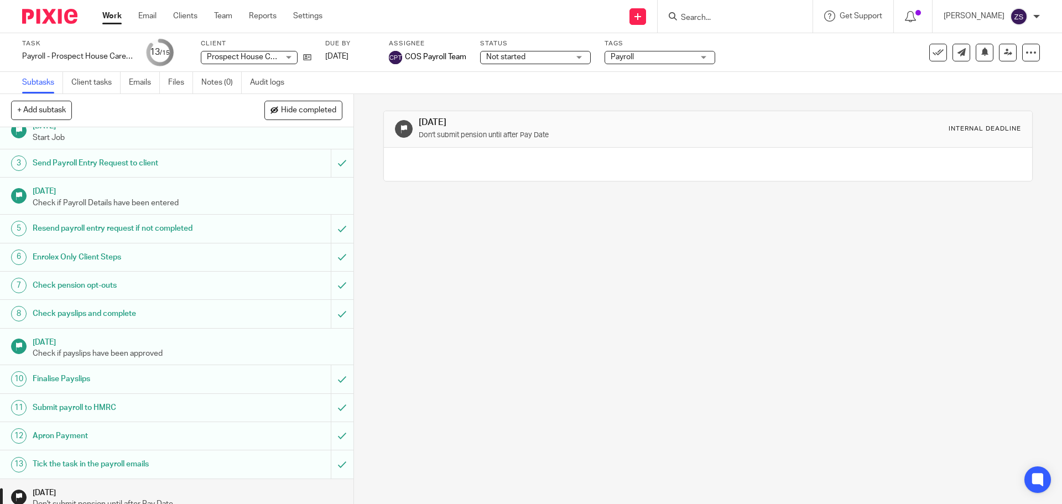
scroll to position [84, 0]
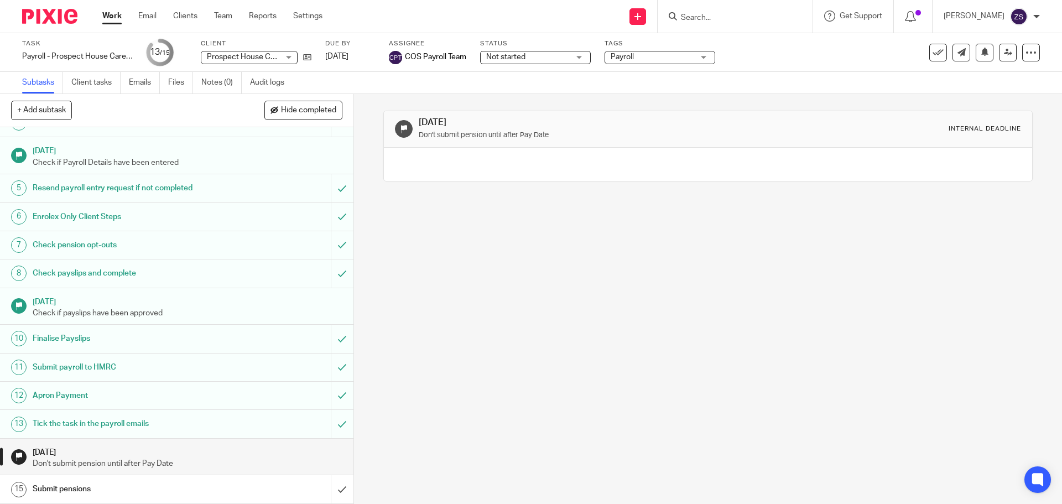
click at [152, 480] on link "15 Submit pensions" at bounding box center [165, 489] width 331 height 28
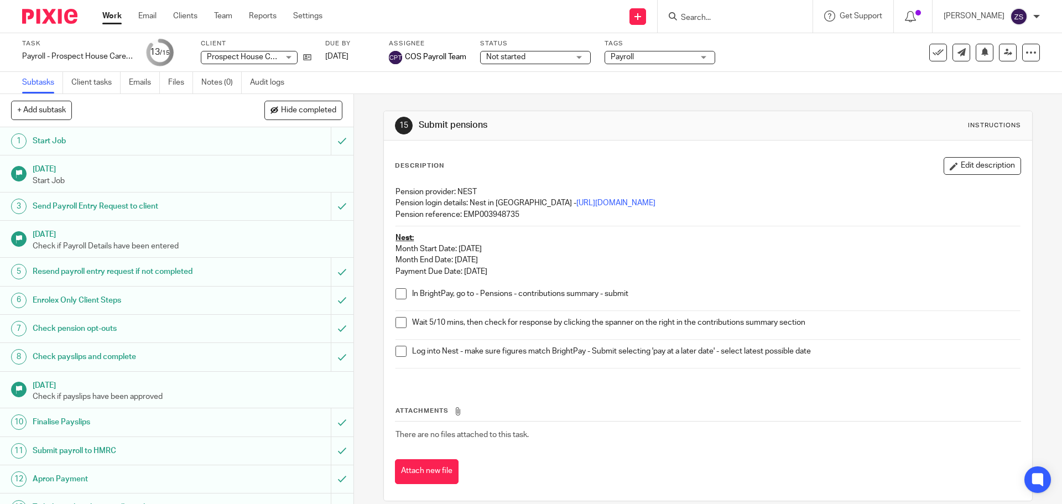
click at [401, 296] on span at bounding box center [401, 293] width 11 height 11
click at [399, 325] on span at bounding box center [401, 322] width 11 height 11
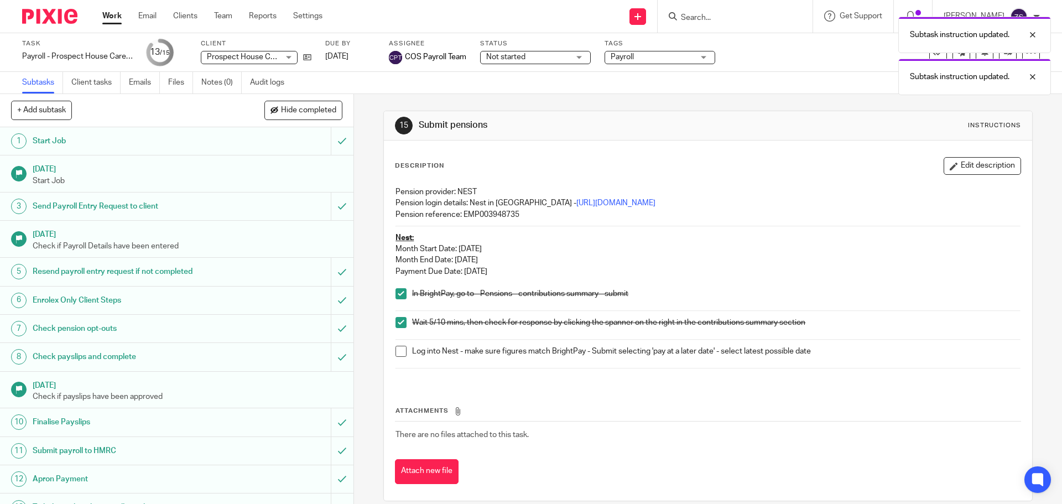
click at [397, 346] on span at bounding box center [401, 351] width 11 height 11
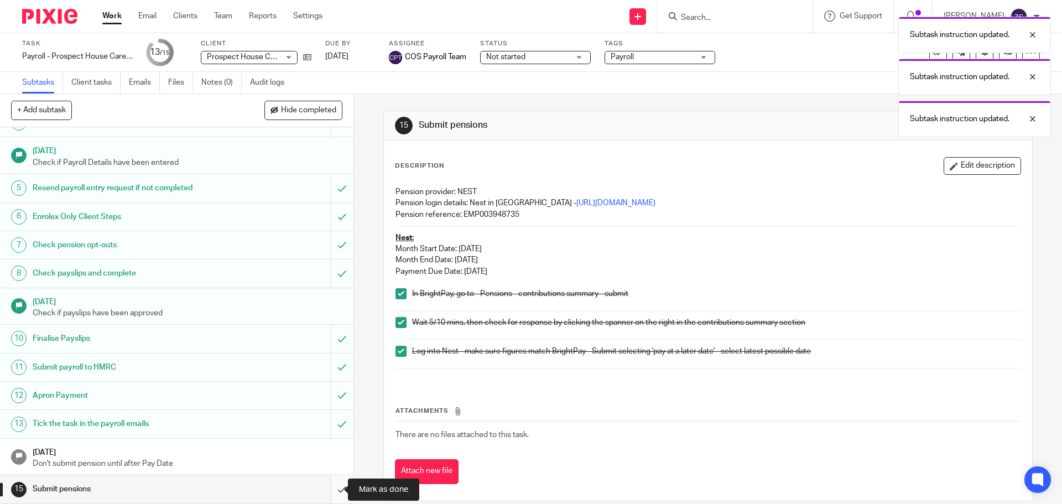
click at [328, 486] on input "submit" at bounding box center [176, 489] width 353 height 28
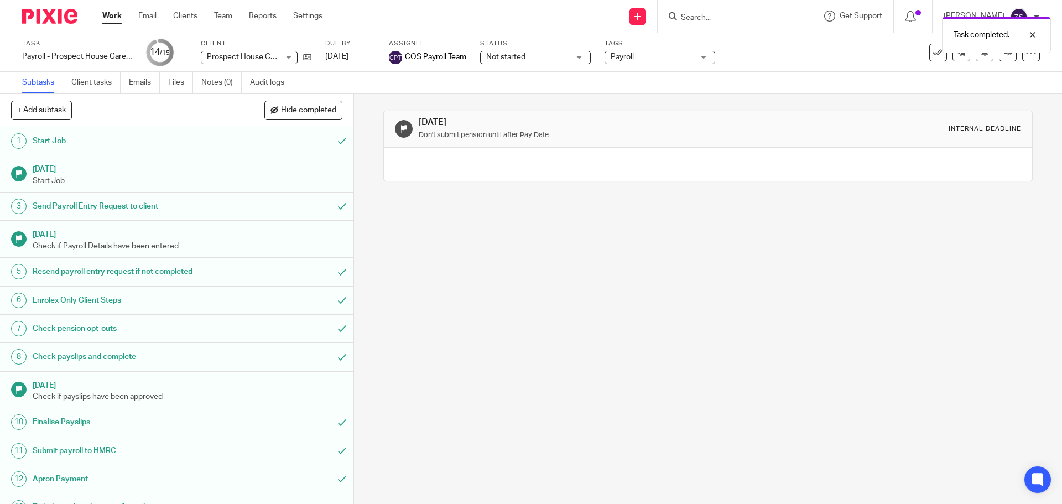
click at [223, 9] on div "Work Email Clients Team Reports Settings Work Email Clients Team Reports Settin…" at bounding box center [215, 16] width 248 height 33
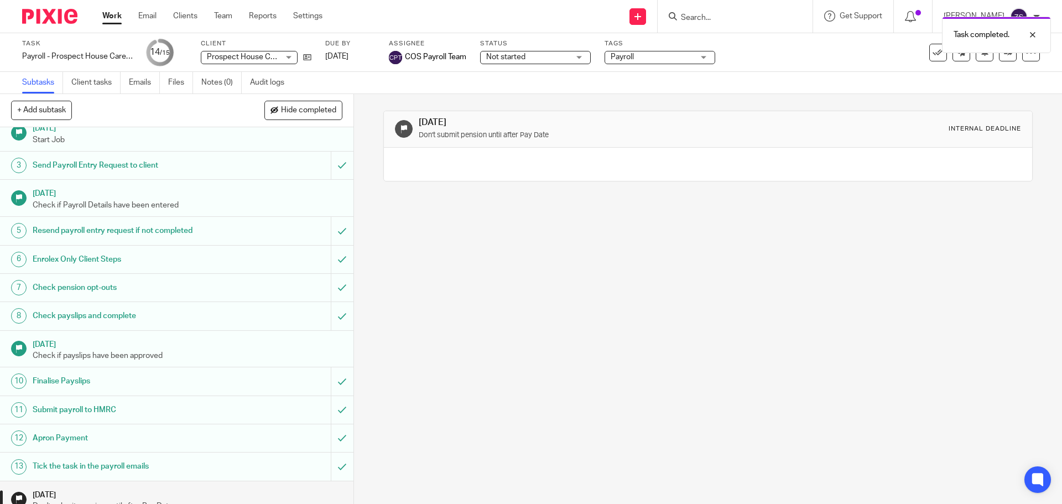
scroll to position [84, 0]
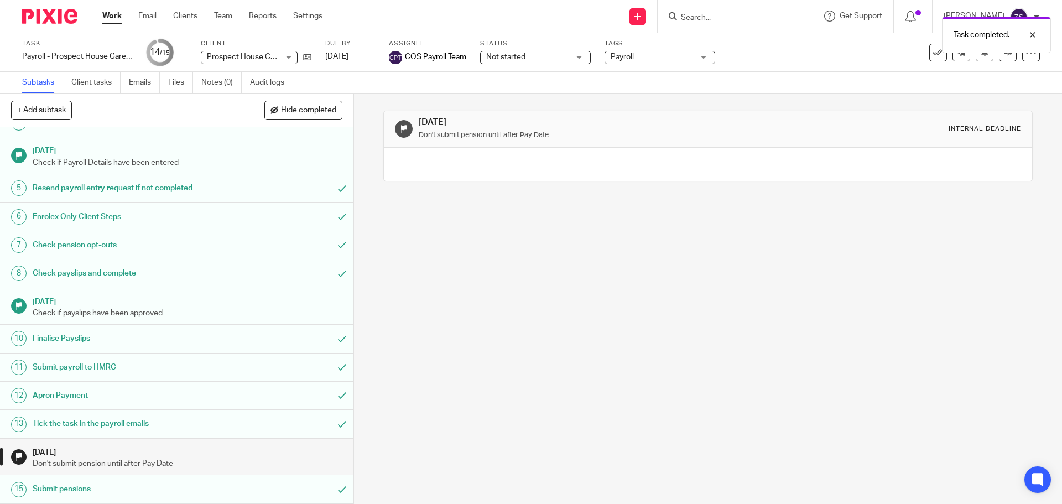
click at [129, 390] on h1 "Apron Payment" at bounding box center [128, 395] width 191 height 17
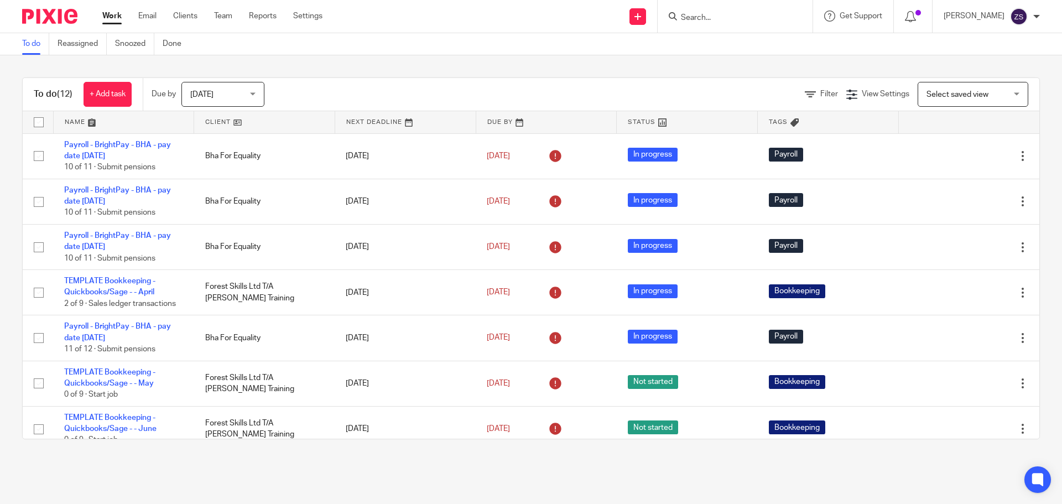
click at [730, 17] on input "Search" at bounding box center [730, 18] width 100 height 10
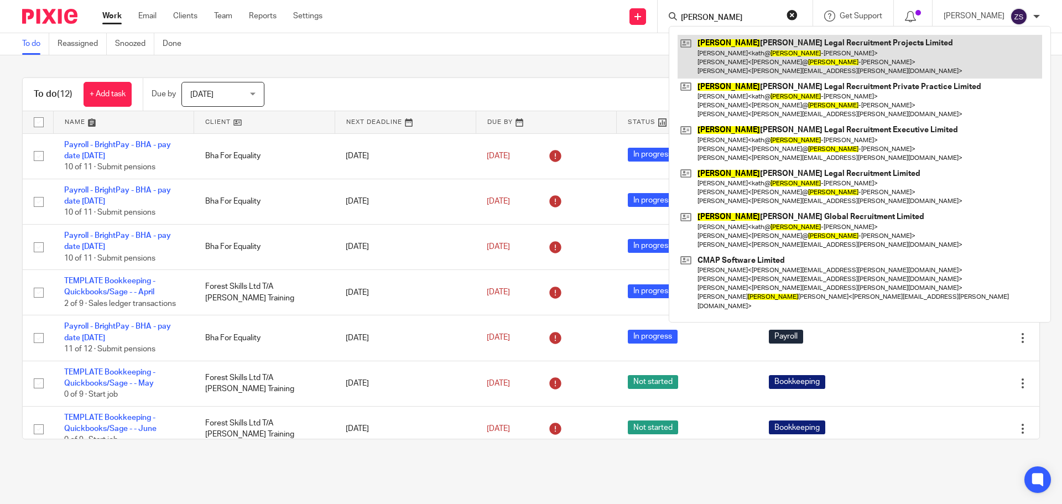
type input "douglas"
click at [792, 49] on link at bounding box center [860, 57] width 365 height 44
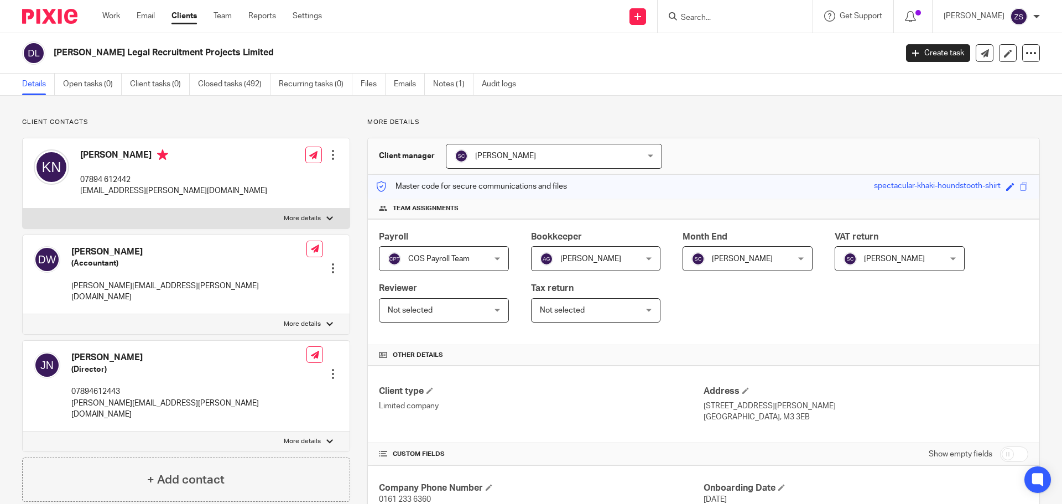
click at [719, 20] on input "Search" at bounding box center [730, 18] width 100 height 10
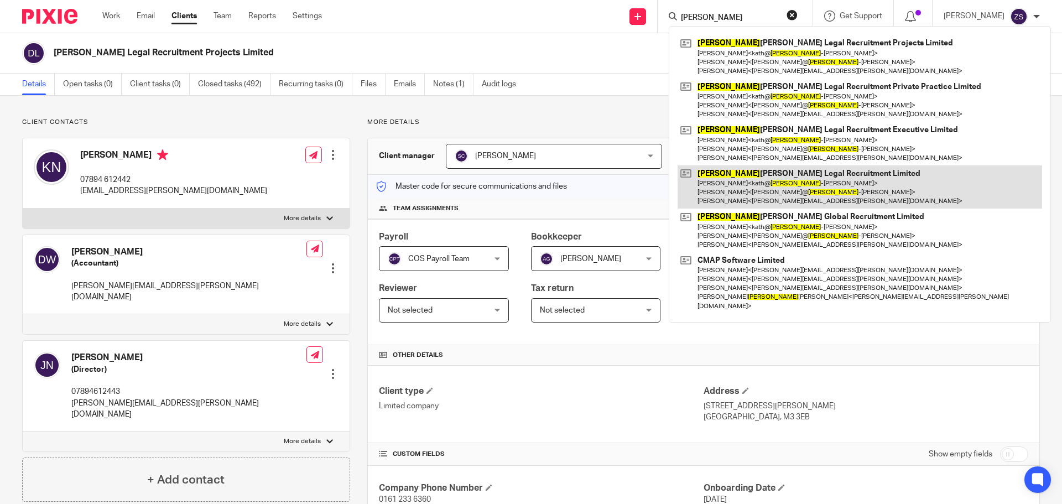
type input "douglas"
click at [759, 175] on link at bounding box center [860, 187] width 365 height 44
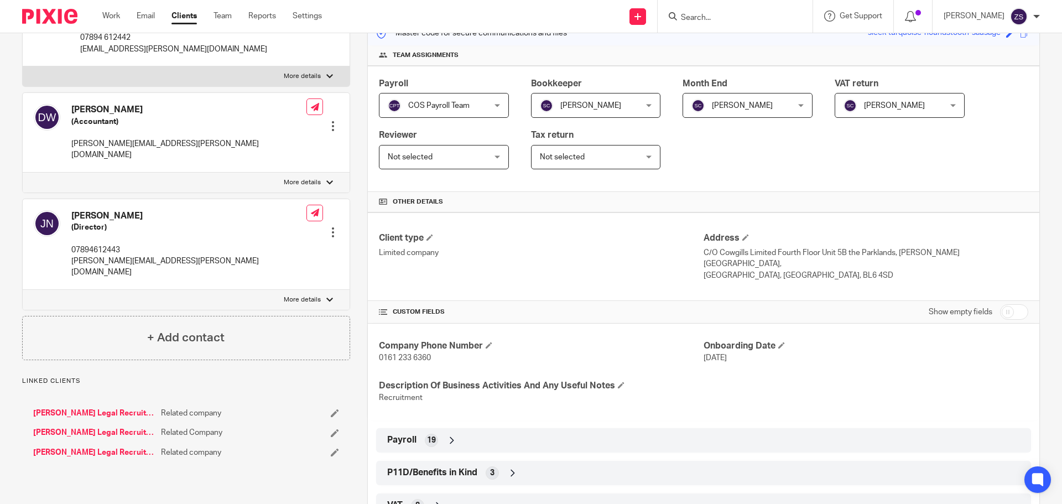
scroll to position [332, 0]
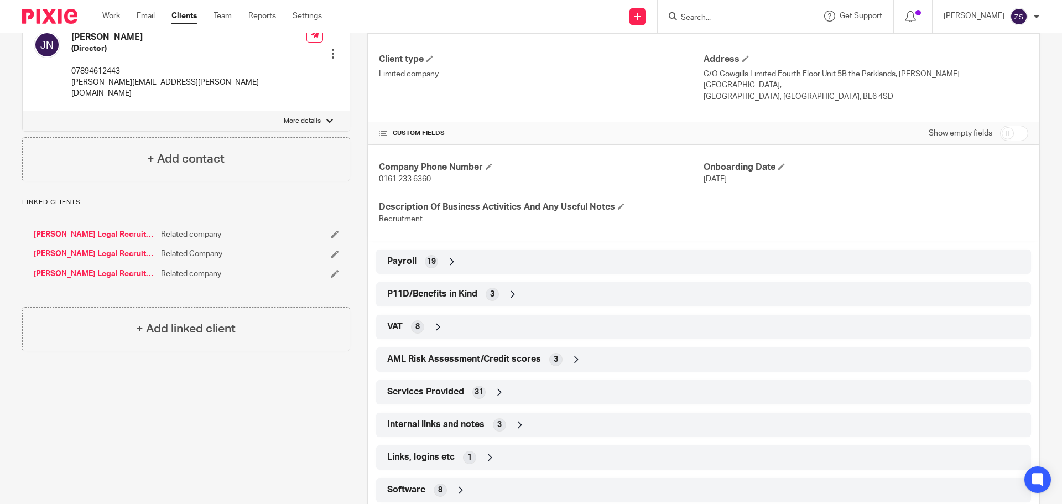
click at [443, 252] on div "Payroll 19" at bounding box center [703, 261] width 638 height 19
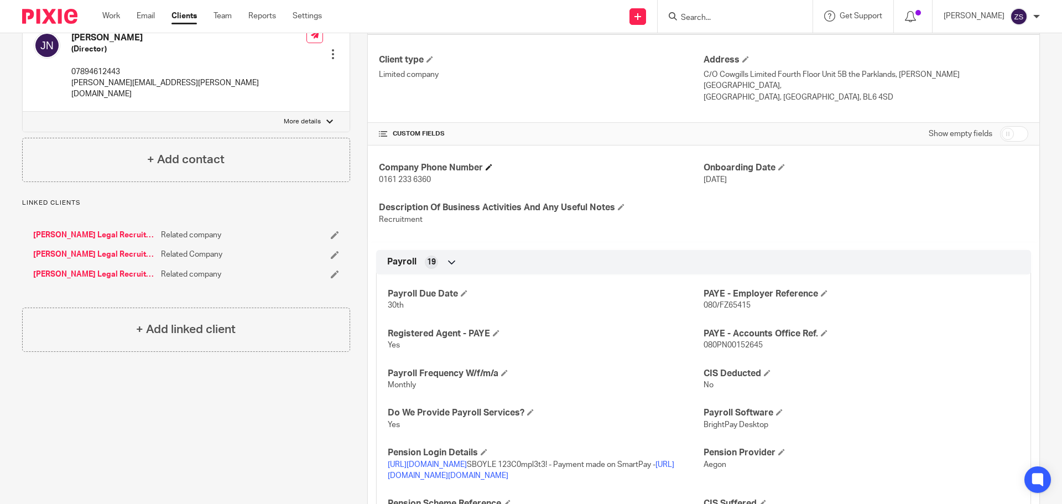
scroll to position [221, 0]
